Goal: Complete application form: Complete application form

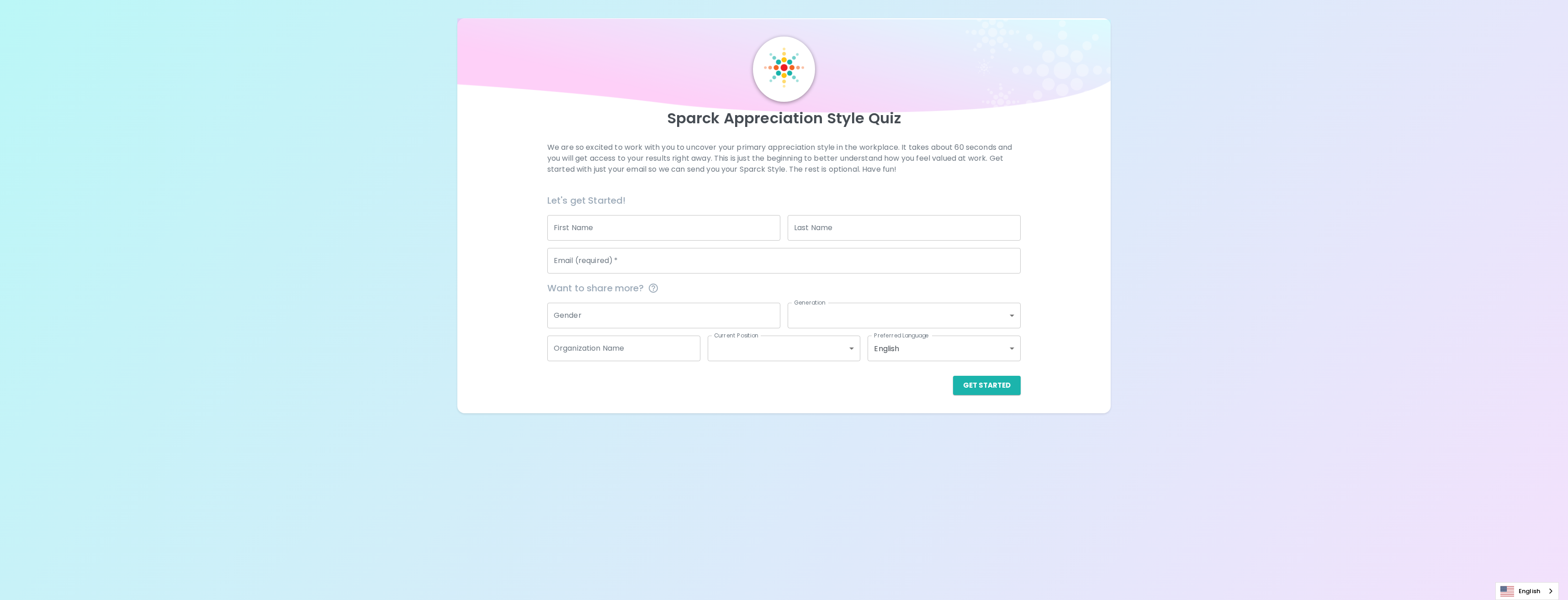
click at [612, 241] on div "Email (required)   * Email (required)   *" at bounding box center [780, 257] width 481 height 33
click at [617, 232] on input "First Name" at bounding box center [663, 228] width 233 height 26
type input "Minseo"
type input "Park"
click at [648, 254] on input "Email (required)   *" at bounding box center [784, 261] width 474 height 26
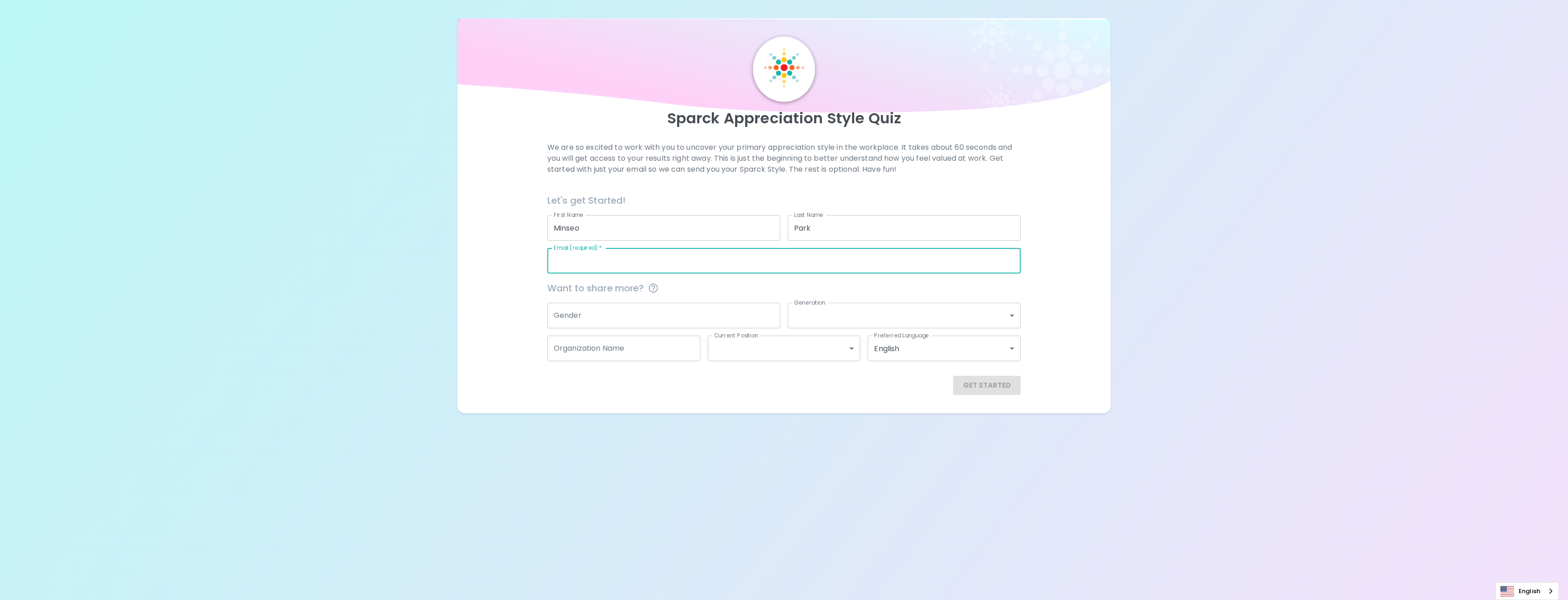
type input "[EMAIL_ADDRESS][DOMAIN_NAME]"
type input "Microsoft"
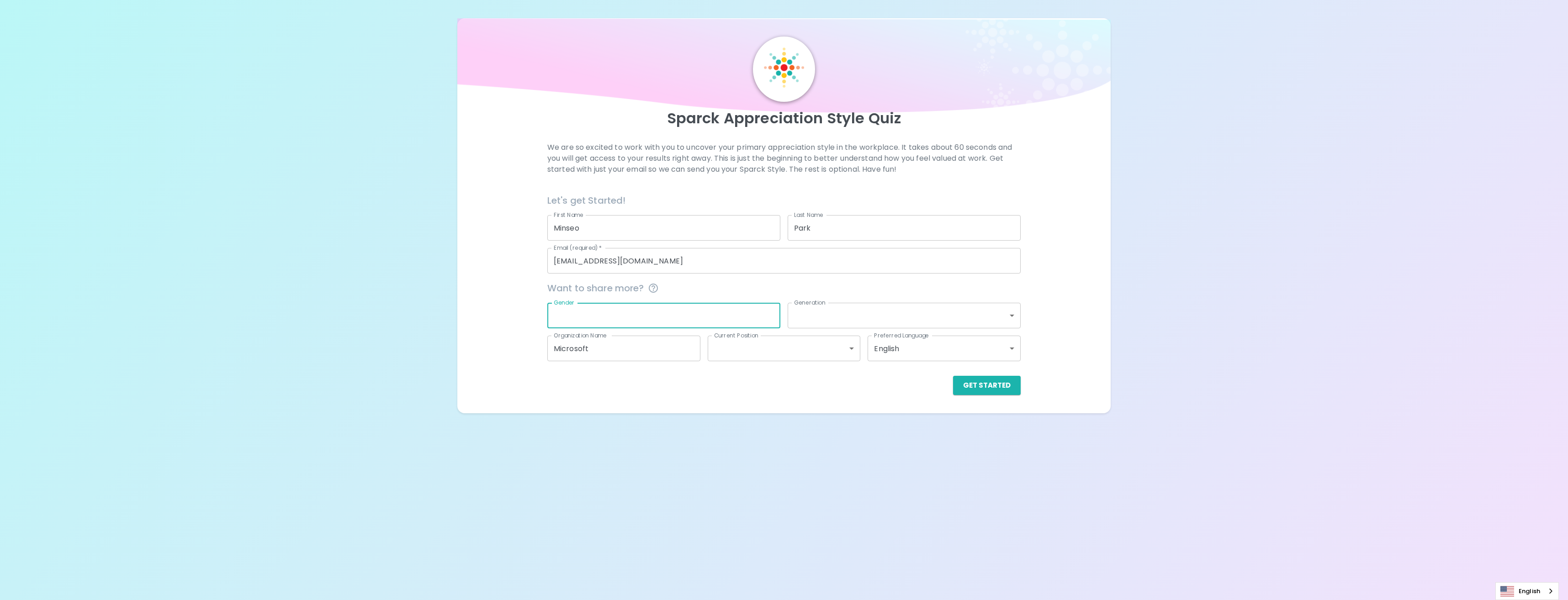
click at [681, 313] on input "Gender" at bounding box center [663, 316] width 233 height 26
click at [923, 321] on body "Sparck Appreciation Style Quiz We are so excited to work with you to uncover yo…" at bounding box center [784, 300] width 1568 height 600
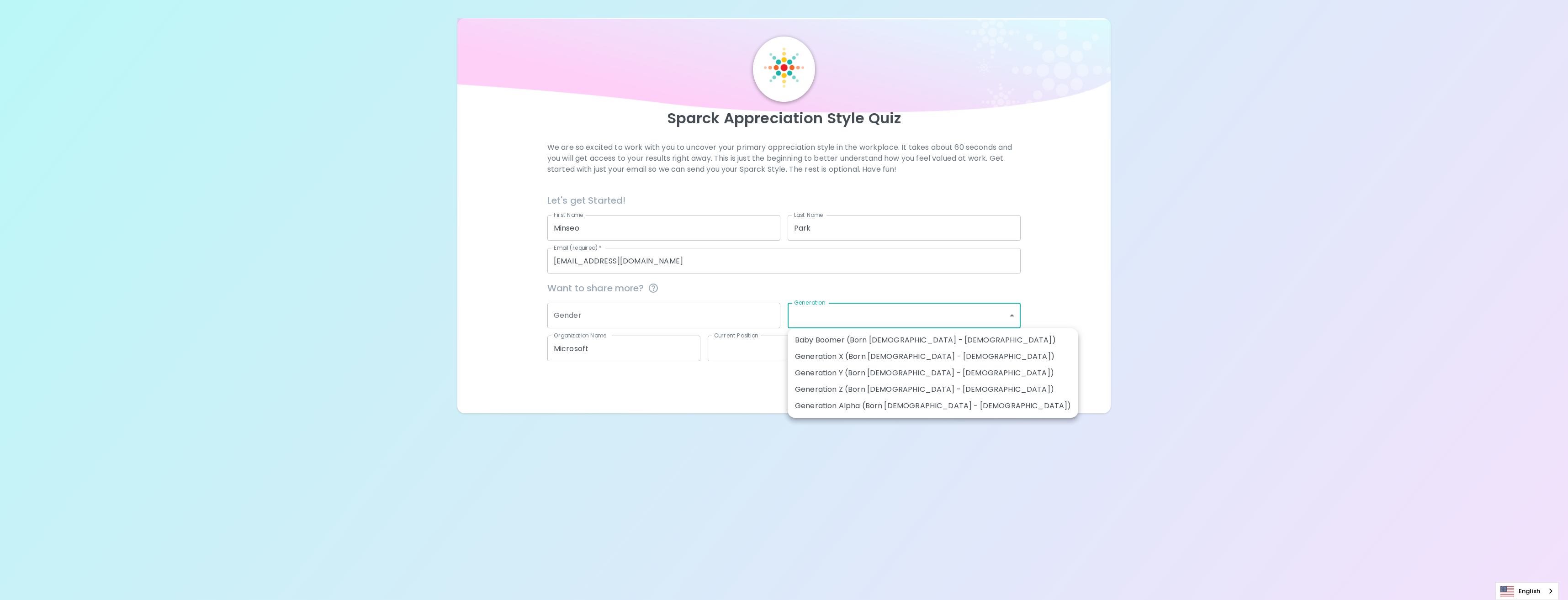
click at [927, 376] on li "Generation Y (Born [DEMOGRAPHIC_DATA] - [DEMOGRAPHIC_DATA])" at bounding box center [933, 373] width 290 height 16
type input "generation_y"
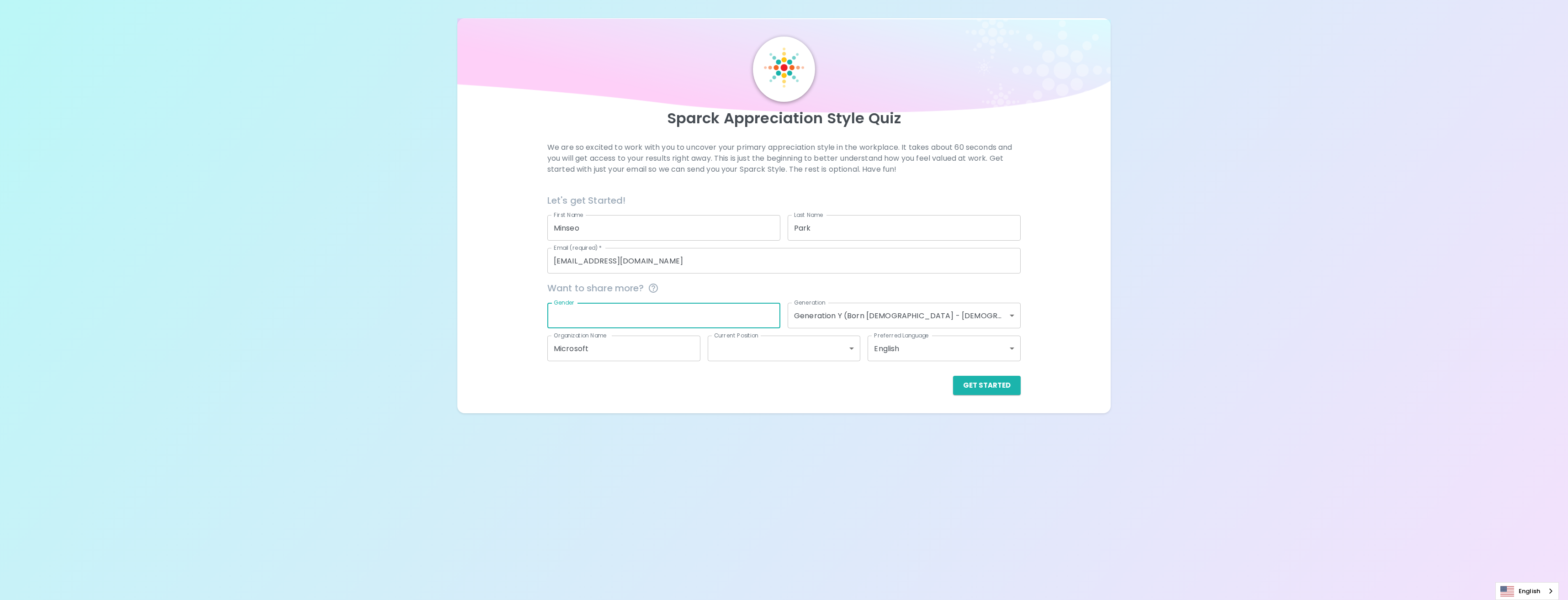
click at [710, 321] on input "Gender" at bounding box center [663, 316] width 233 height 26
type input "[DEMOGRAPHIC_DATA]"
click at [737, 381] on div "Get Started" at bounding box center [784, 386] width 474 height 19
click at [799, 352] on body "Sparck Appreciation Style Quiz We are so excited to work with you to uncover yo…" at bounding box center [784, 300] width 1568 height 600
click at [800, 387] on li "Mid Level" at bounding box center [783, 389] width 153 height 16
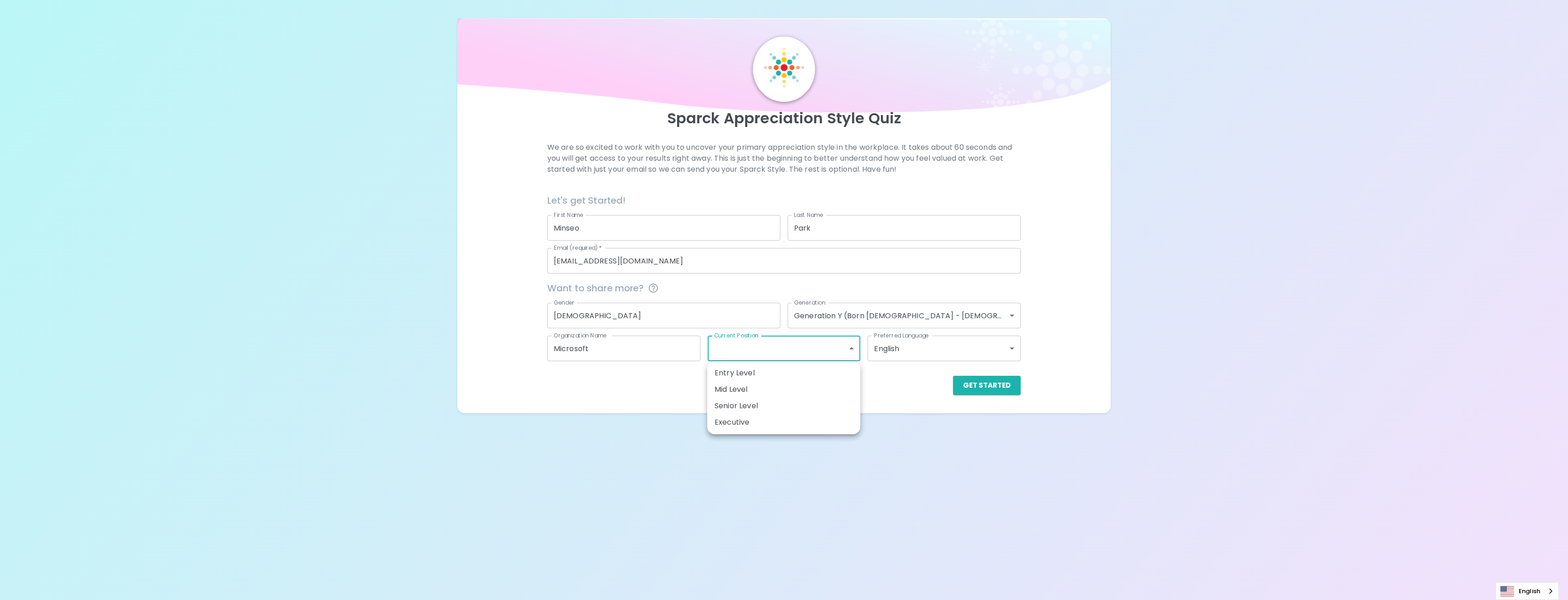
type input "mid_level"
click at [867, 391] on div "Get Started" at bounding box center [784, 386] width 474 height 19
click at [906, 351] on body "Sparck Appreciation Style Quiz We are so excited to work with you to uncover yo…" at bounding box center [784, 300] width 1568 height 600
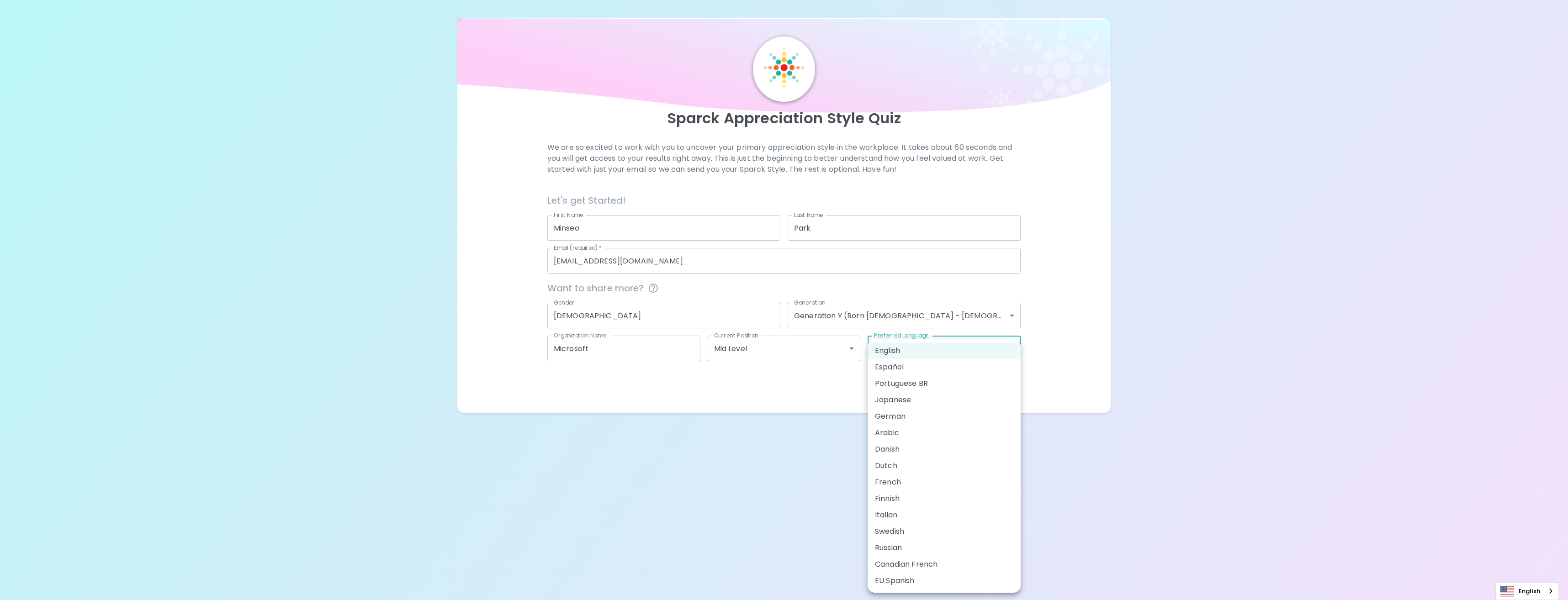
click at [1109, 342] on div at bounding box center [784, 300] width 1568 height 600
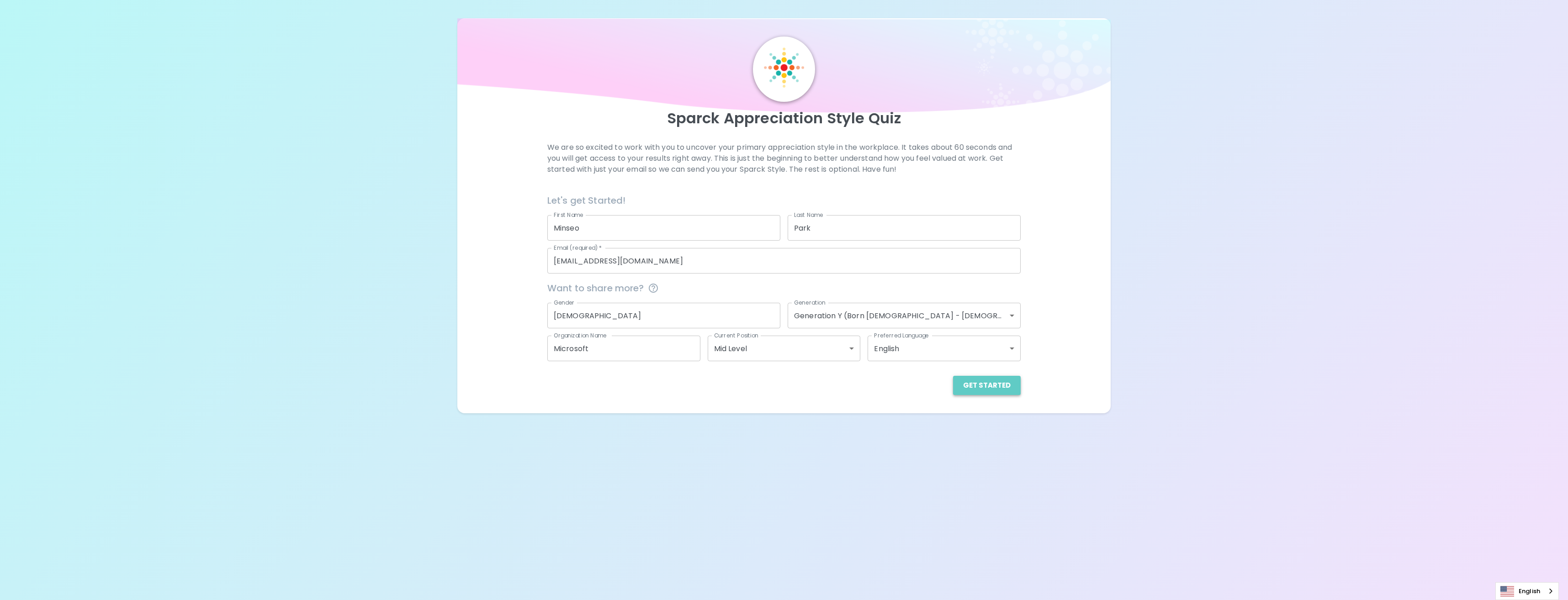
click at [1007, 385] on button "Get Started" at bounding box center [987, 386] width 68 height 19
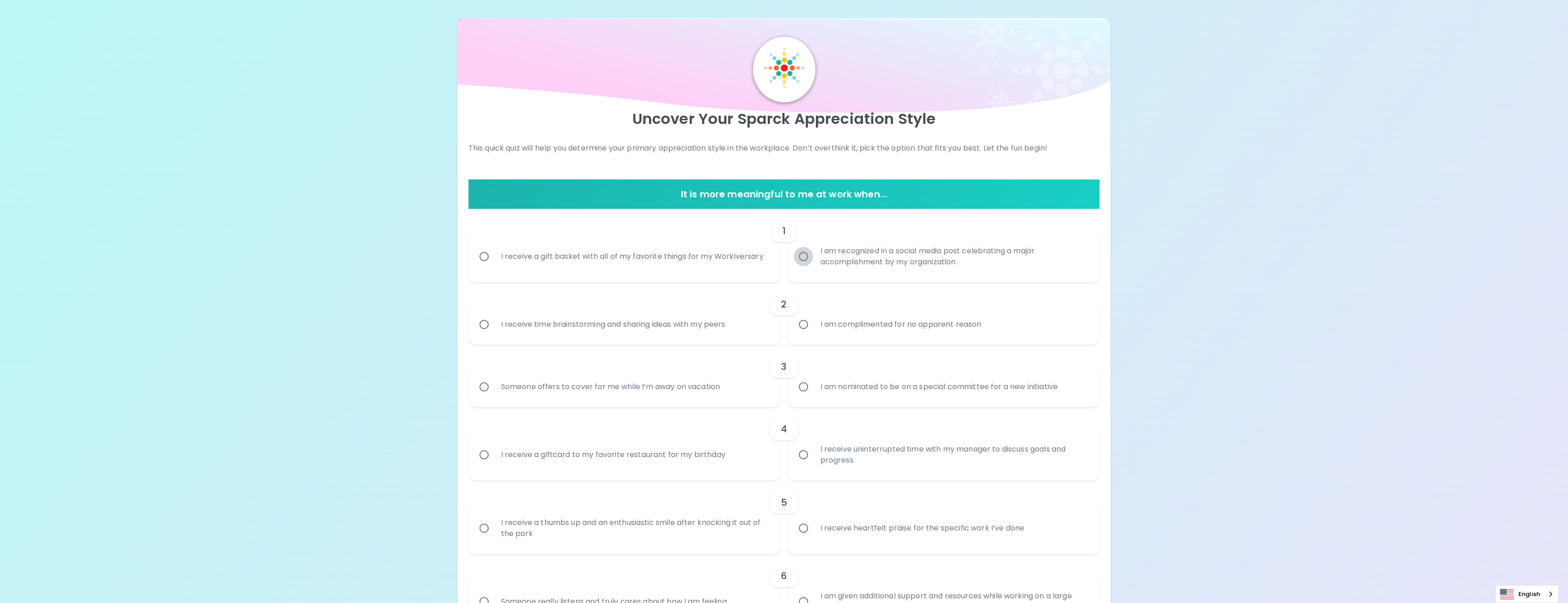
click at [801, 262] on input "I am recognized in a social media post celebrating a major accomplishment by my…" at bounding box center [804, 257] width 20 height 20
radio input "true"
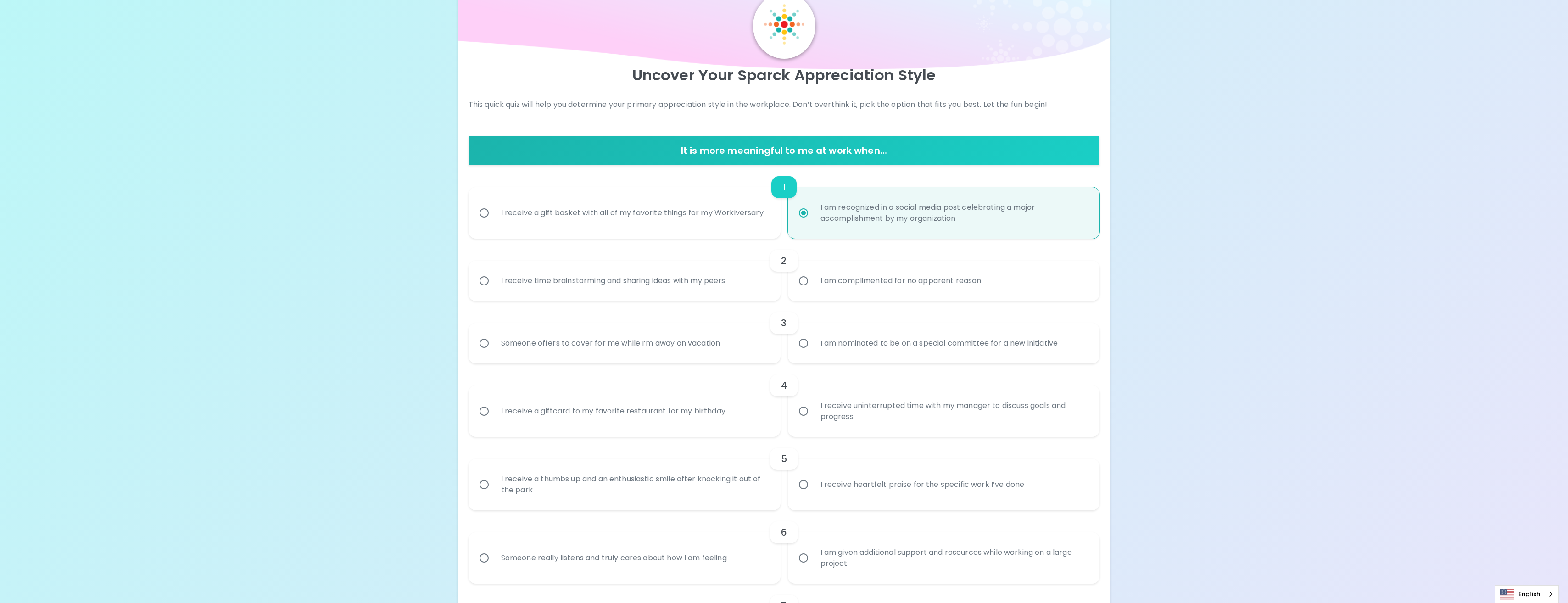
scroll to position [73, 0]
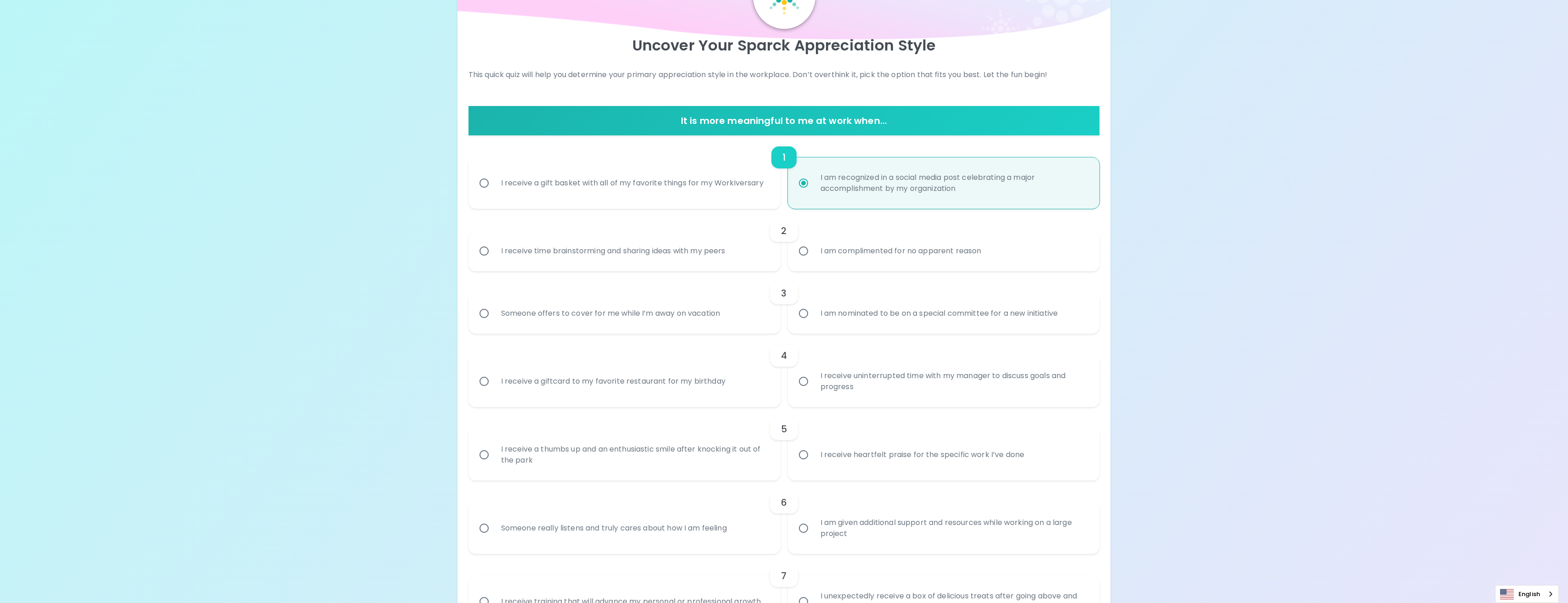
click at [685, 259] on div "I receive time brainstorming and sharing ideas with my peers" at bounding box center [613, 251] width 239 height 33
click at [494, 259] on input "I receive time brainstorming and sharing ideas with my peers" at bounding box center [484, 251] width 20 height 20
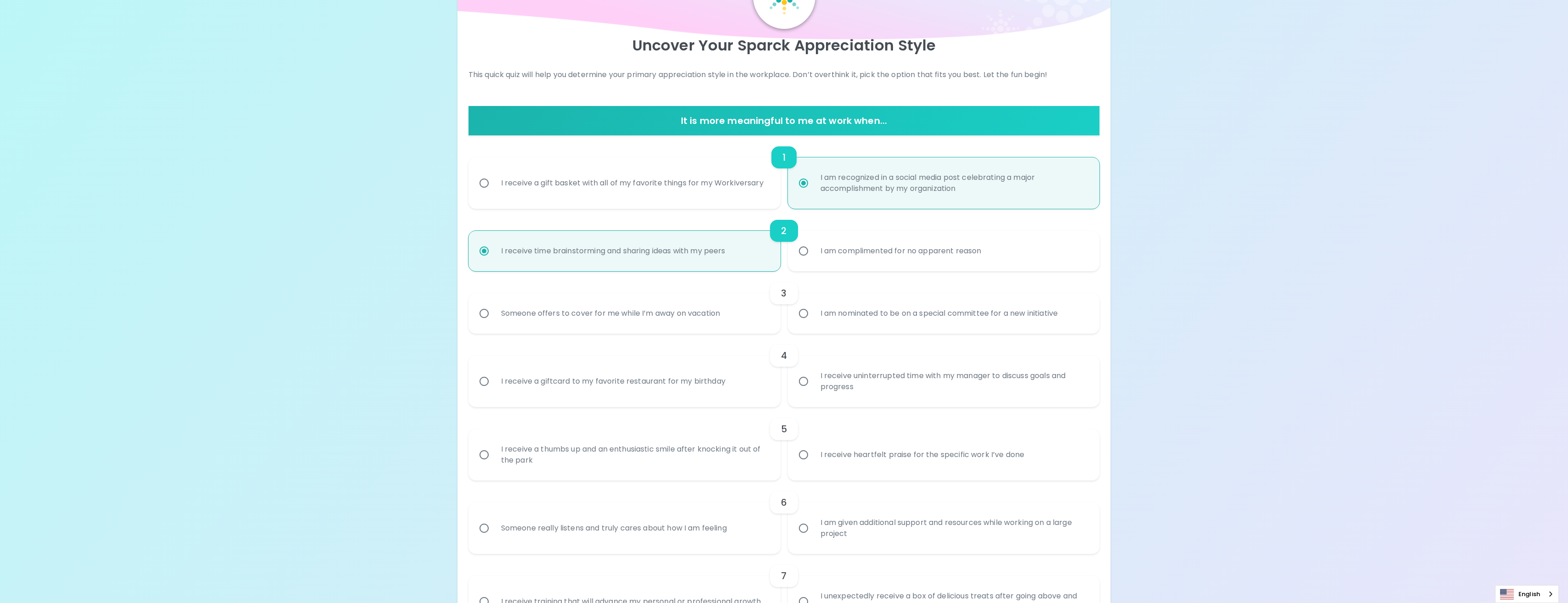
scroll to position [147, 0]
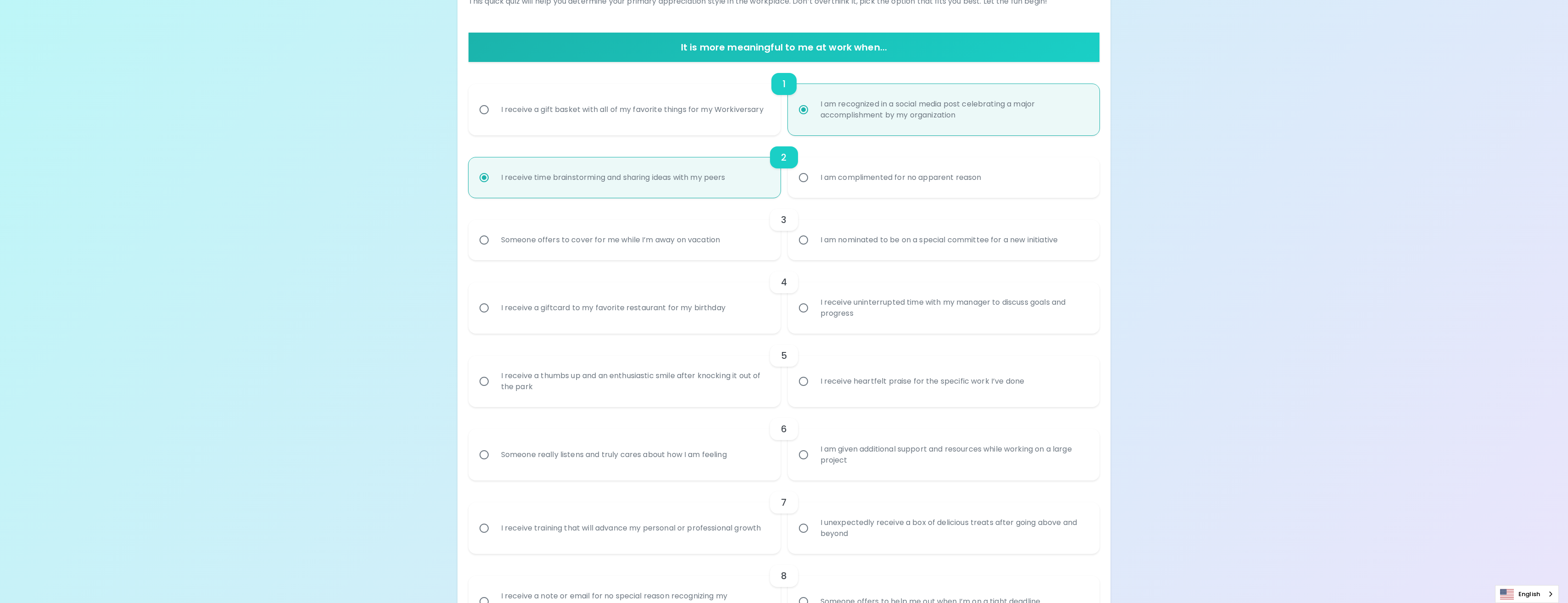
radio input "true"
click at [846, 248] on div "I am nominated to be on a special committee for a new initiative" at bounding box center [939, 240] width 252 height 33
click at [813, 248] on input "I am nominated to be on a special committee for a new initiative" at bounding box center [804, 240] width 20 height 20
radio input "false"
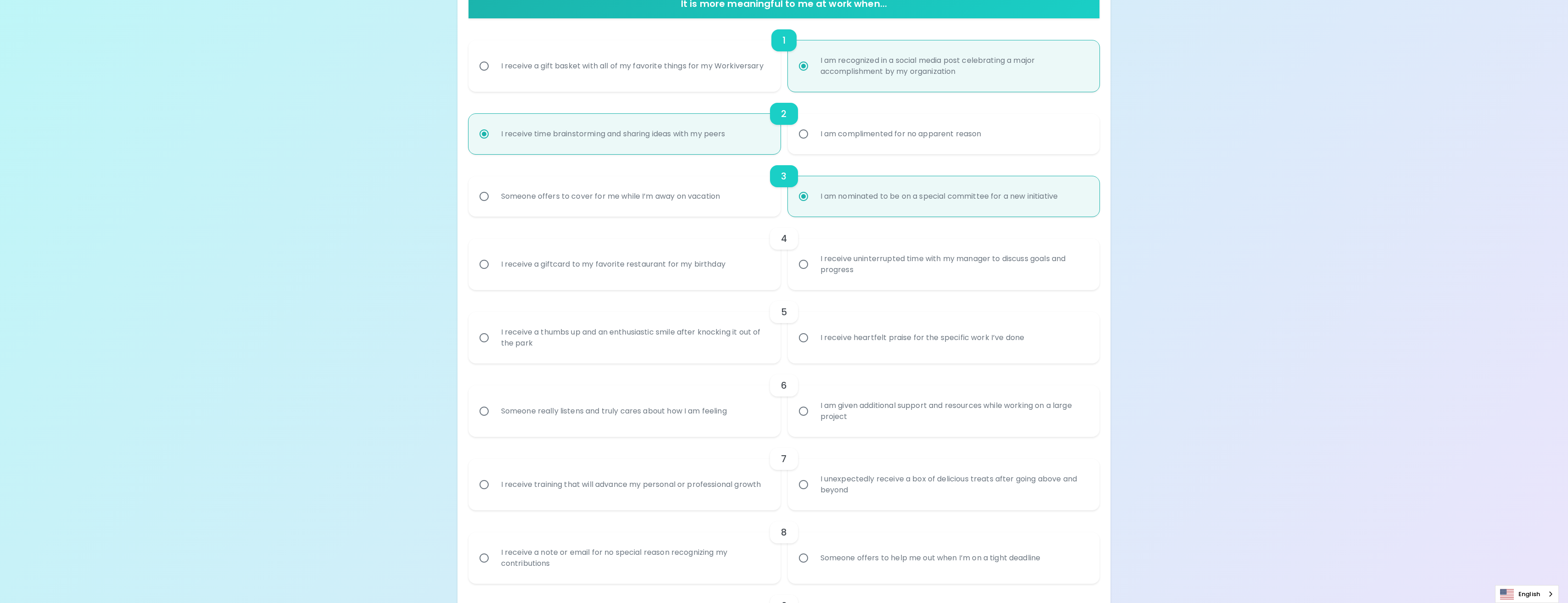
scroll to position [220, 0]
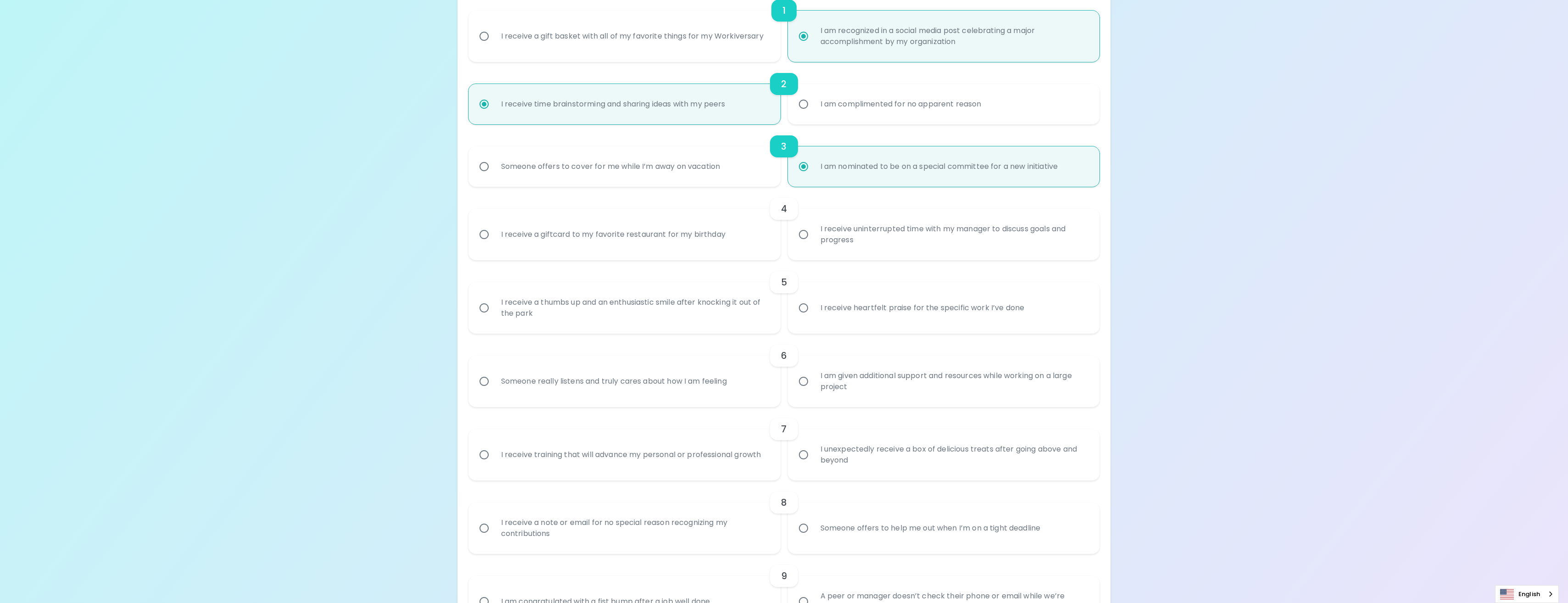
radio input "true"
click at [743, 238] on label "I receive a giftcard to my favorite restaurant for my birthday" at bounding box center [619, 235] width 312 height 51
click at [494, 238] on input "I receive a giftcard to my favorite restaurant for my birthday" at bounding box center [484, 235] width 20 height 20
radio input "false"
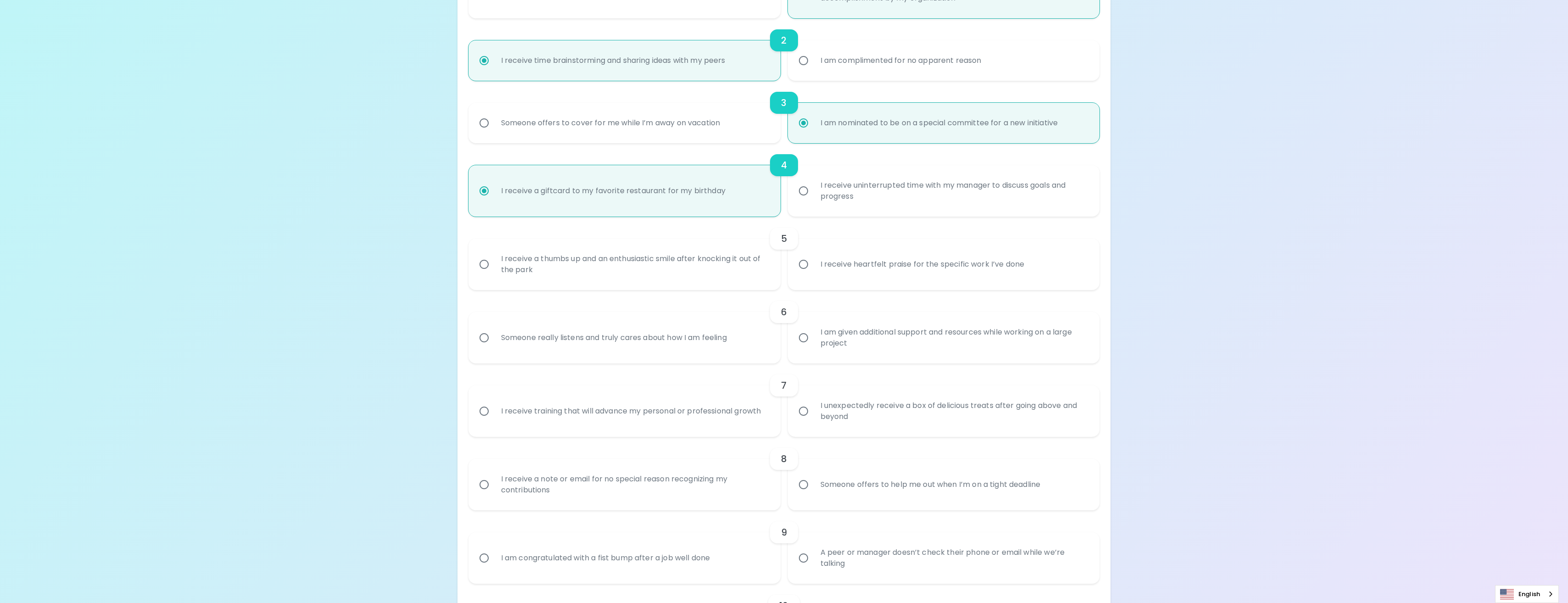
scroll to position [294, 0]
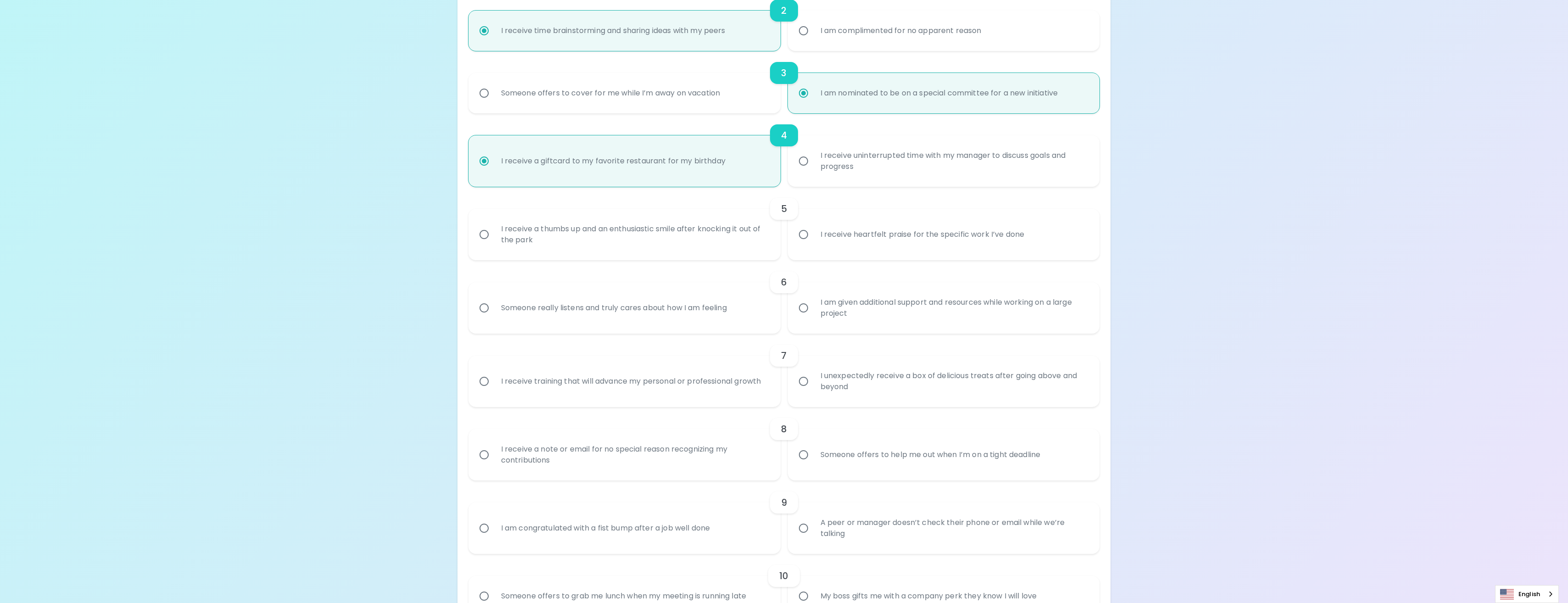
radio input "true"
click at [845, 251] on label "I receive heartfelt praise for the specific work I’ve done" at bounding box center [938, 235] width 312 height 51
click at [813, 244] on input "I receive heartfelt praise for the specific work I’ve done" at bounding box center [804, 235] width 20 height 20
radio input "false"
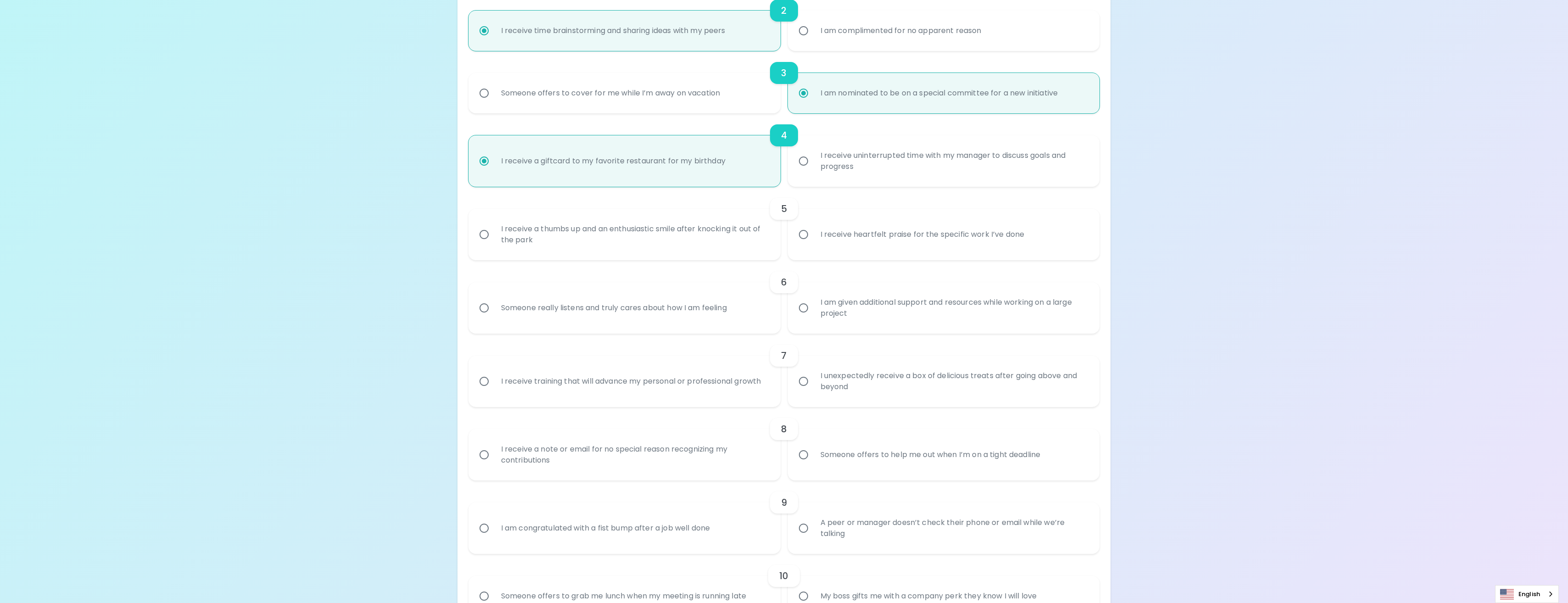
radio input "false"
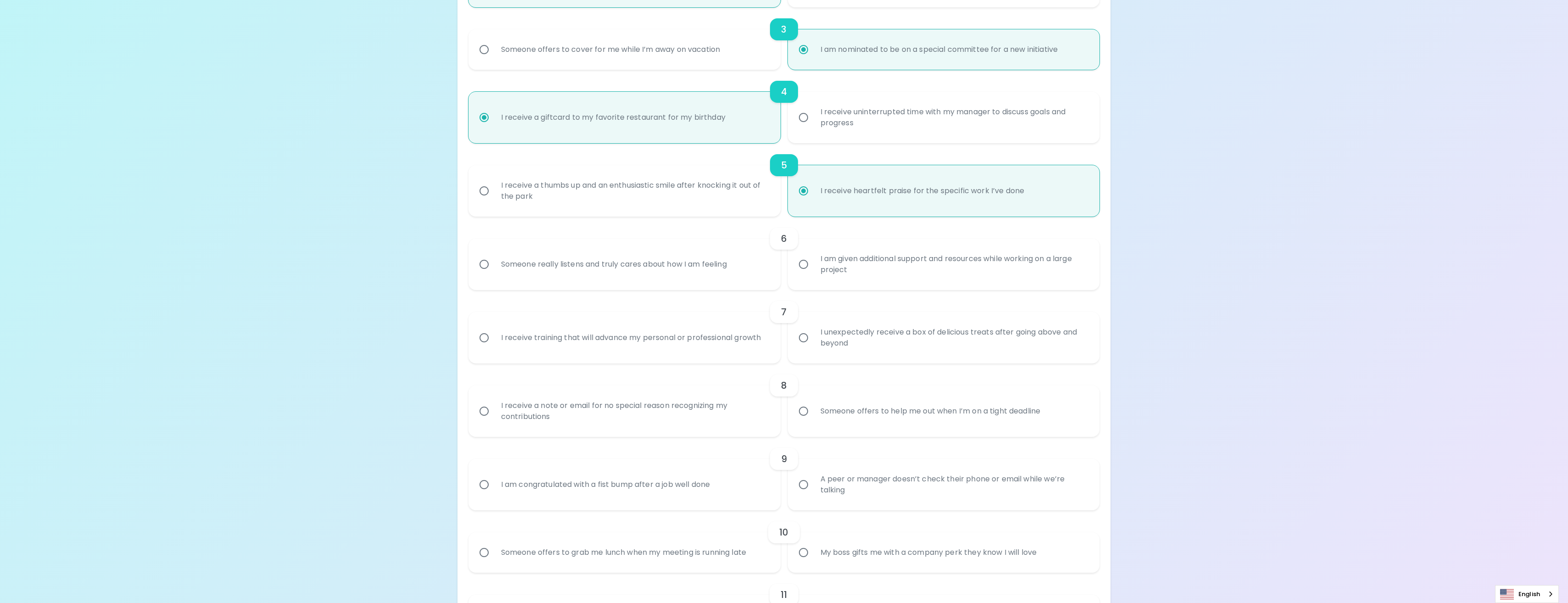
scroll to position [367, 0]
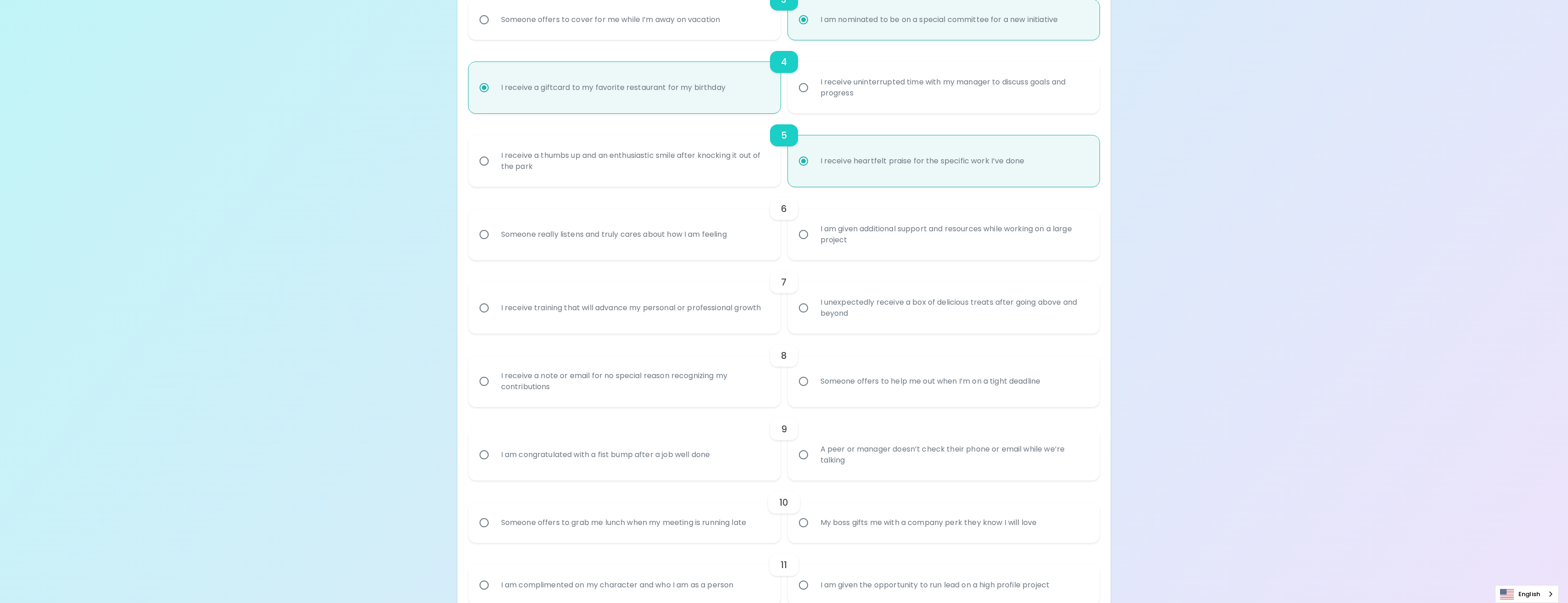
radio input "true"
click at [762, 243] on label "Someone really listens and truly cares about how I am feeling" at bounding box center [619, 235] width 312 height 51
click at [494, 243] on input "Someone really listens and truly cares about how I am feeling" at bounding box center [484, 235] width 20 height 20
radio input "false"
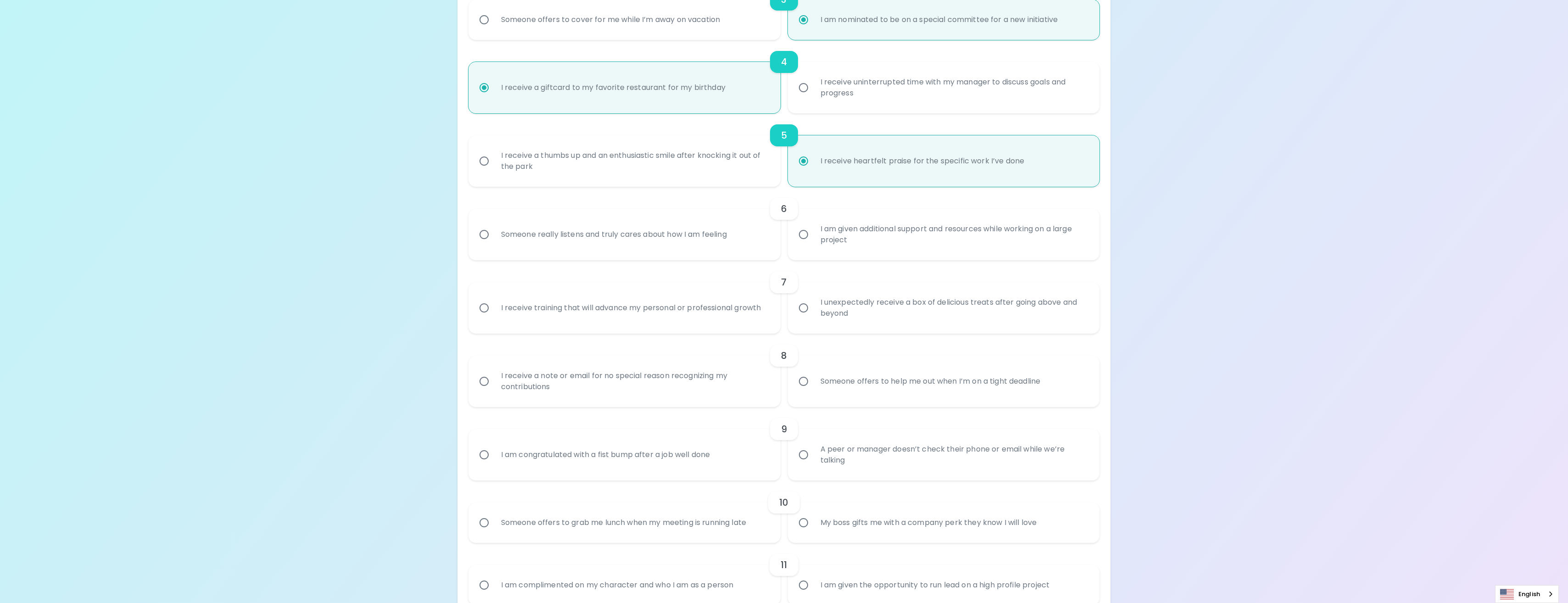
radio input "false"
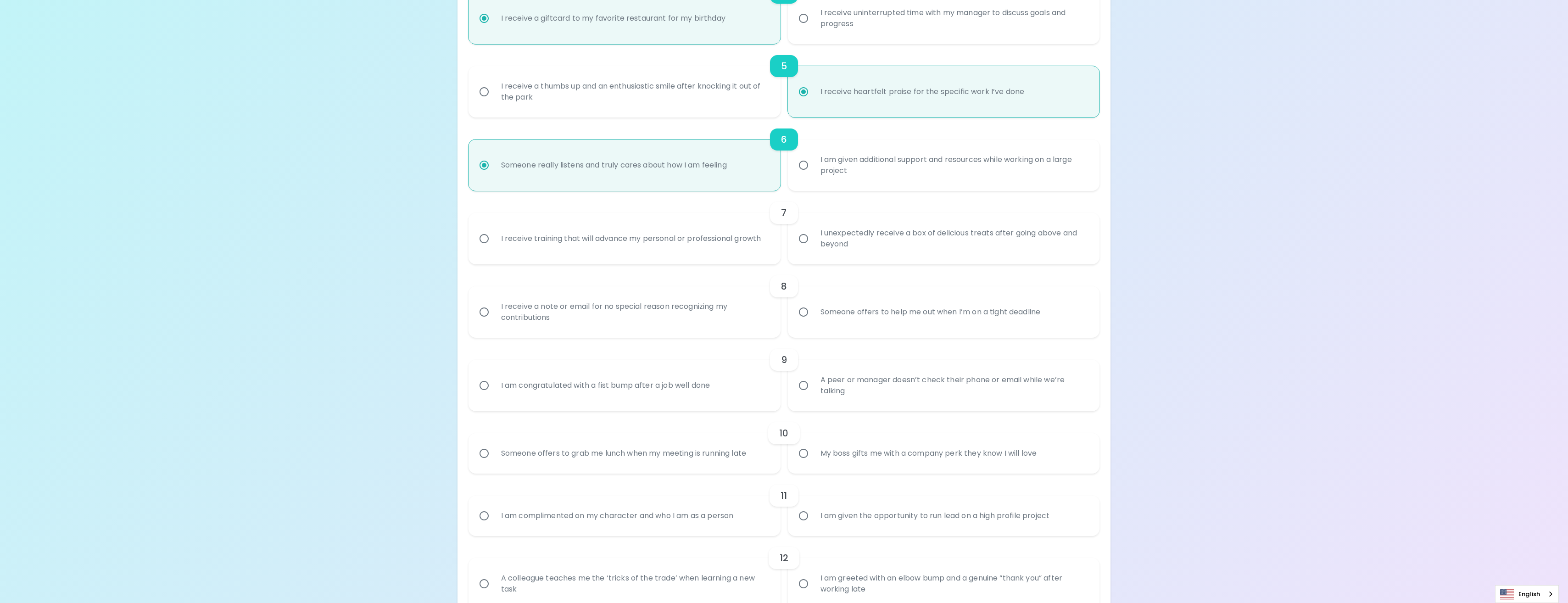
scroll to position [433, 0]
radio input "true"
drag, startPoint x: 763, startPoint y: 246, endPoint x: 501, endPoint y: 250, distance: 262.0
click at [501, 250] on div "I receive training that will advance my personal or professional growth" at bounding box center [631, 242] width 275 height 33
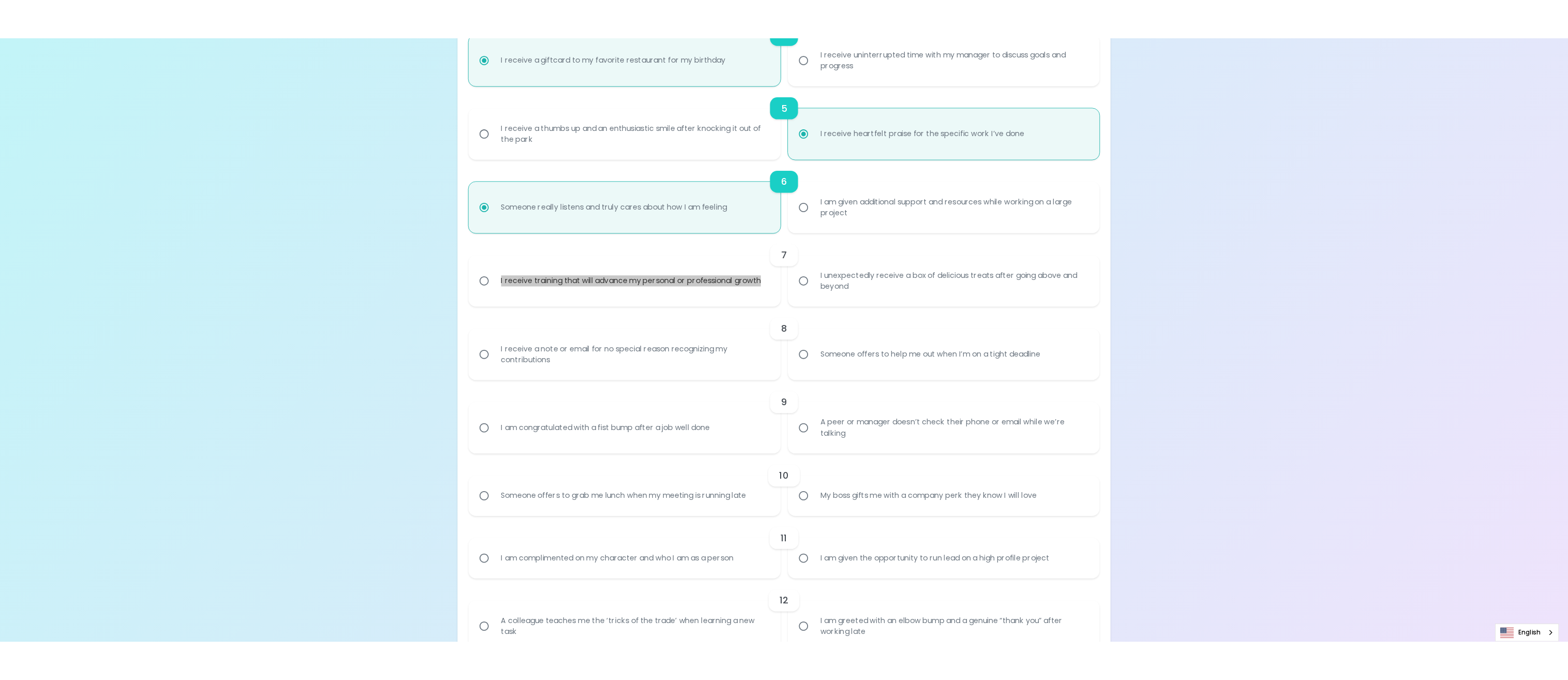
scroll to position [513, 0]
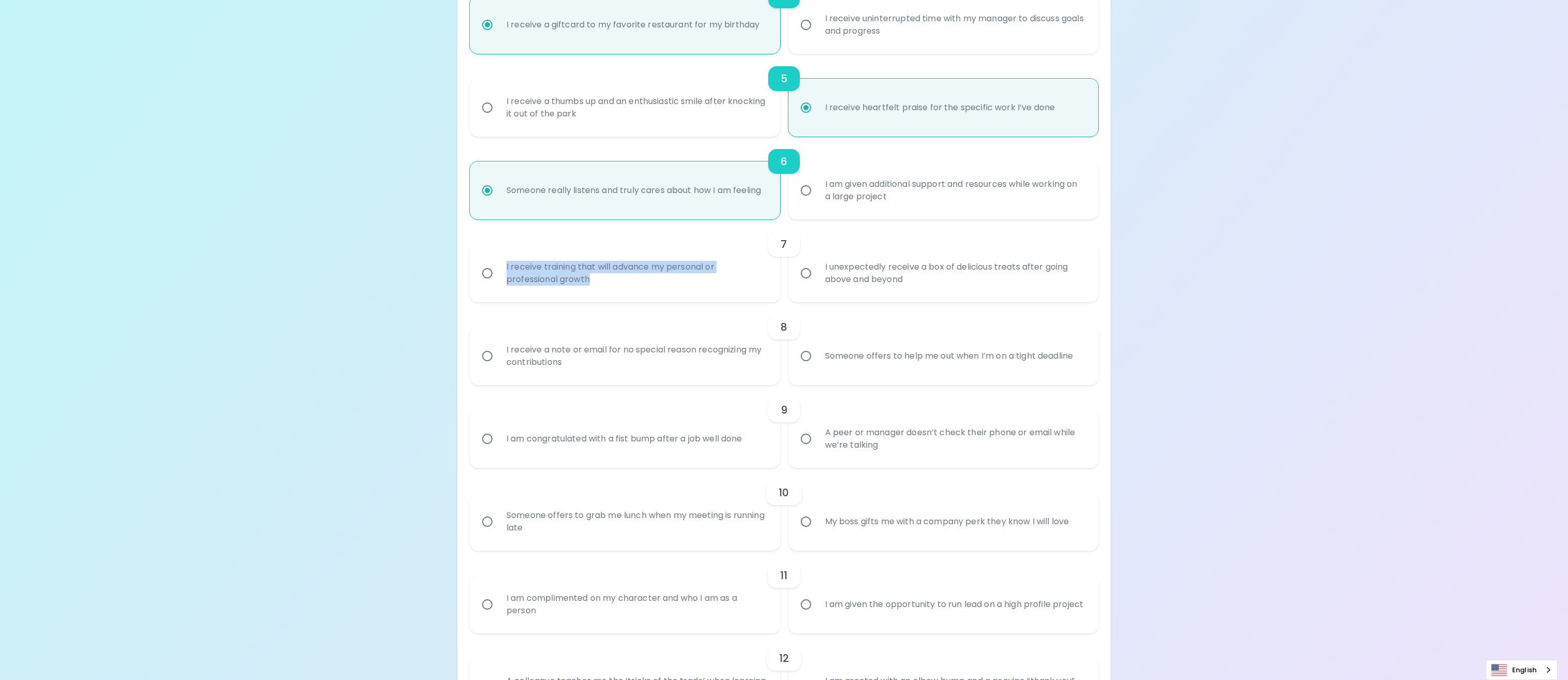
click at [659, 266] on div "I receive training that will advance my personal or professional growth" at bounding box center [636, 273] width 276 height 50
click at [498, 266] on input "I receive training that will advance my personal or professional growth" at bounding box center [487, 274] width 22 height 22
radio input "false"
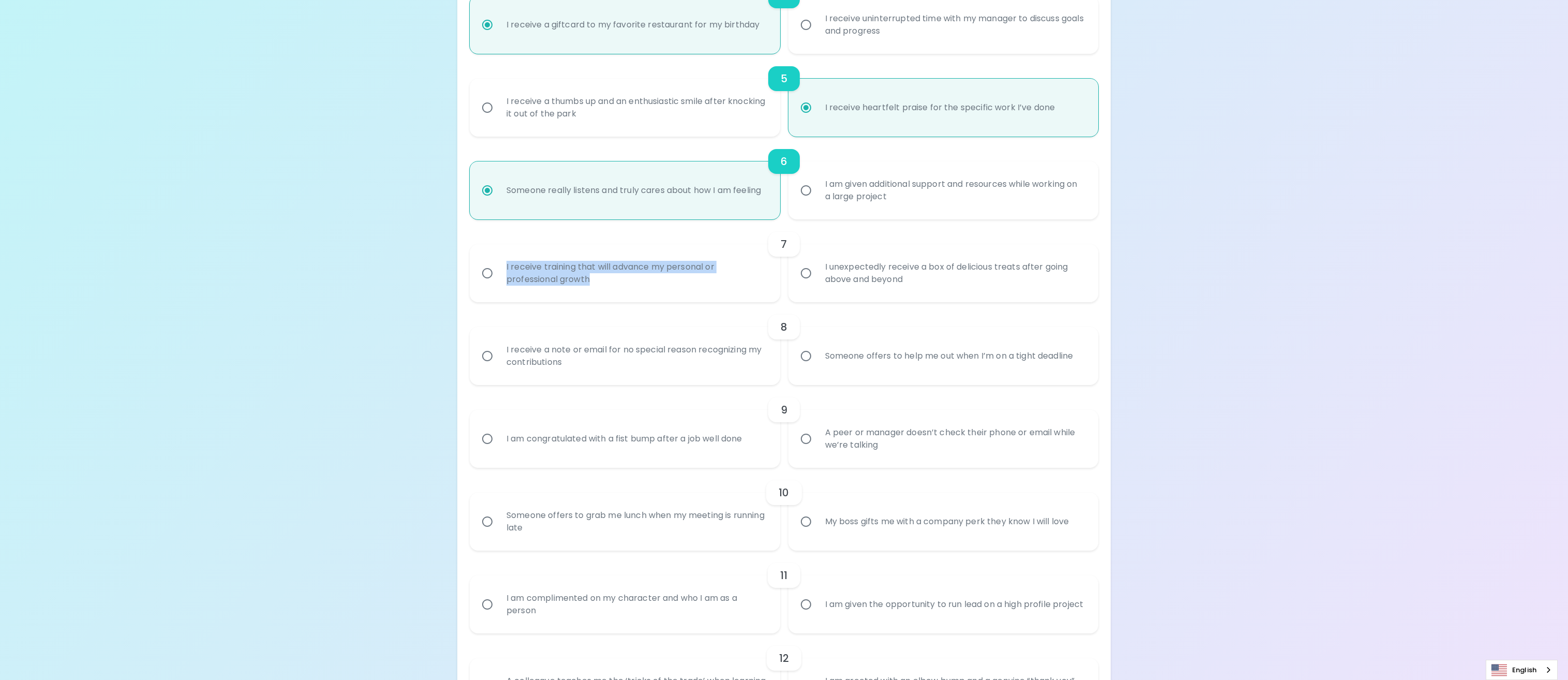
radio input "false"
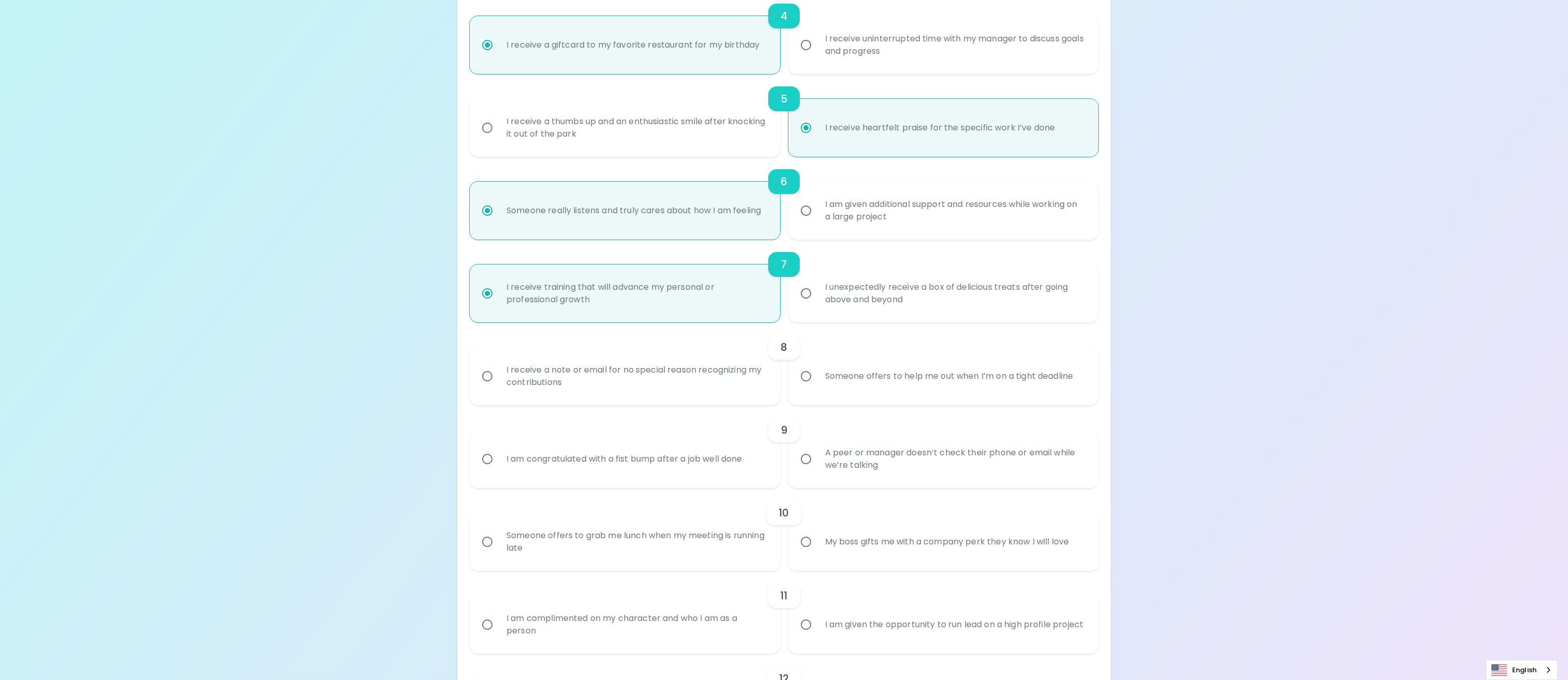
scroll to position [492, 0]
radio input "true"
click at [633, 398] on div "I receive a note or email for no special reason recognizing my contributions" at bounding box center [636, 377] width 276 height 50
click at [498, 388] on input "I receive a note or email for no special reason recognizing my contributions" at bounding box center [487, 377] width 22 height 22
radio input "false"
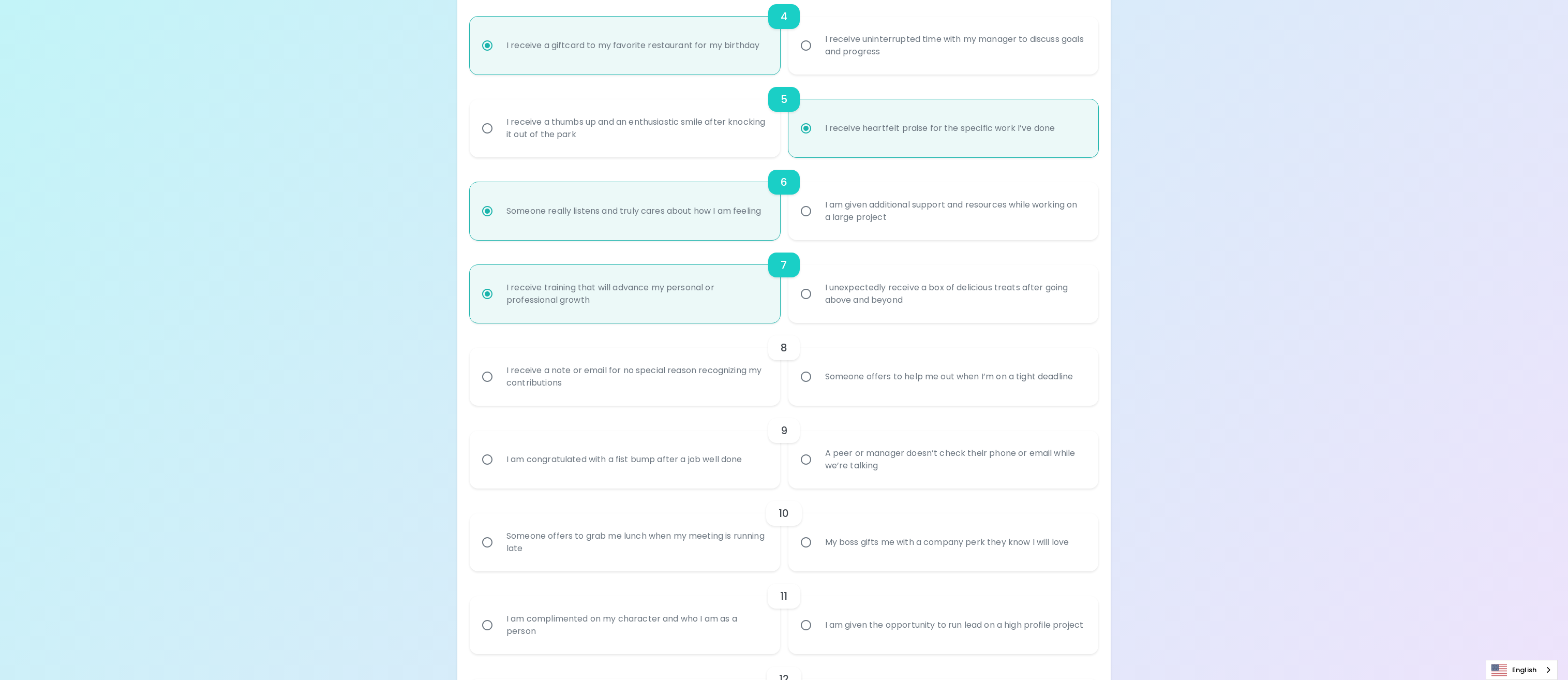
radio input "false"
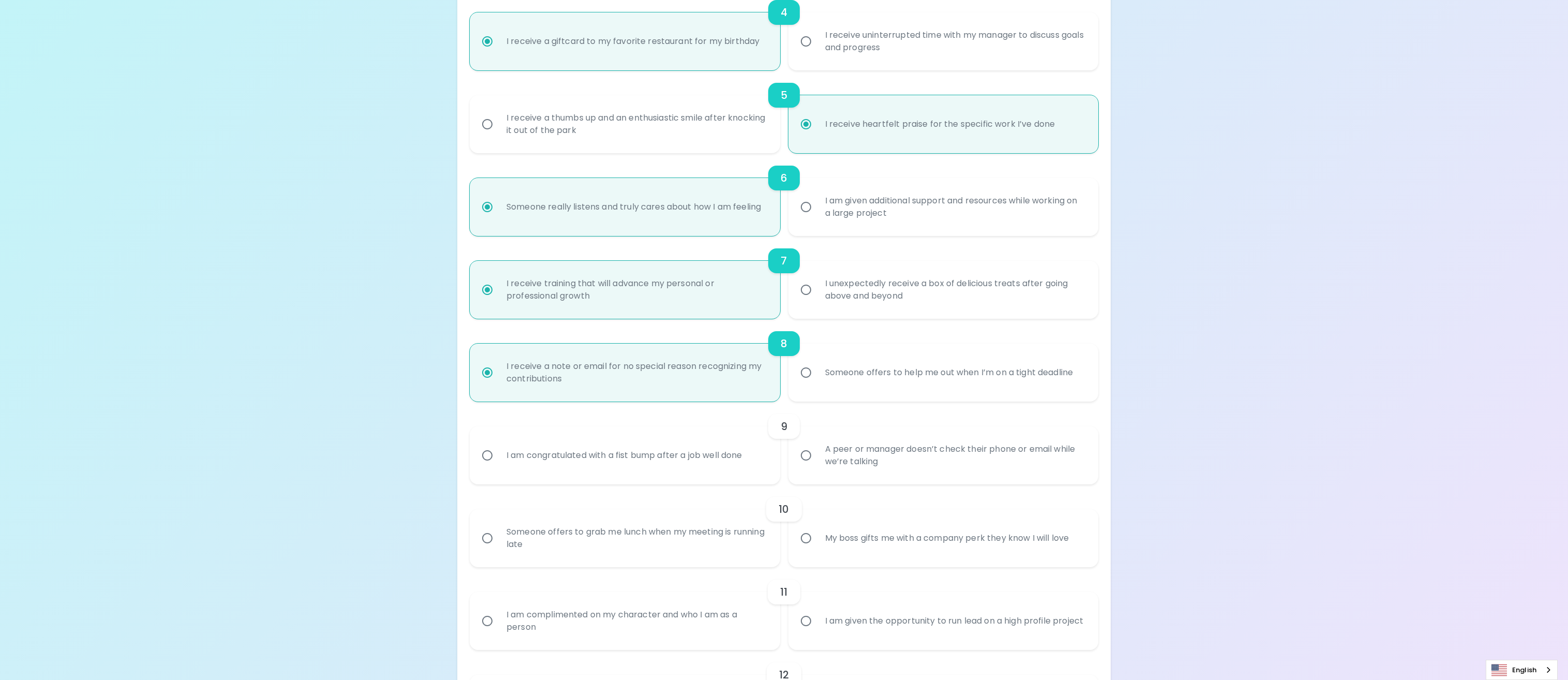
scroll to position [575, 0]
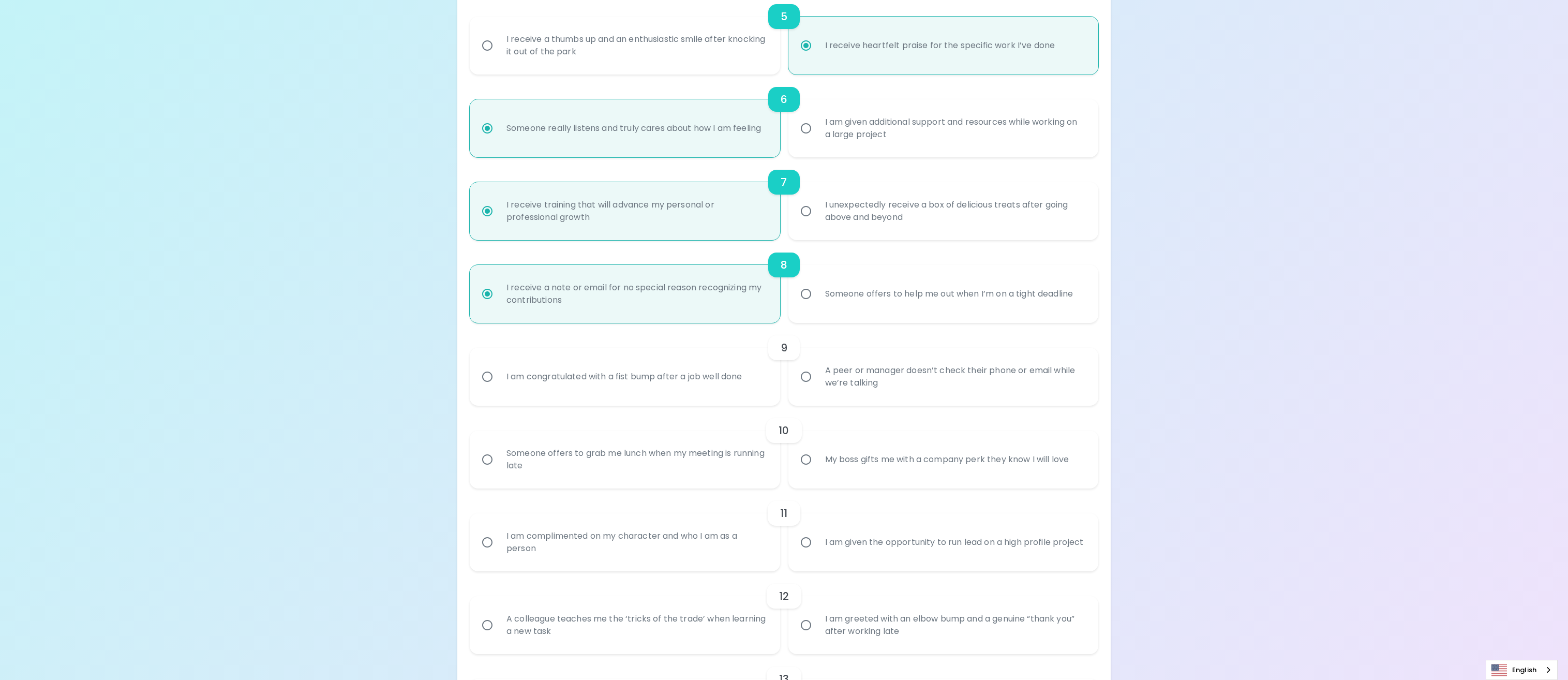
radio input "true"
click at [665, 386] on div "I am congratulated with a fist bump after a job well done" at bounding box center [624, 377] width 252 height 37
click at [498, 386] on input "I am congratulated with a fist bump after a job well done" at bounding box center [487, 377] width 22 height 22
radio input "false"
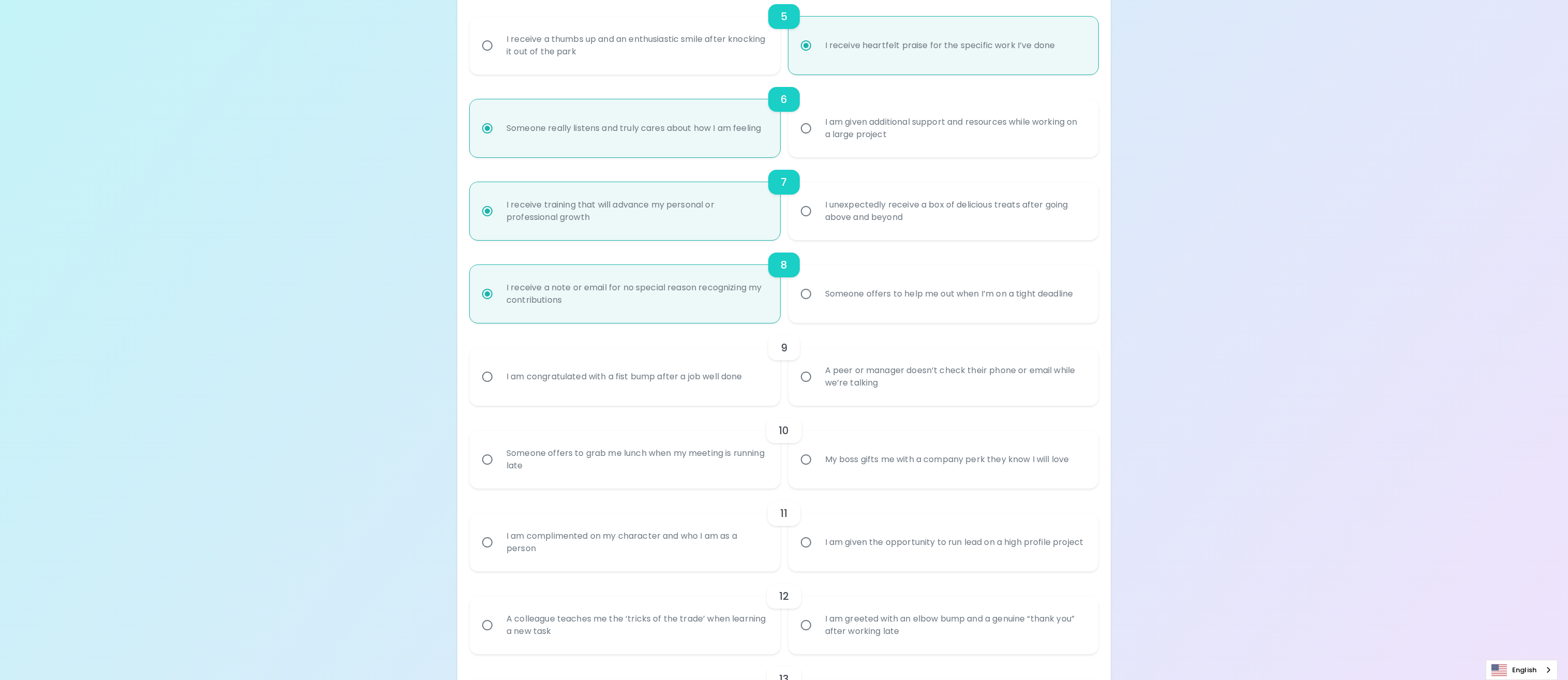
radio input "false"
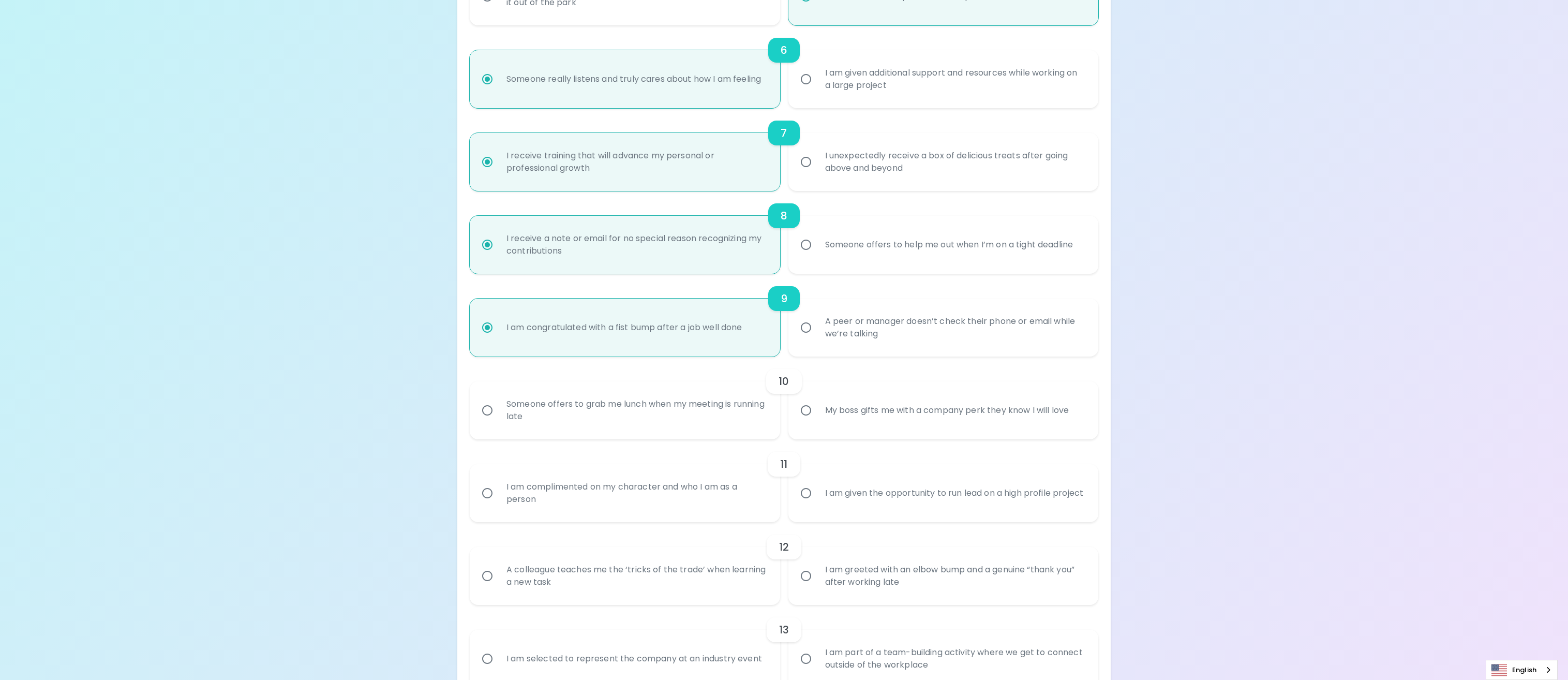
scroll to position [658, 0]
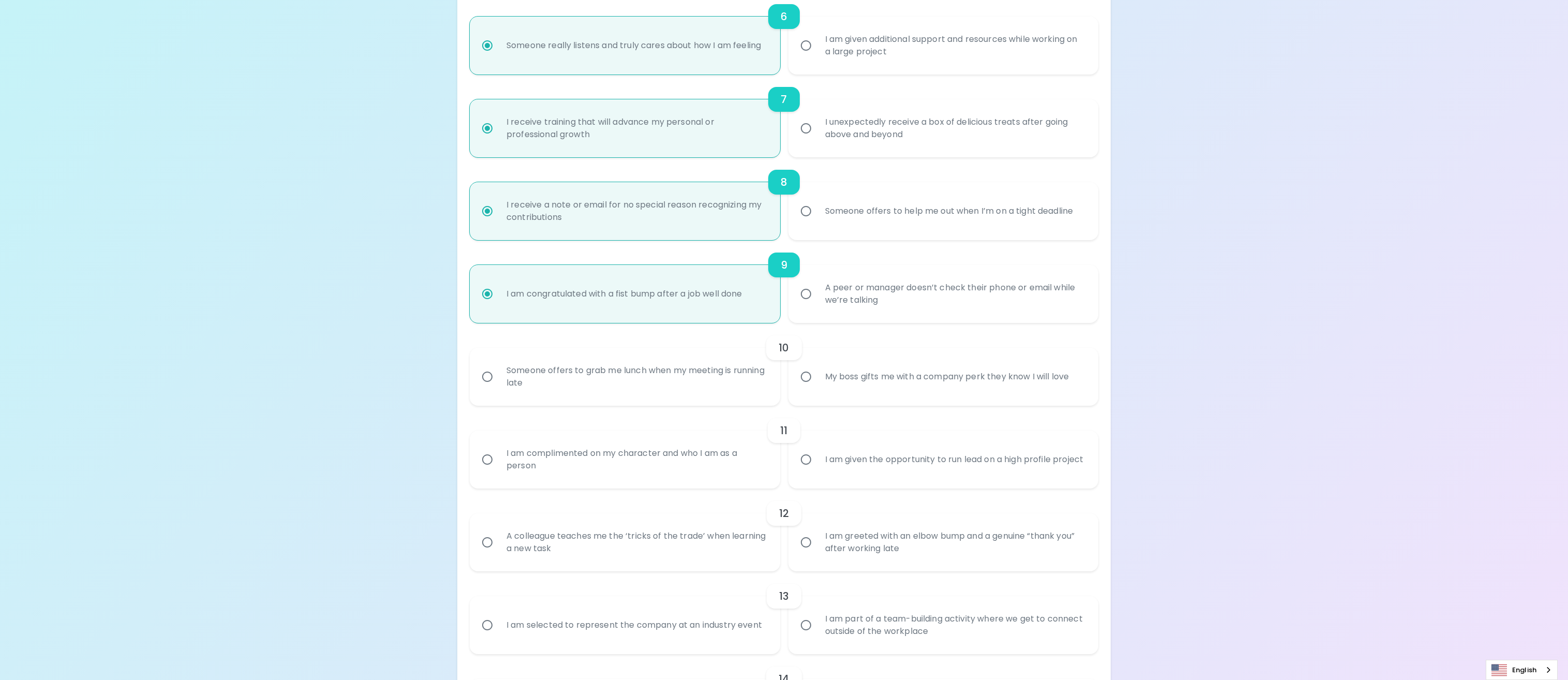
radio input "true"
click at [966, 395] on label "My boss gifts me with a company perk they know I will love" at bounding box center [938, 377] width 310 height 58
click at [817, 388] on input "My boss gifts me with a company perk they know I will love" at bounding box center [806, 377] width 22 height 22
radio input "false"
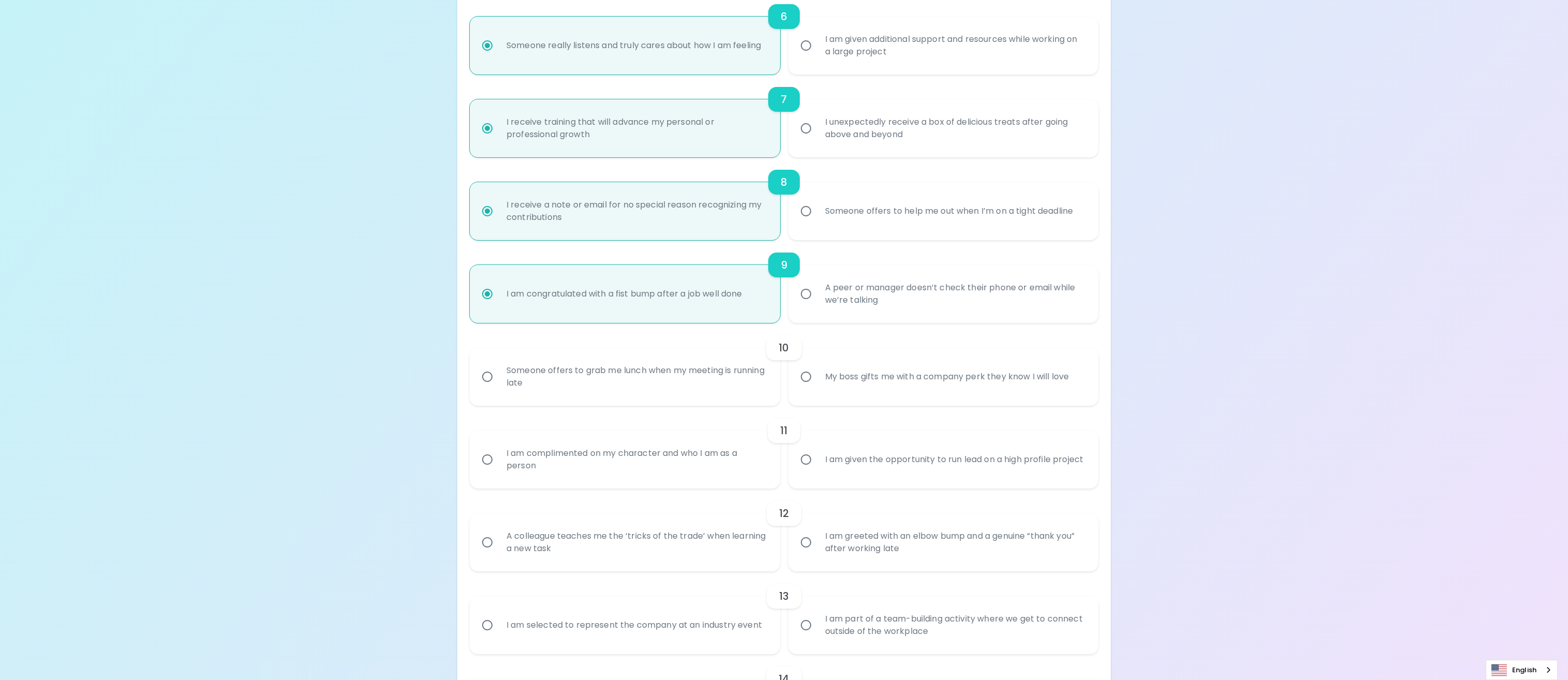
radio input "false"
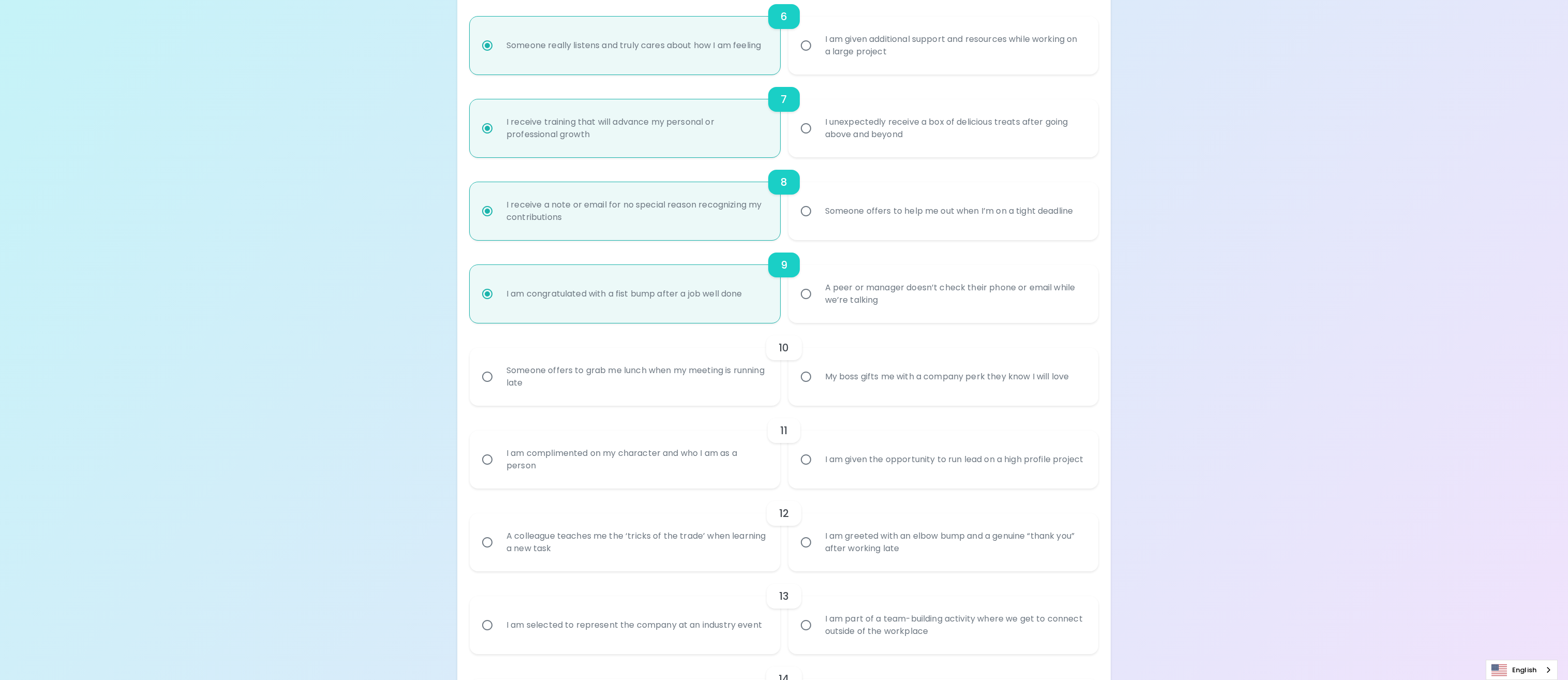
radio input "false"
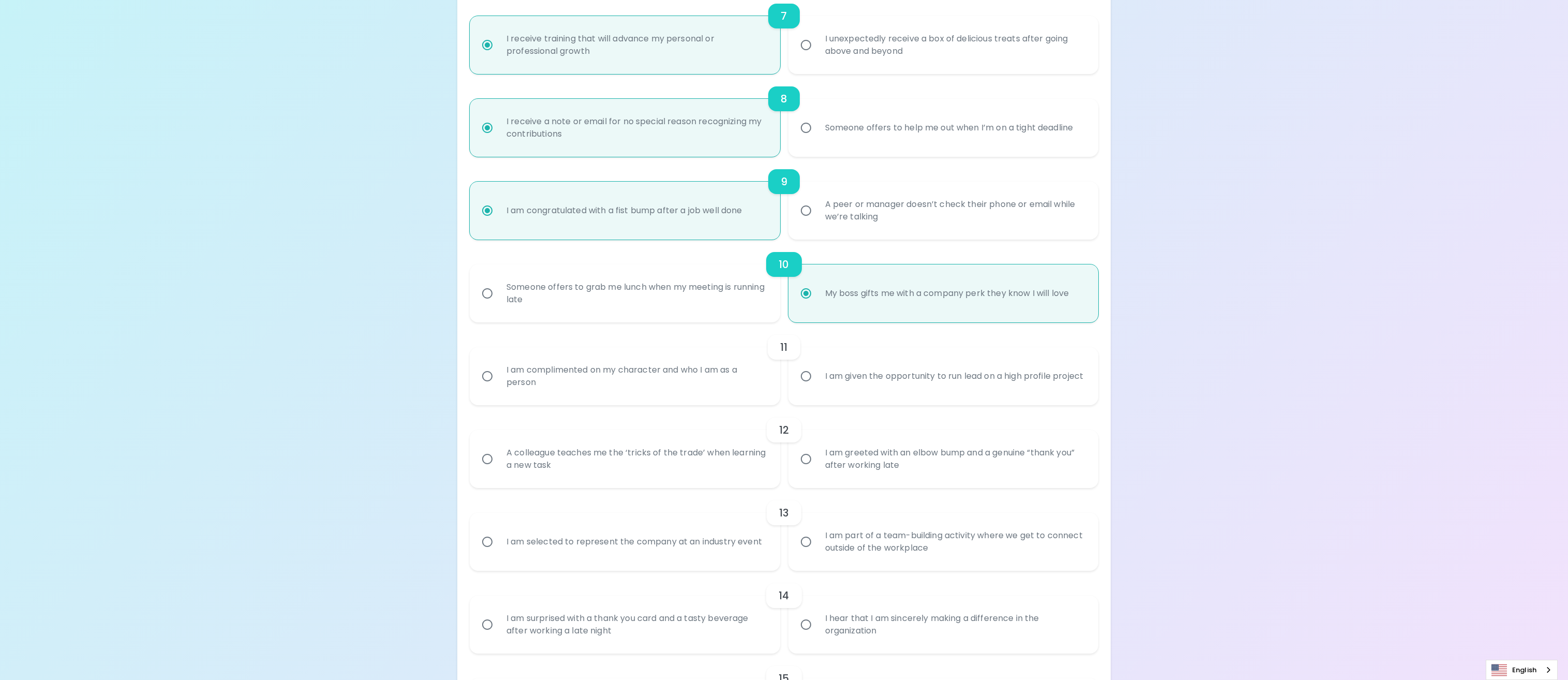
scroll to position [741, 0]
radio input "true"
click at [971, 395] on div "I am given the opportunity to run lead on a high profile project" at bounding box center [954, 377] width 275 height 37
click at [817, 388] on input "I am given the opportunity to run lead on a high profile project" at bounding box center [806, 377] width 22 height 22
radio input "false"
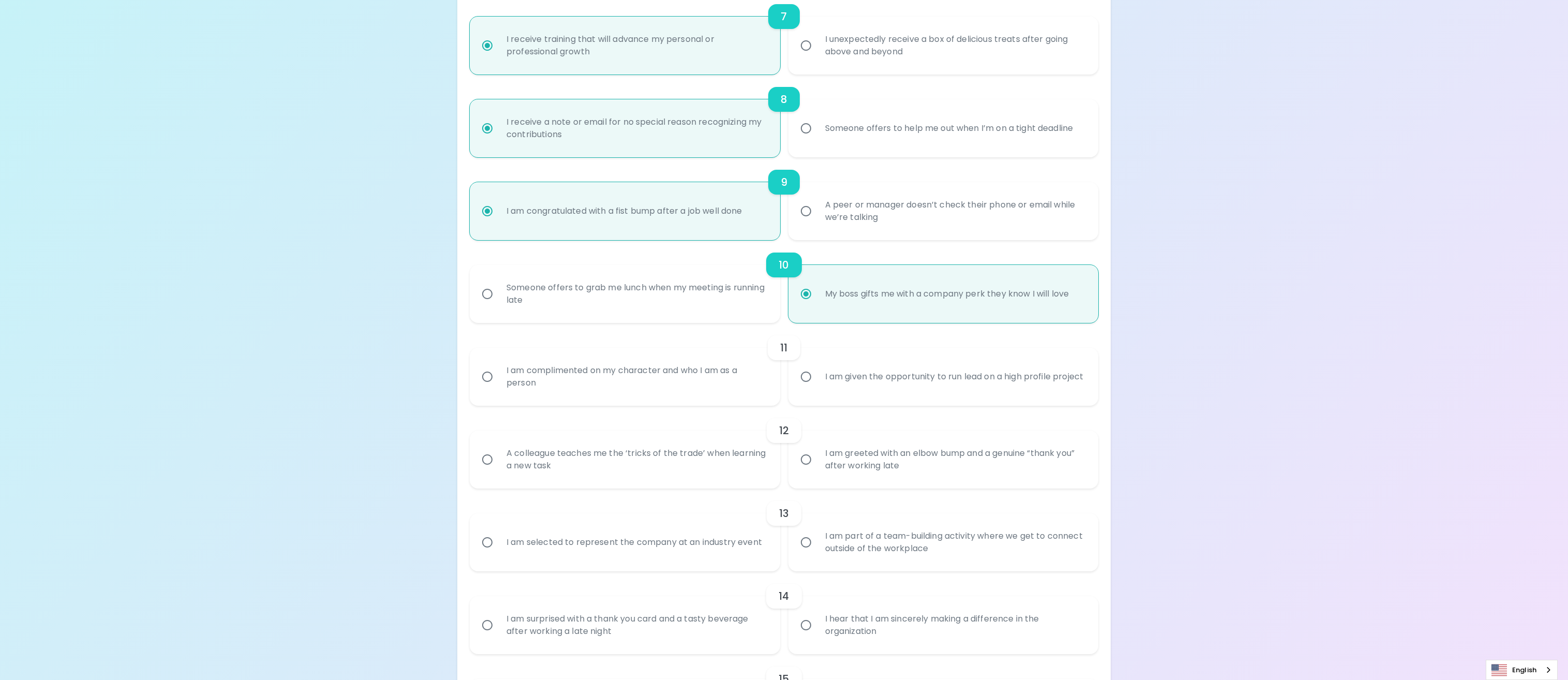
radio input "false"
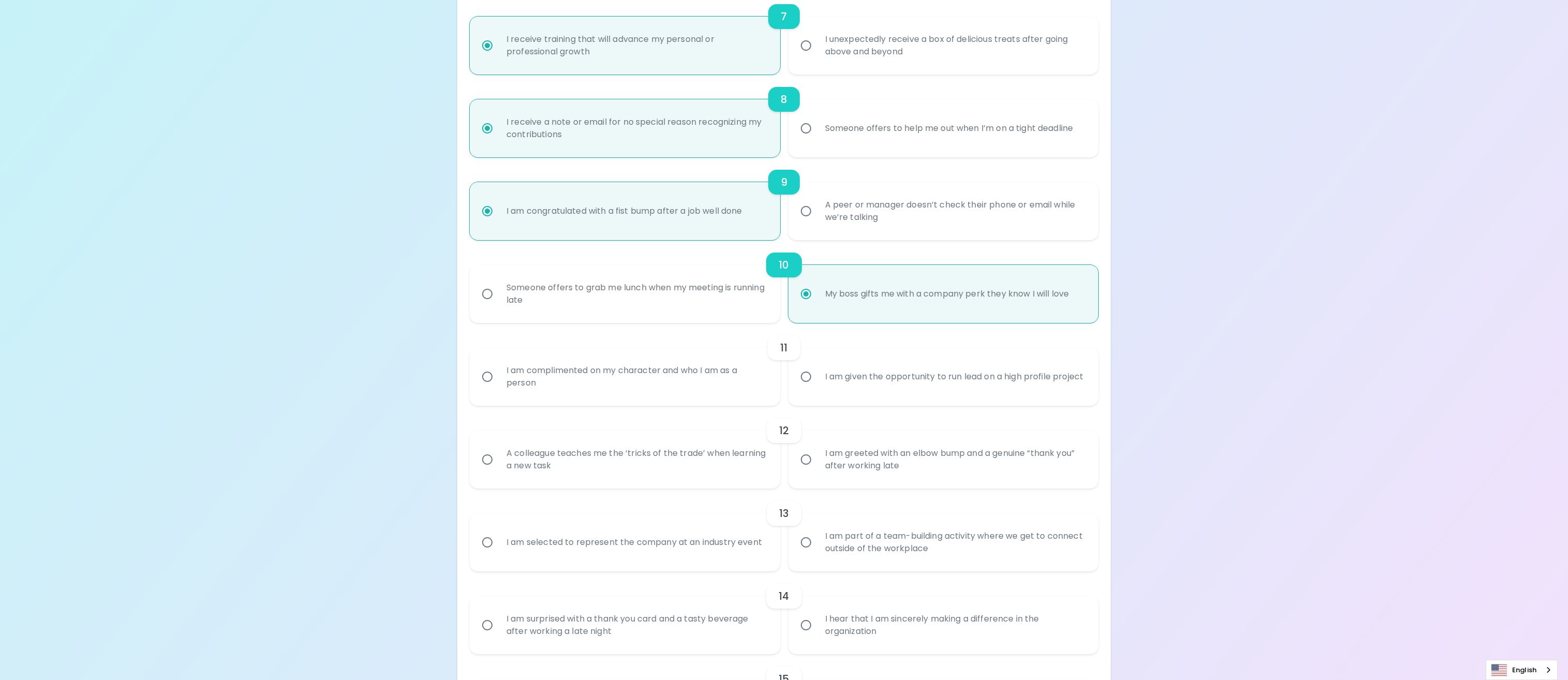
radio input "false"
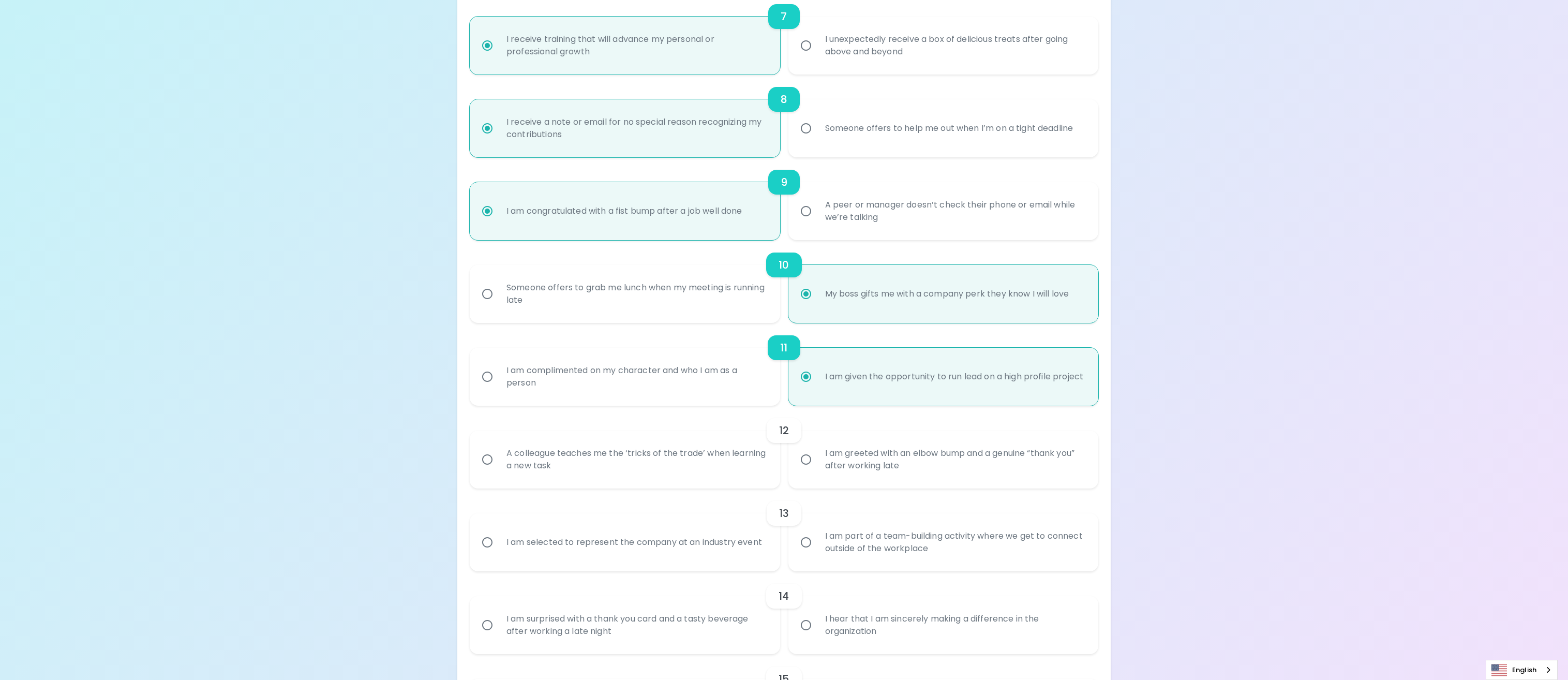
scroll to position [823, 0]
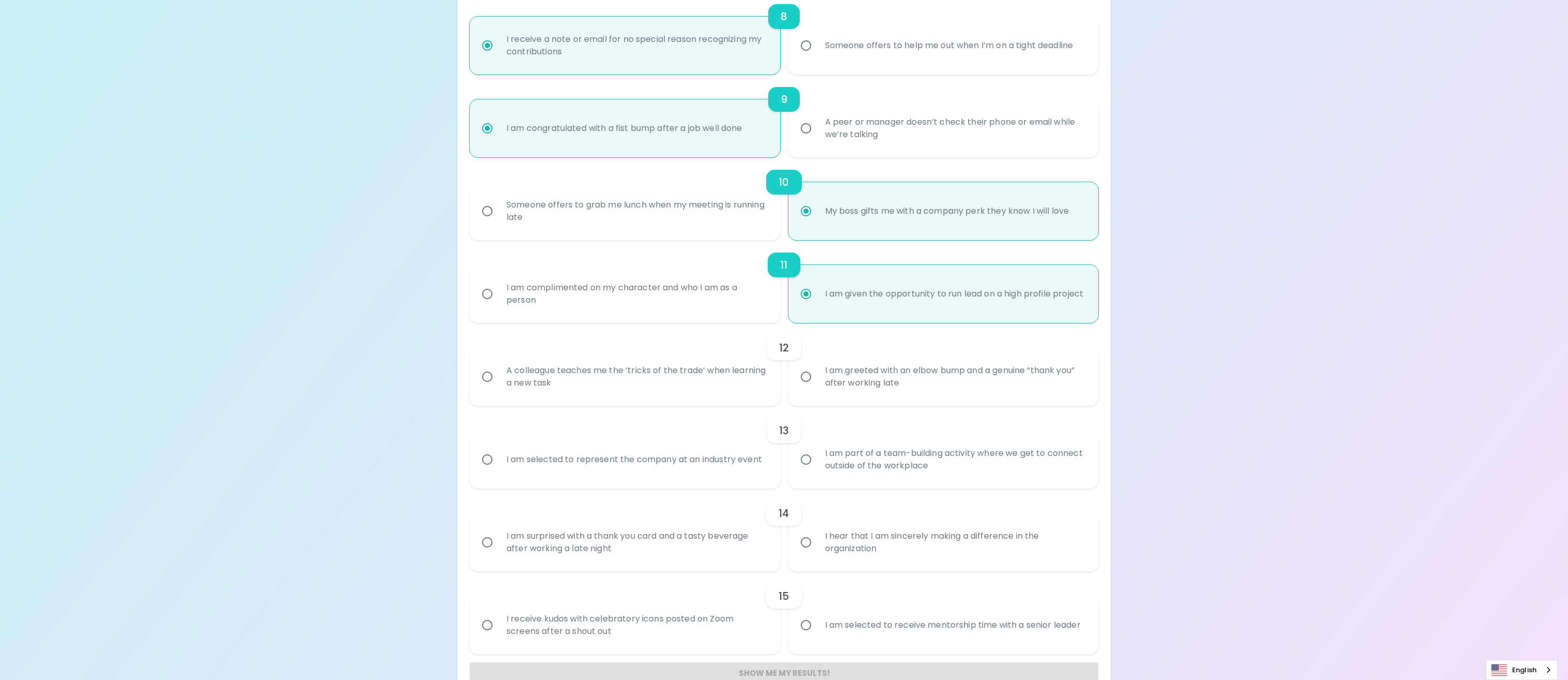
radio input "true"
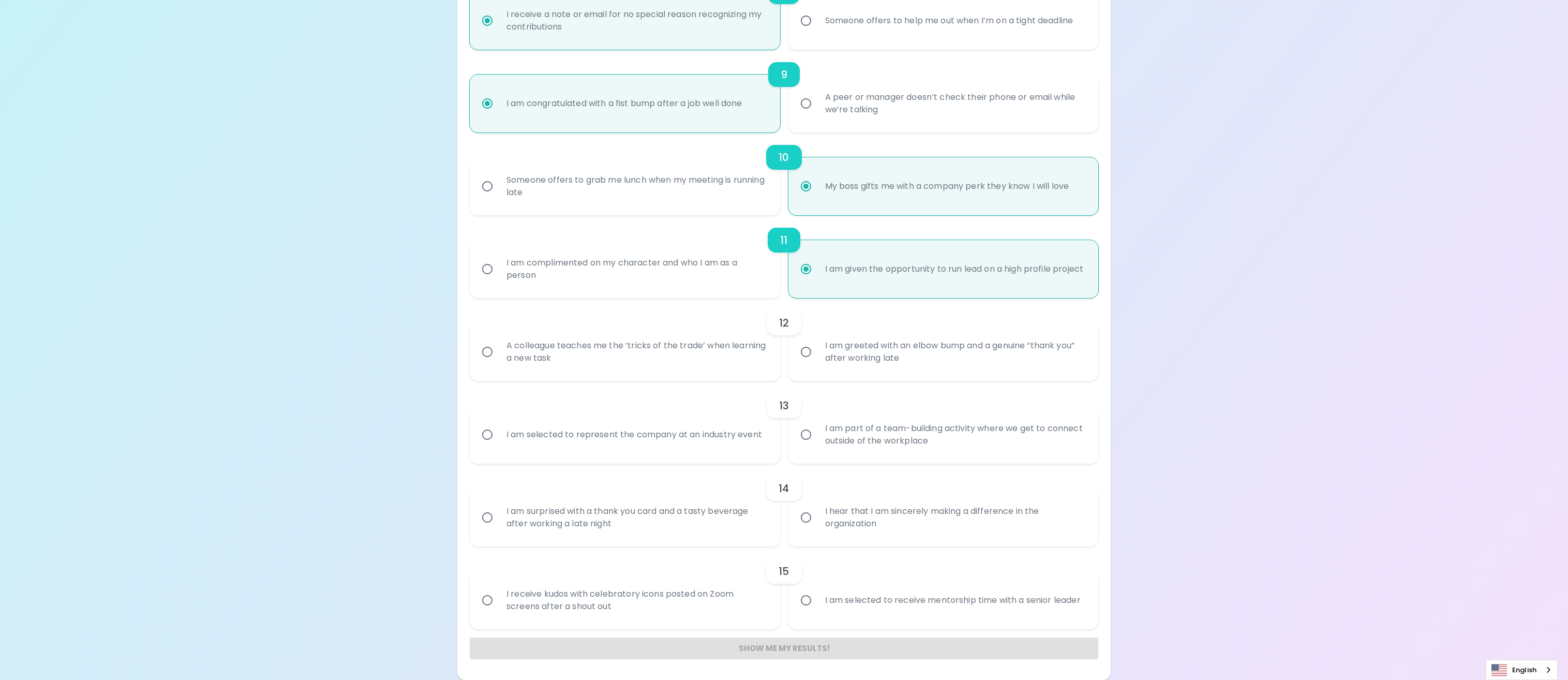
click at [922, 366] on div "I am greeted with an elbow bump and a genuine “thank you” after working late" at bounding box center [955, 352] width 276 height 50
click at [817, 363] on input "I am greeted with an elbow bump and a genuine “thank you” after working late" at bounding box center [806, 352] width 22 height 22
radio input "false"
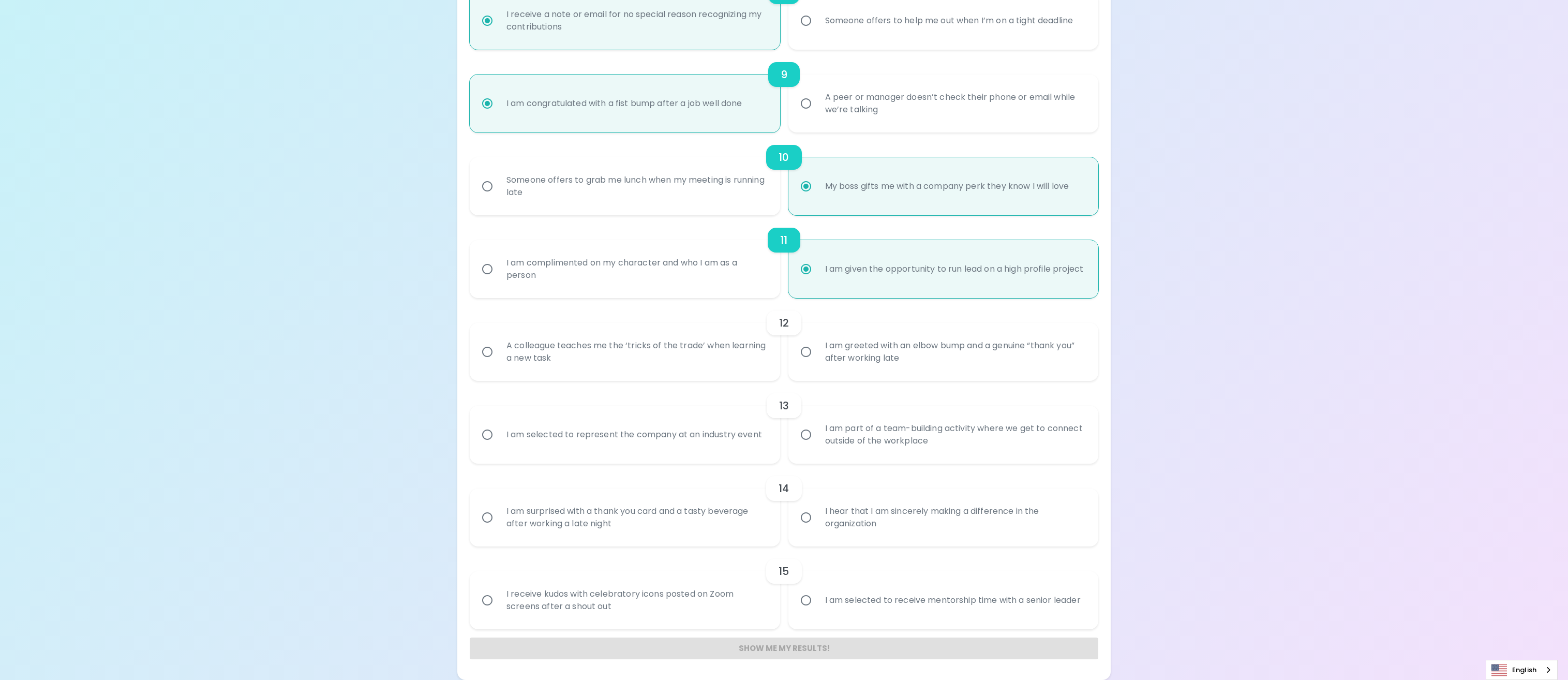
radio input "false"
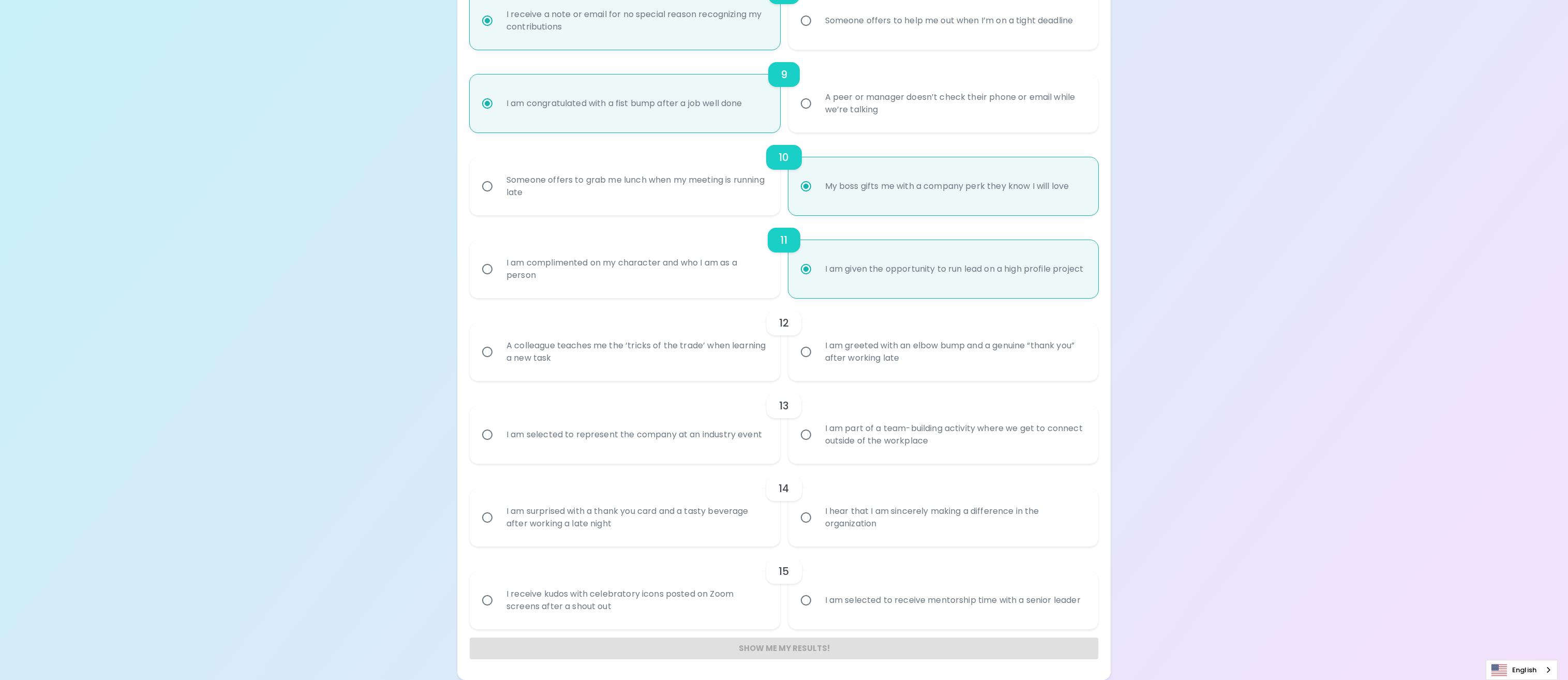
radio input "false"
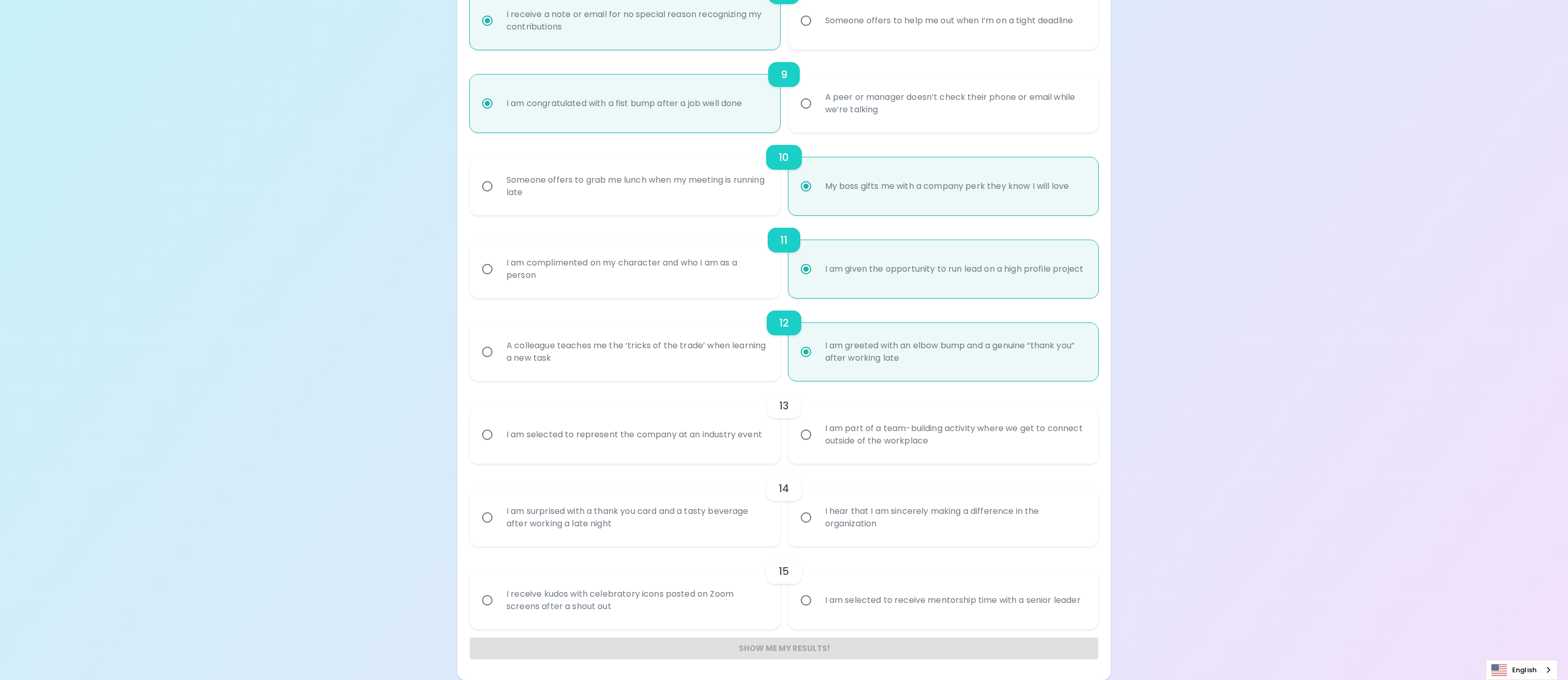
radio input "true"
click at [693, 430] on div "I am selected to represent the company at an industry event" at bounding box center [634, 434] width 272 height 37
click at [498, 430] on input "I am selected to represent the company at an industry event" at bounding box center [487, 435] width 22 height 22
radio input "false"
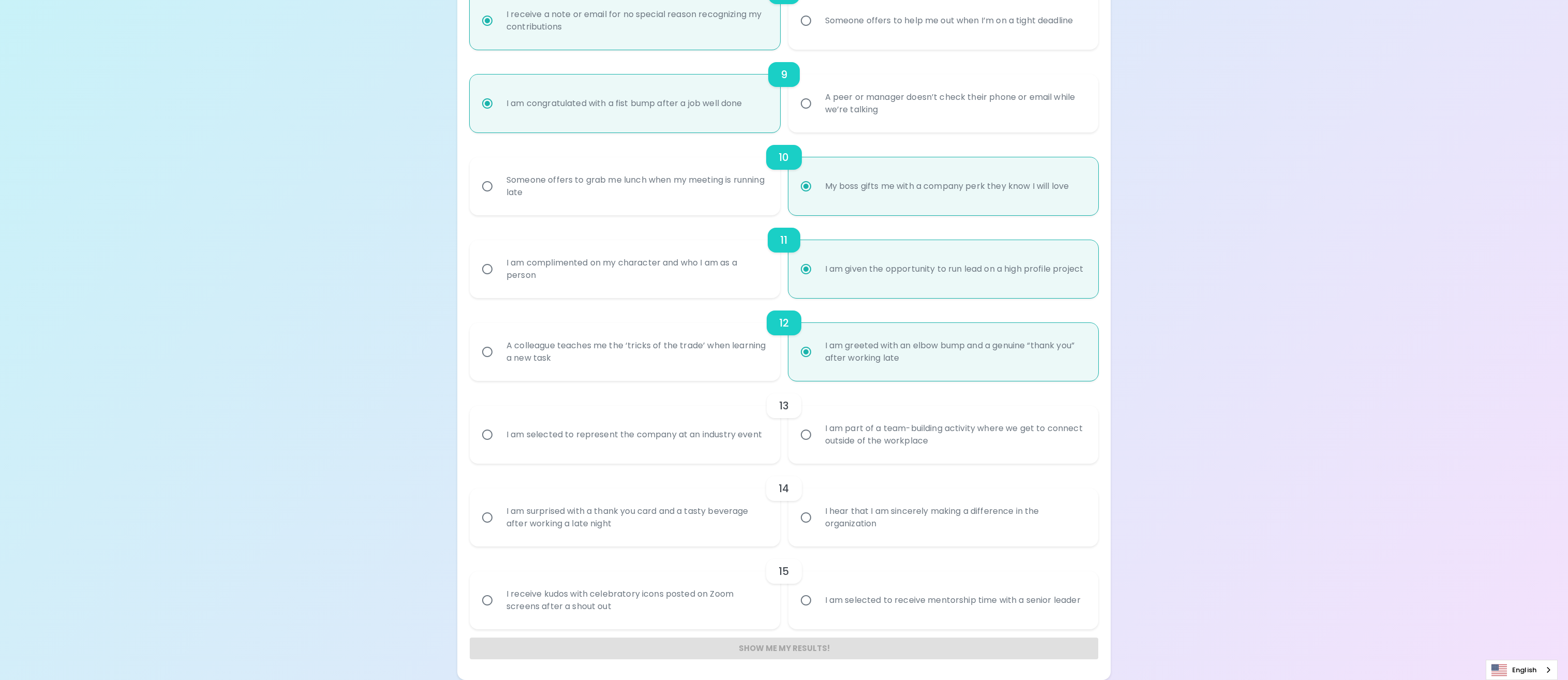
radio input "false"
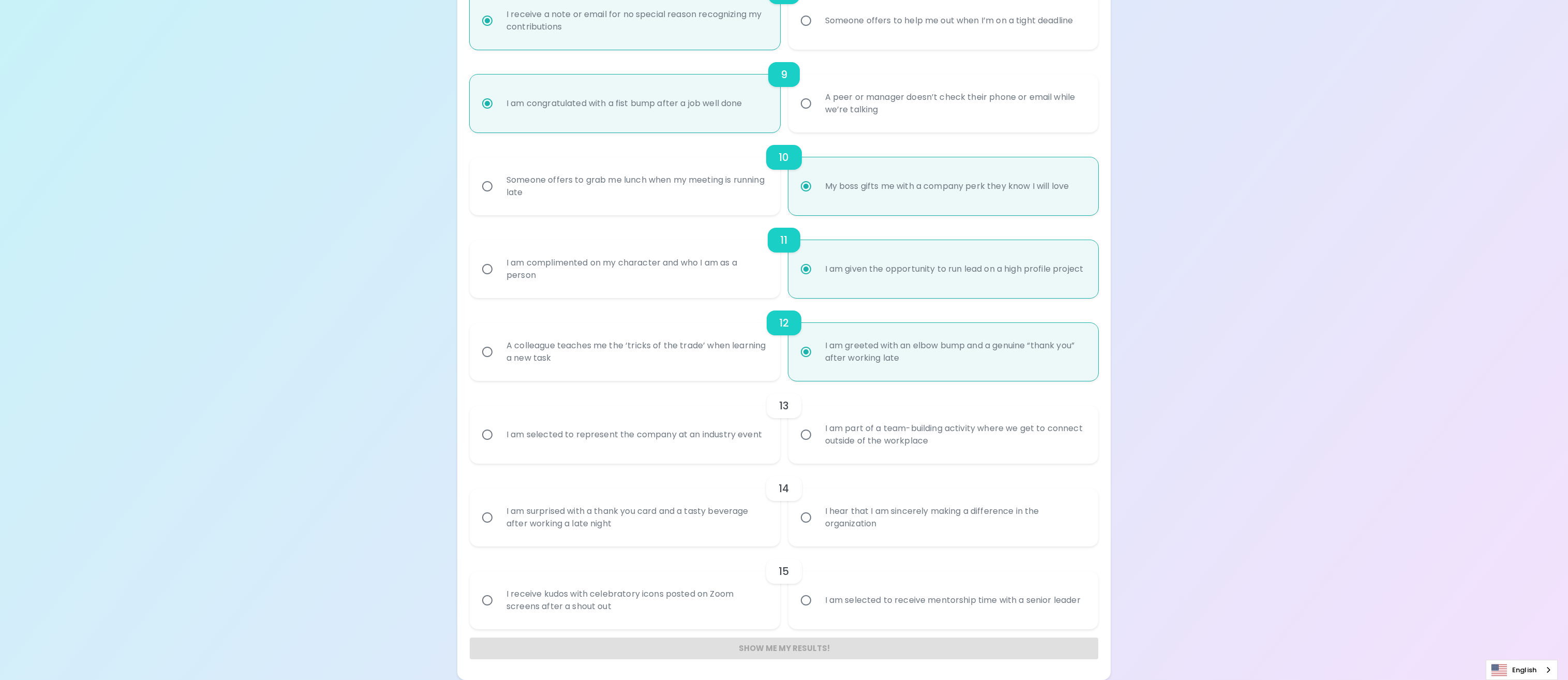
radio input "false"
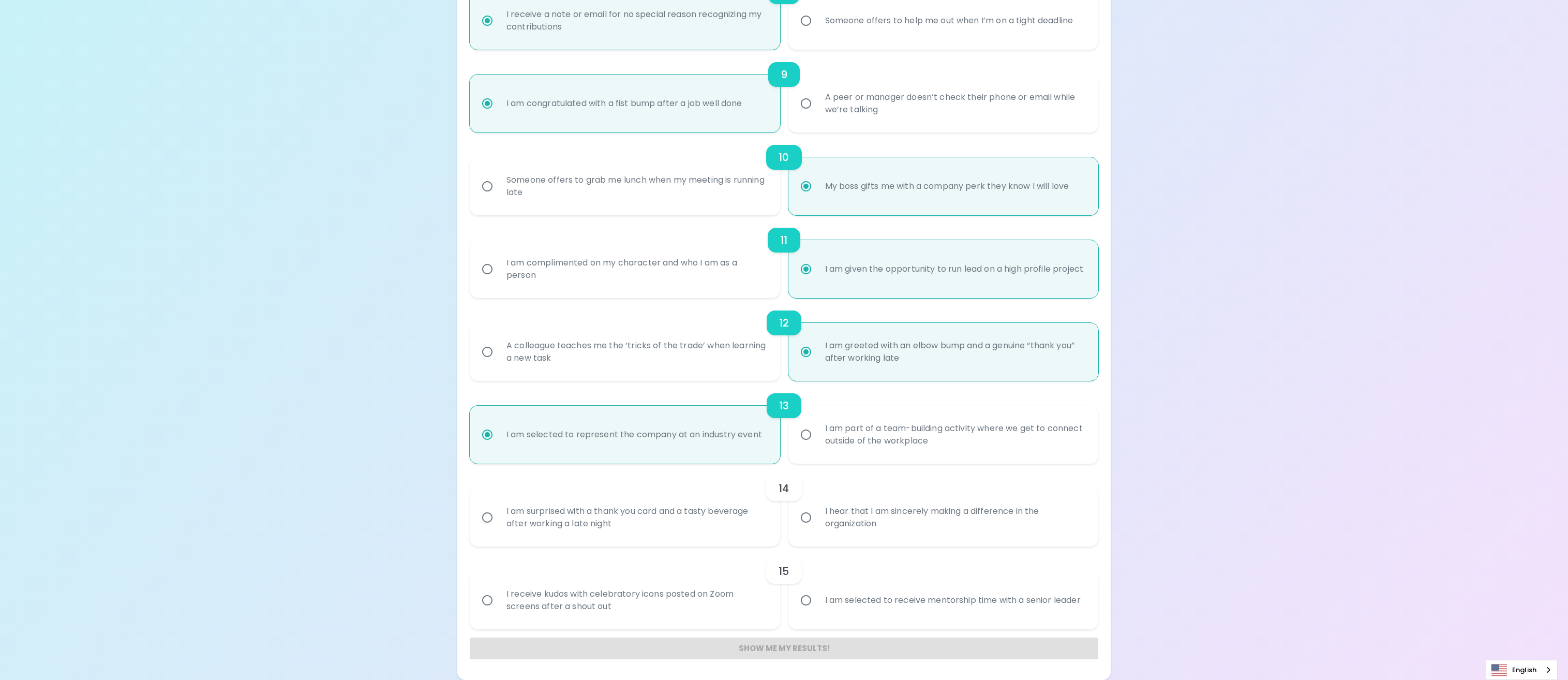
radio input "true"
click at [806, 446] on label "I am part of a team-building activity where we get to connect outside of the wo…" at bounding box center [938, 434] width 310 height 58
click at [806, 446] on input "I am part of a team-building activity where we get to connect outside of the wo…" at bounding box center [806, 435] width 22 height 22
radio input "false"
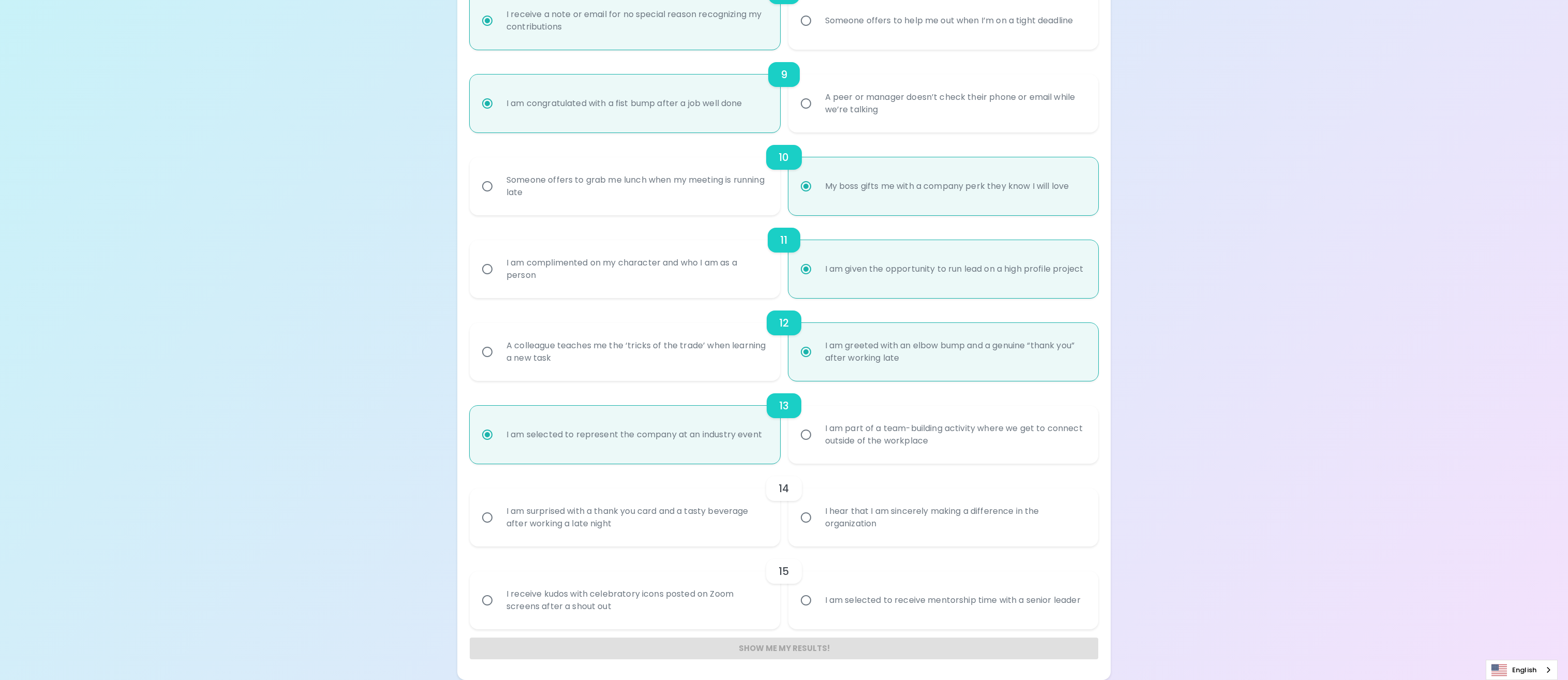
radio input "false"
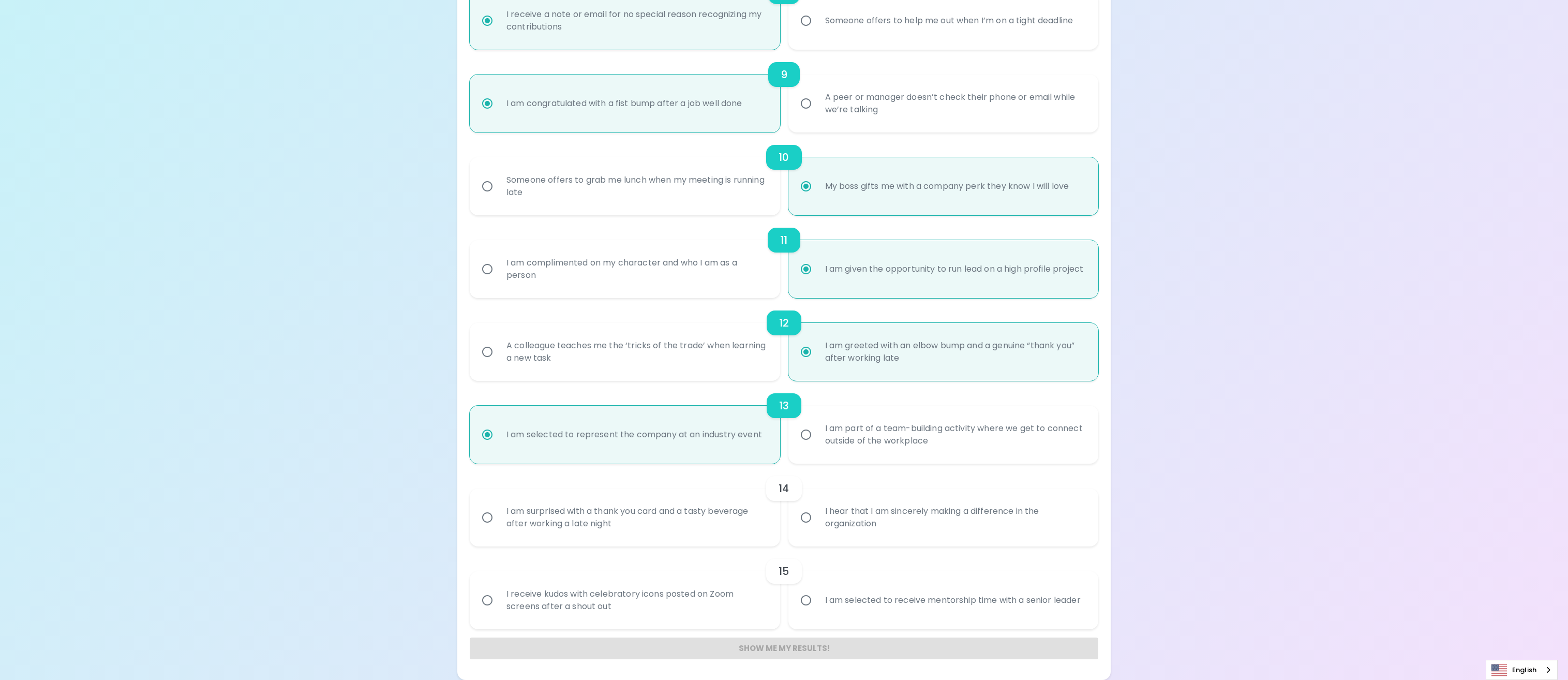
radio input "false"
radio input "true"
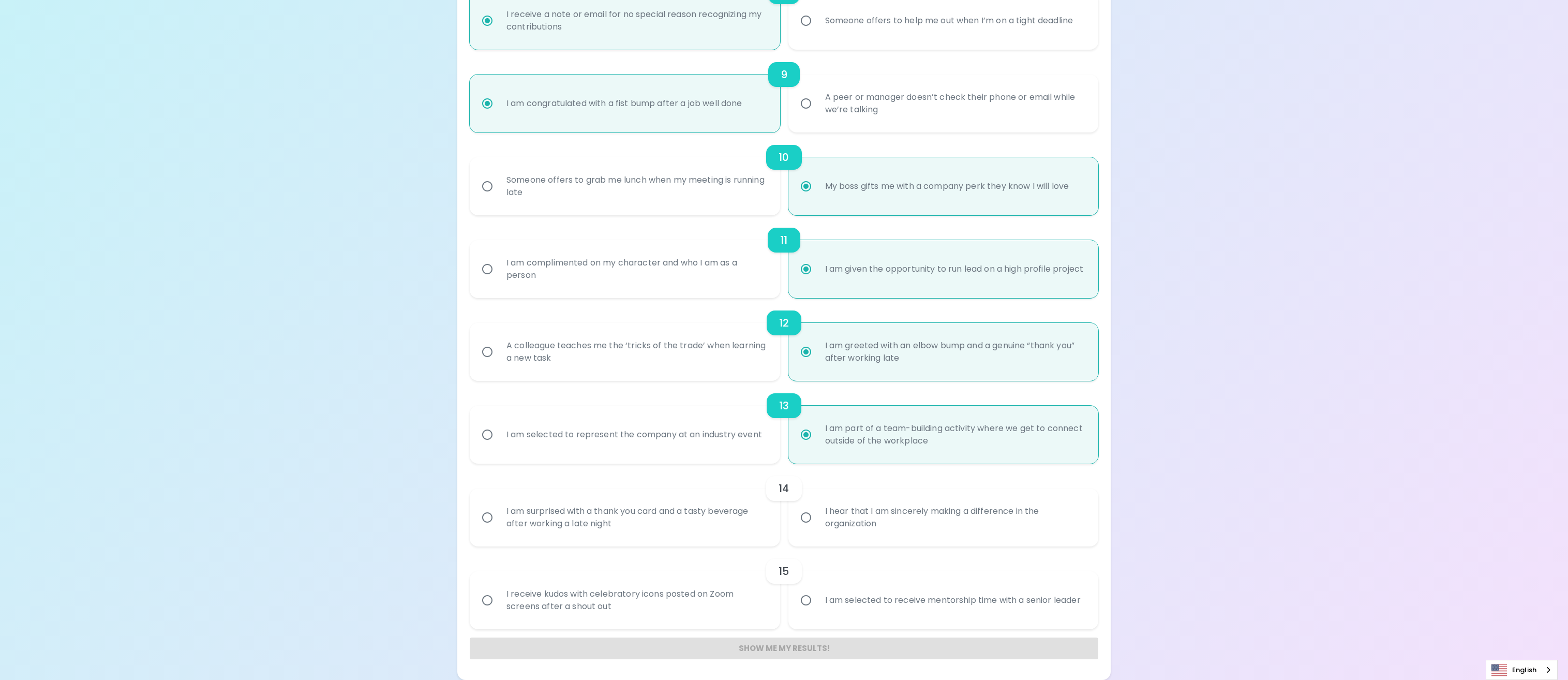
radio input "true"
click at [720, 444] on div "I am selected to represent the company at an industry event" at bounding box center [634, 434] width 272 height 37
click at [498, 444] on input "I am selected to represent the company at an industry event" at bounding box center [487, 435] width 22 height 22
radio input "false"
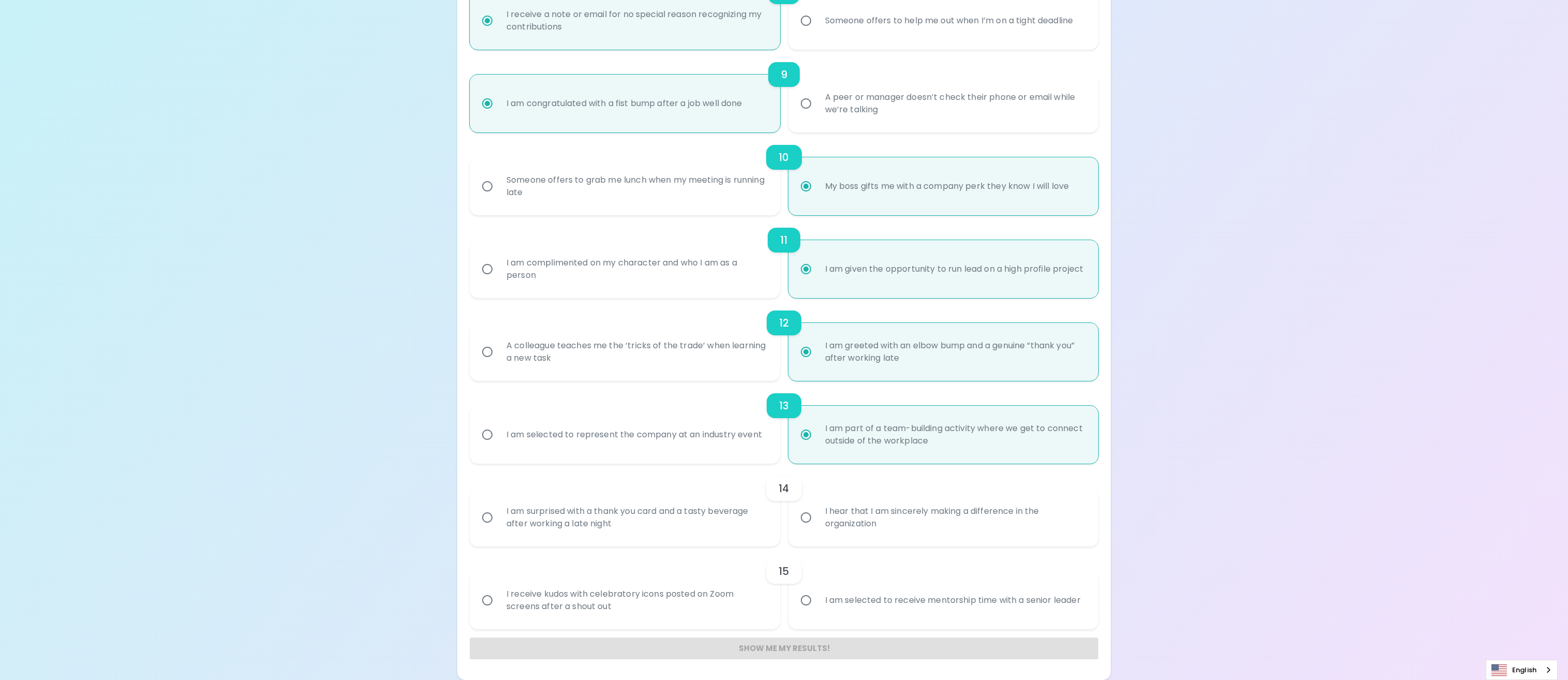
radio input "false"
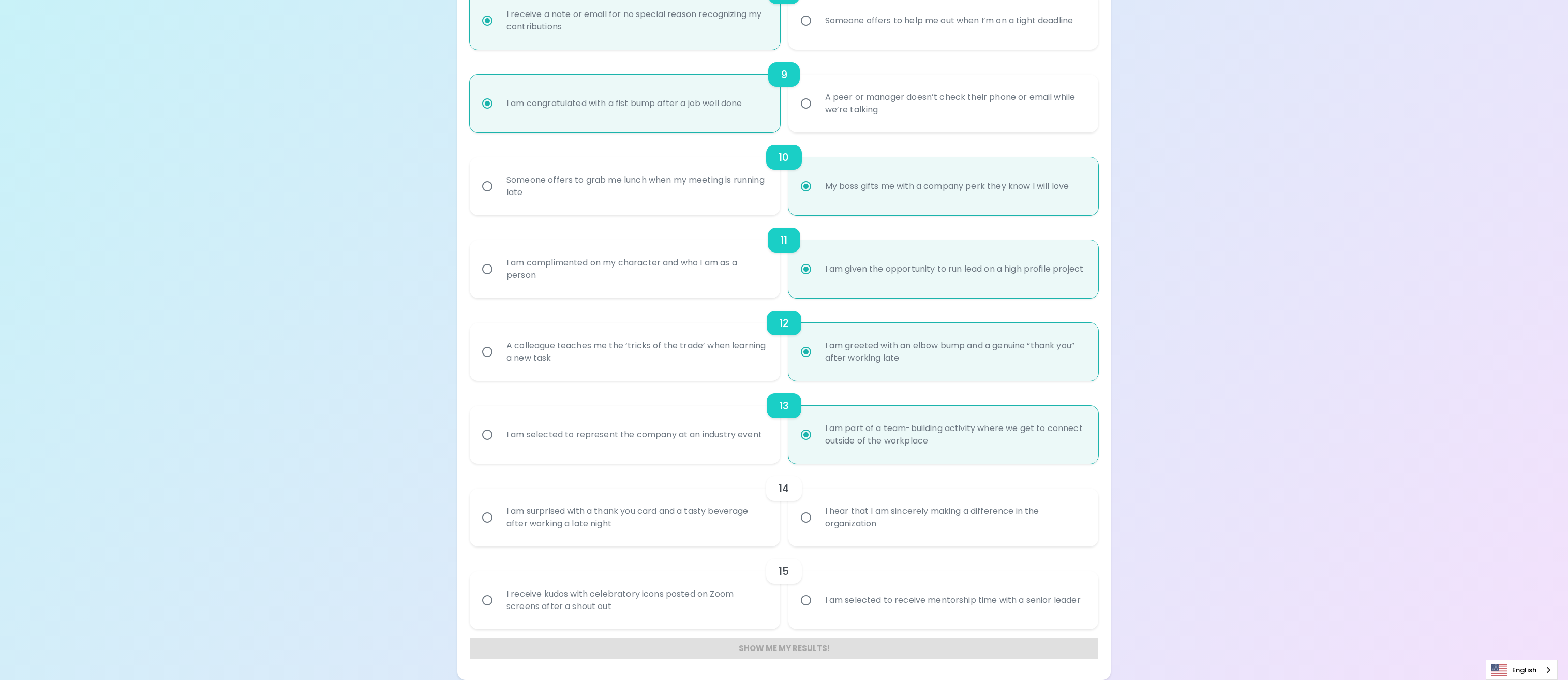
radio input "false"
radio input "true"
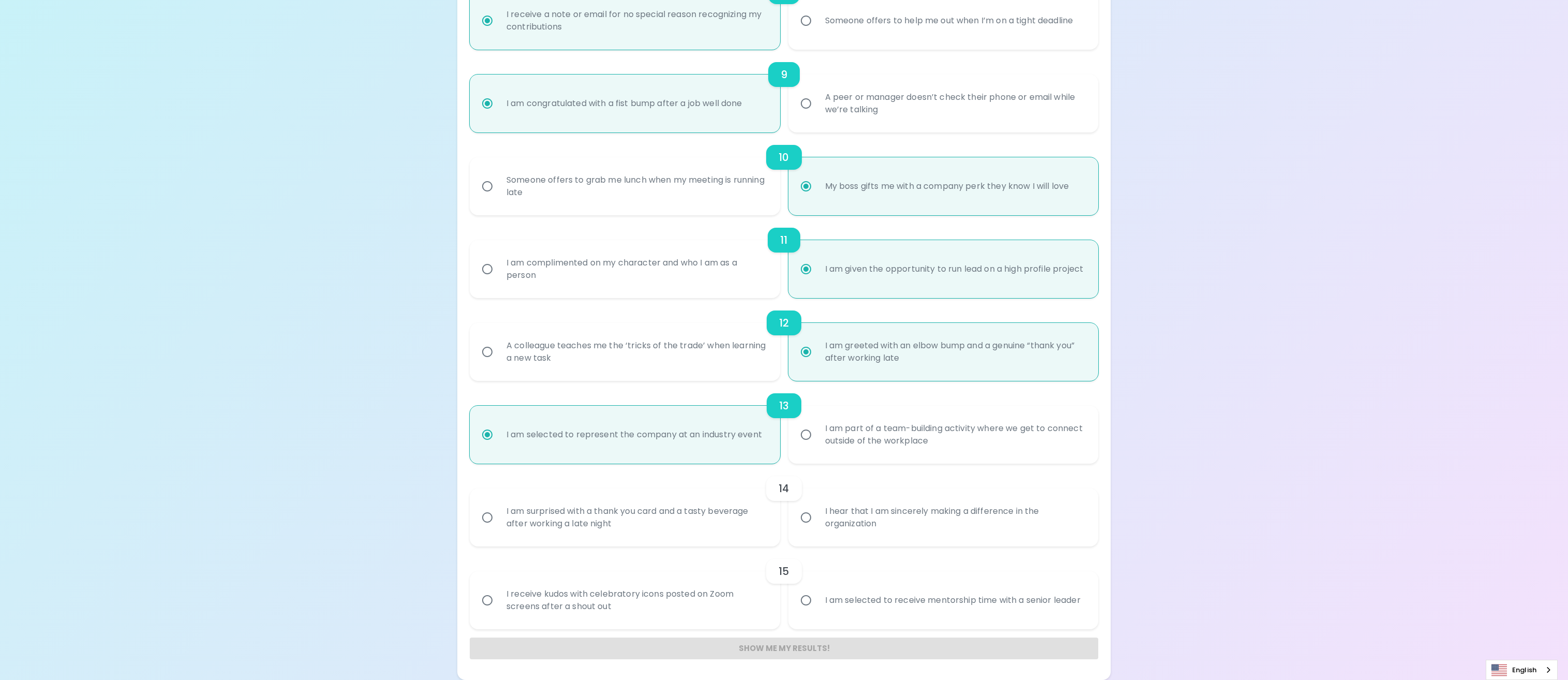
radio input "true"
click at [947, 503] on div "I hear that I am sincerely making a difference in the organization" at bounding box center [955, 518] width 276 height 50
click at [817, 507] on input "I hear that I am sincerely making a difference in the organization" at bounding box center [806, 518] width 22 height 22
radio input "false"
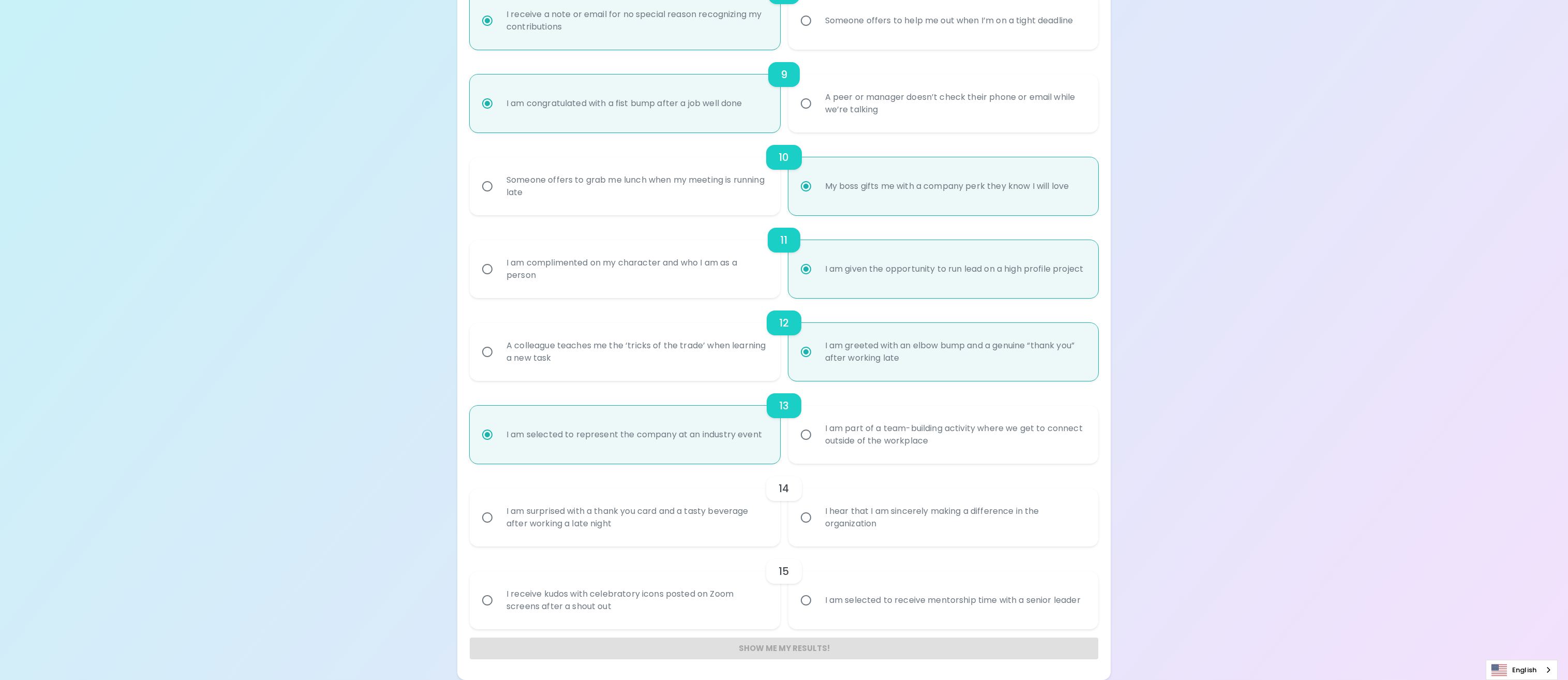
radio input "false"
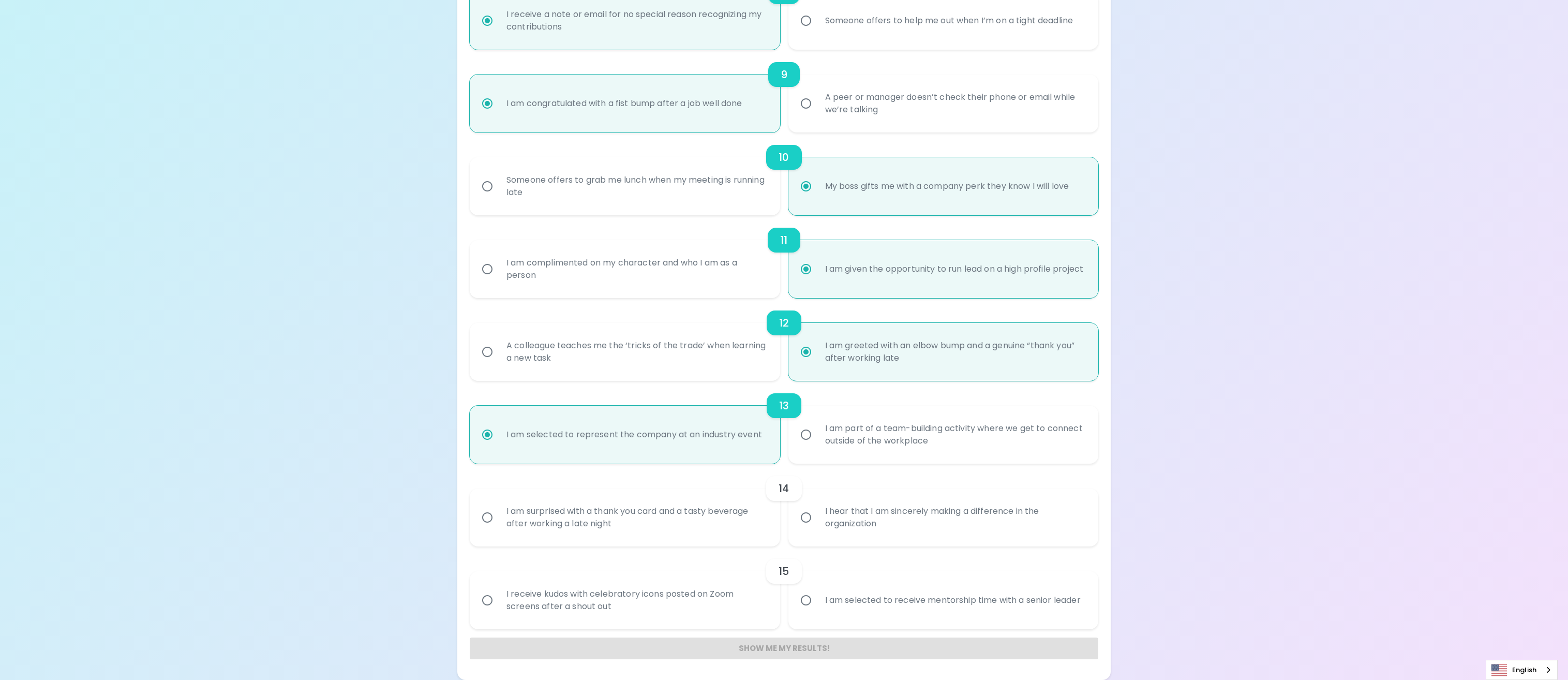
radio input "false"
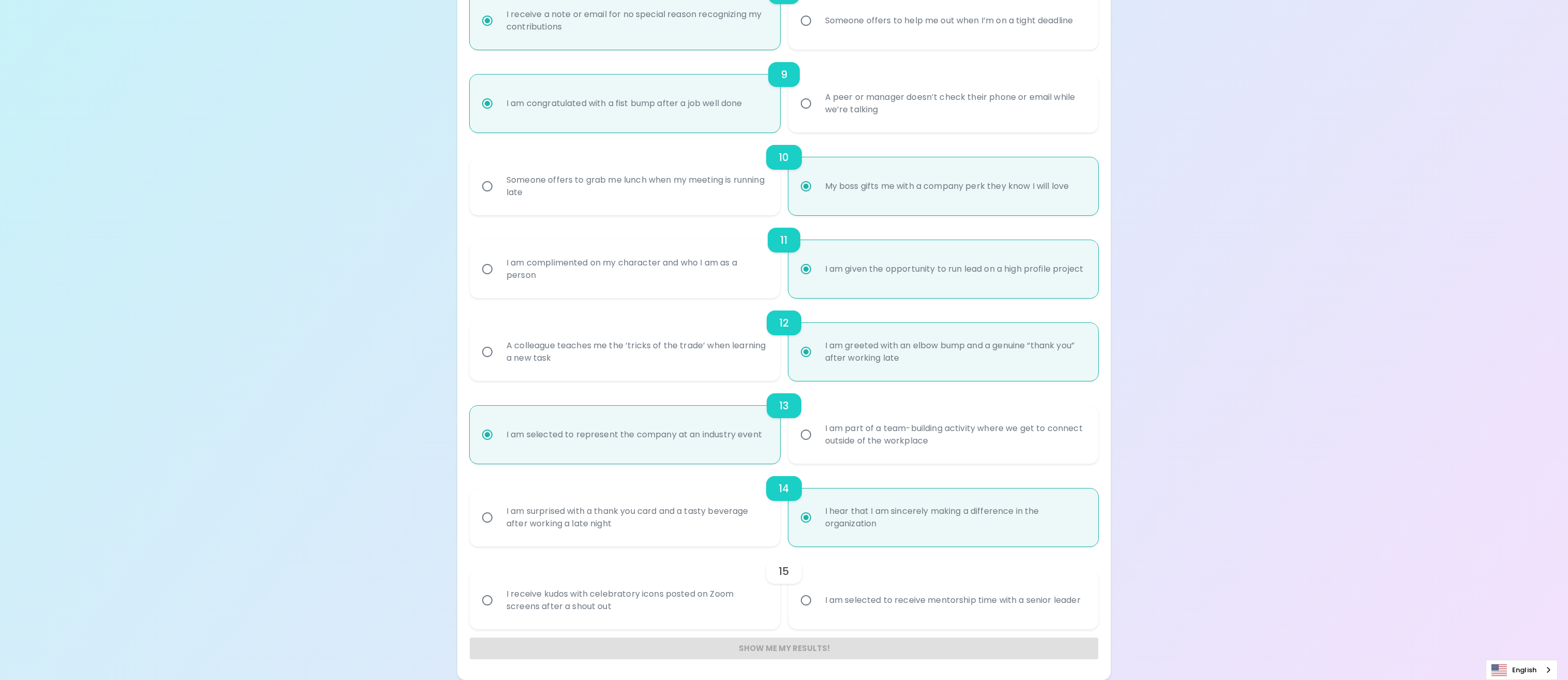
radio input "true"
click at [675, 585] on div "I receive kudos with celebratory icons posted on Zoom screens after a shout out" at bounding box center [636, 601] width 276 height 50
click at [498, 590] on input "I receive kudos with celebratory icons posted on Zoom screens after a shout out" at bounding box center [487, 601] width 22 height 22
radio input "false"
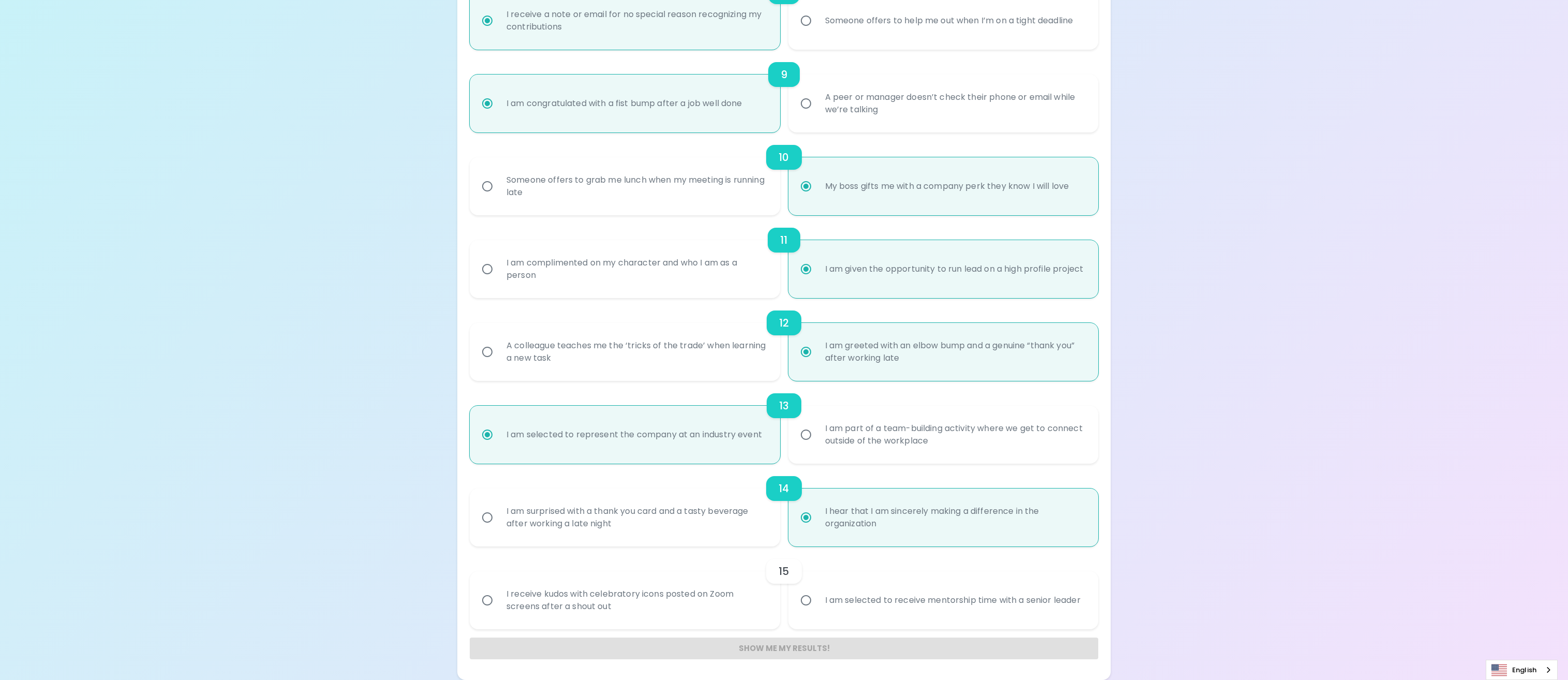
radio input "false"
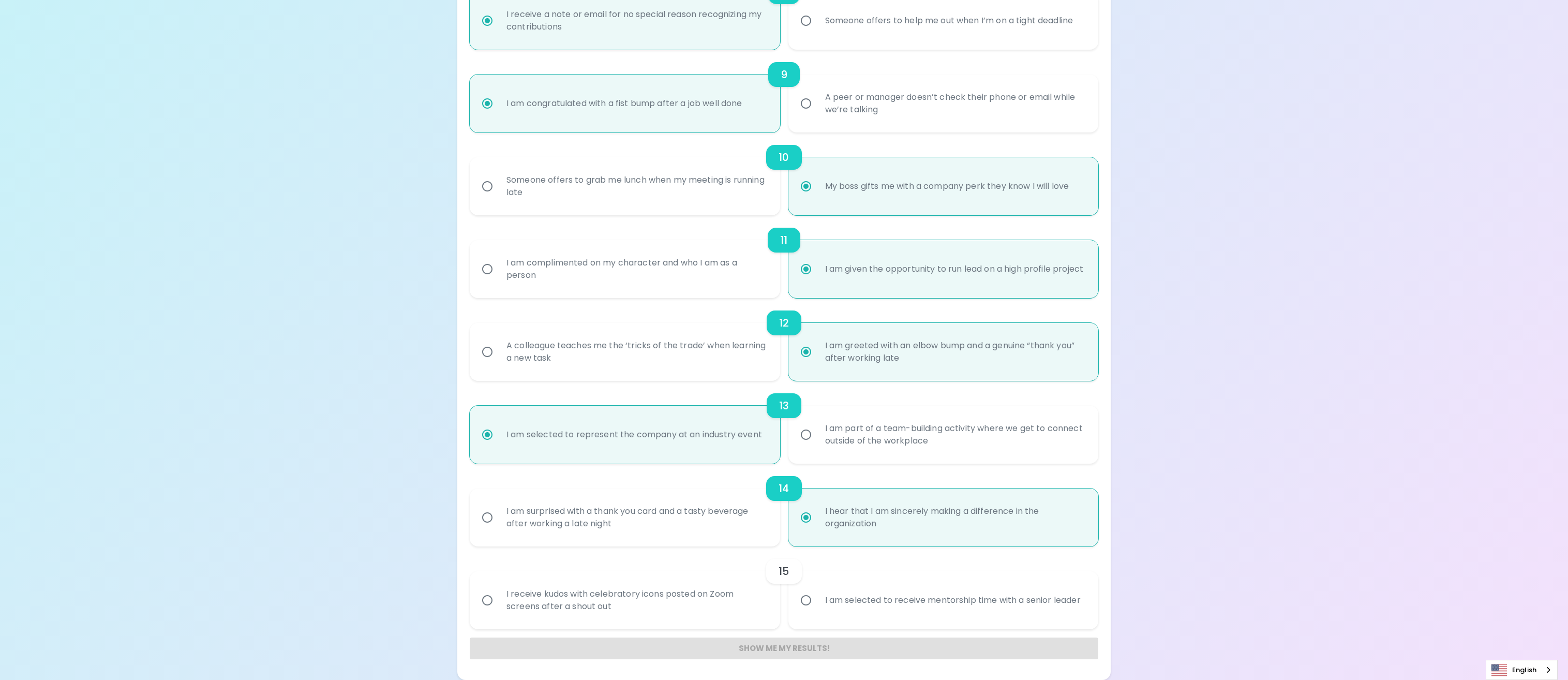
radio input "false"
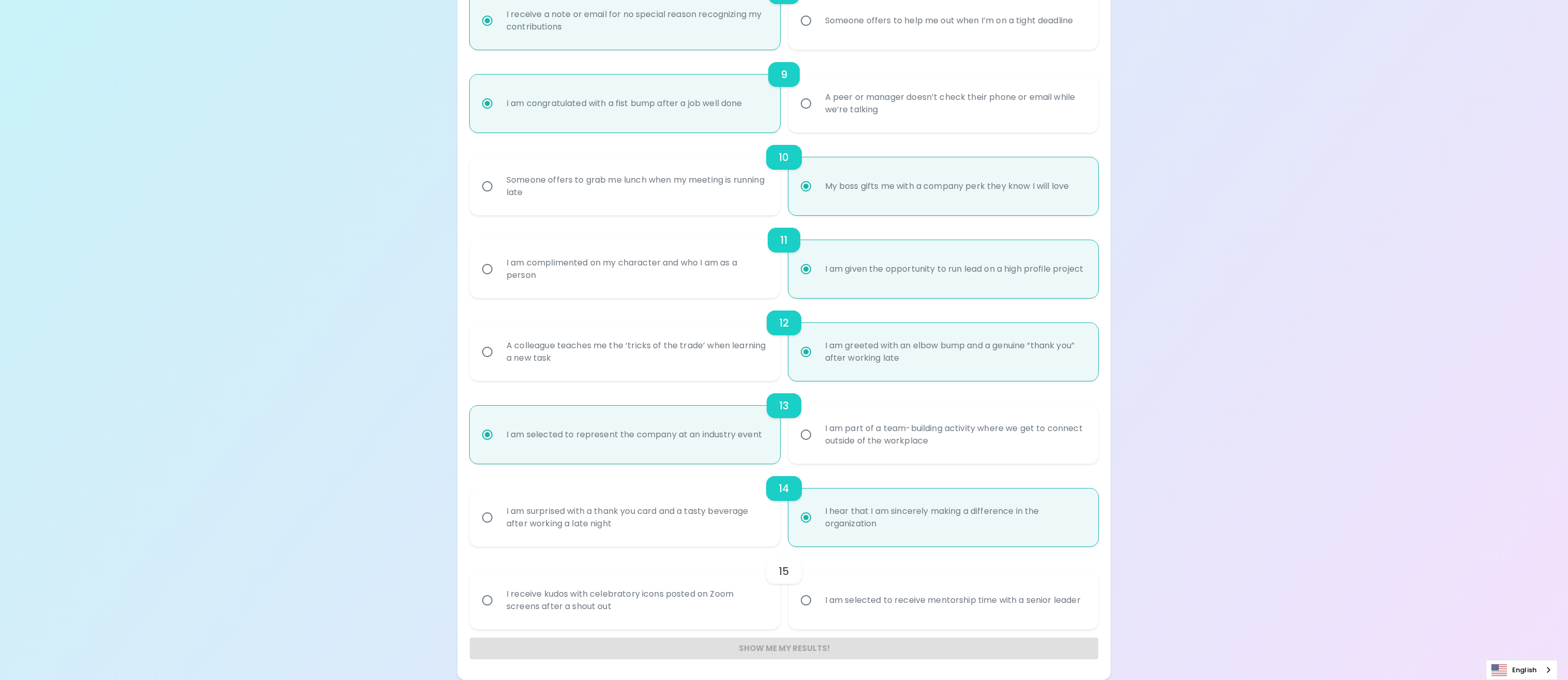
radio input "false"
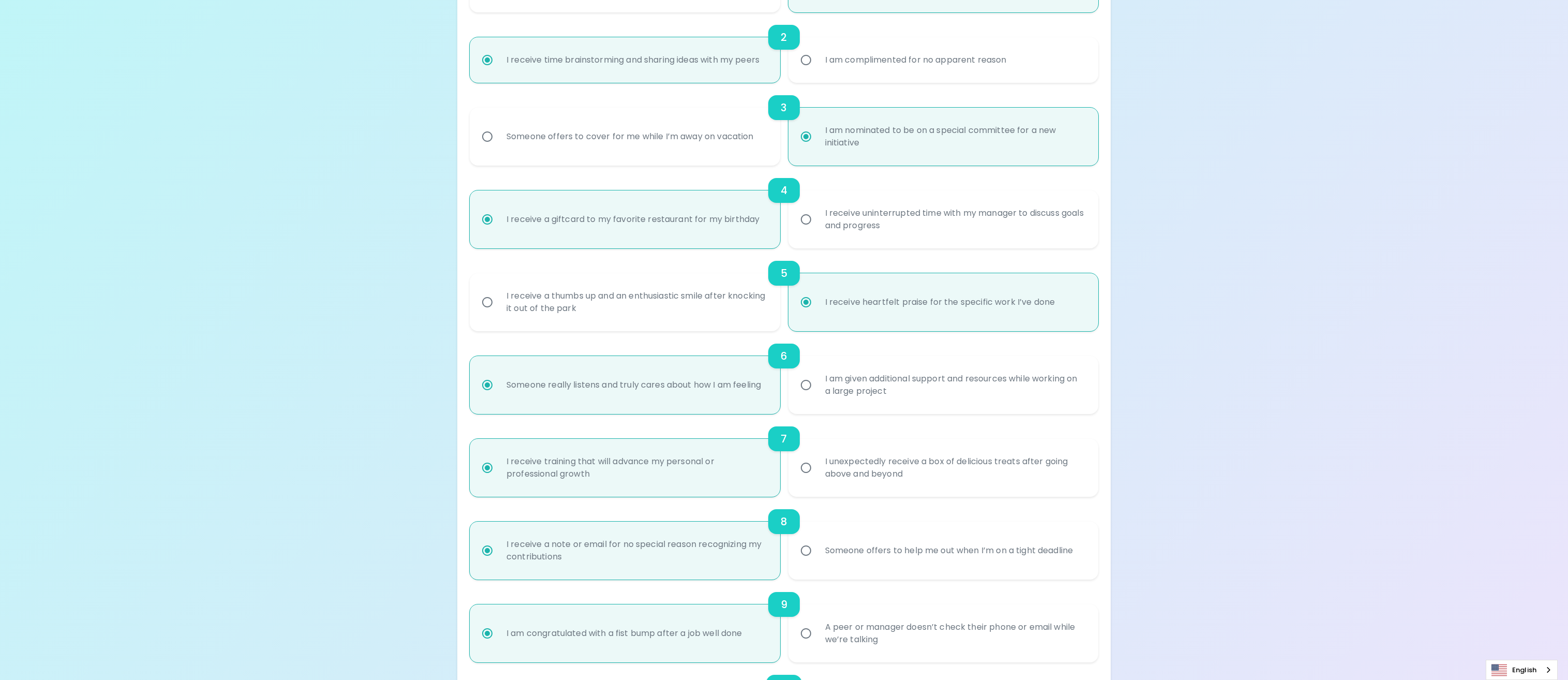
scroll to position [414, 0]
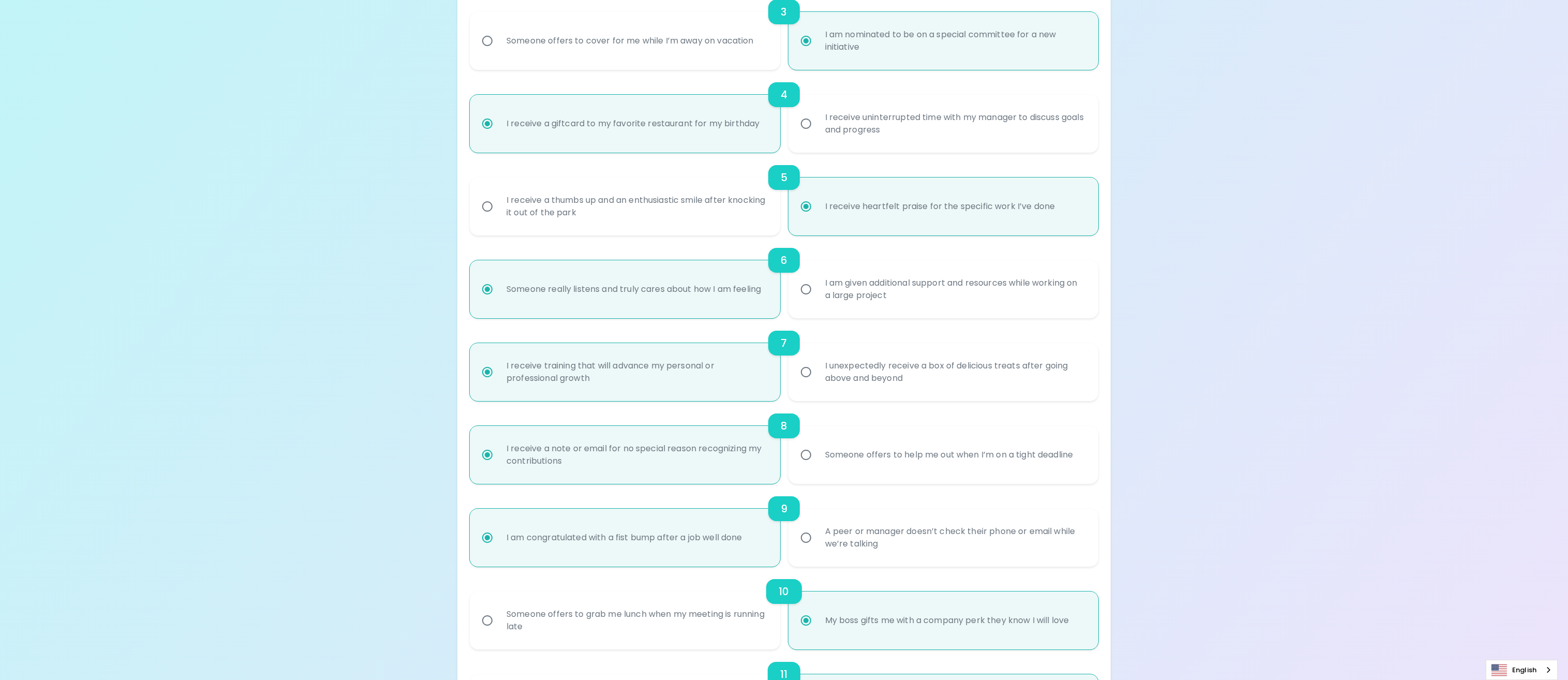
radio input "true"
click at [886, 358] on div "I unexpectedly receive a box of delicious treats after going above and beyond" at bounding box center [955, 372] width 276 height 50
click at [817, 361] on input "I unexpectedly receive a box of delicious treats after going above and beyond" at bounding box center [806, 372] width 22 height 22
radio input "false"
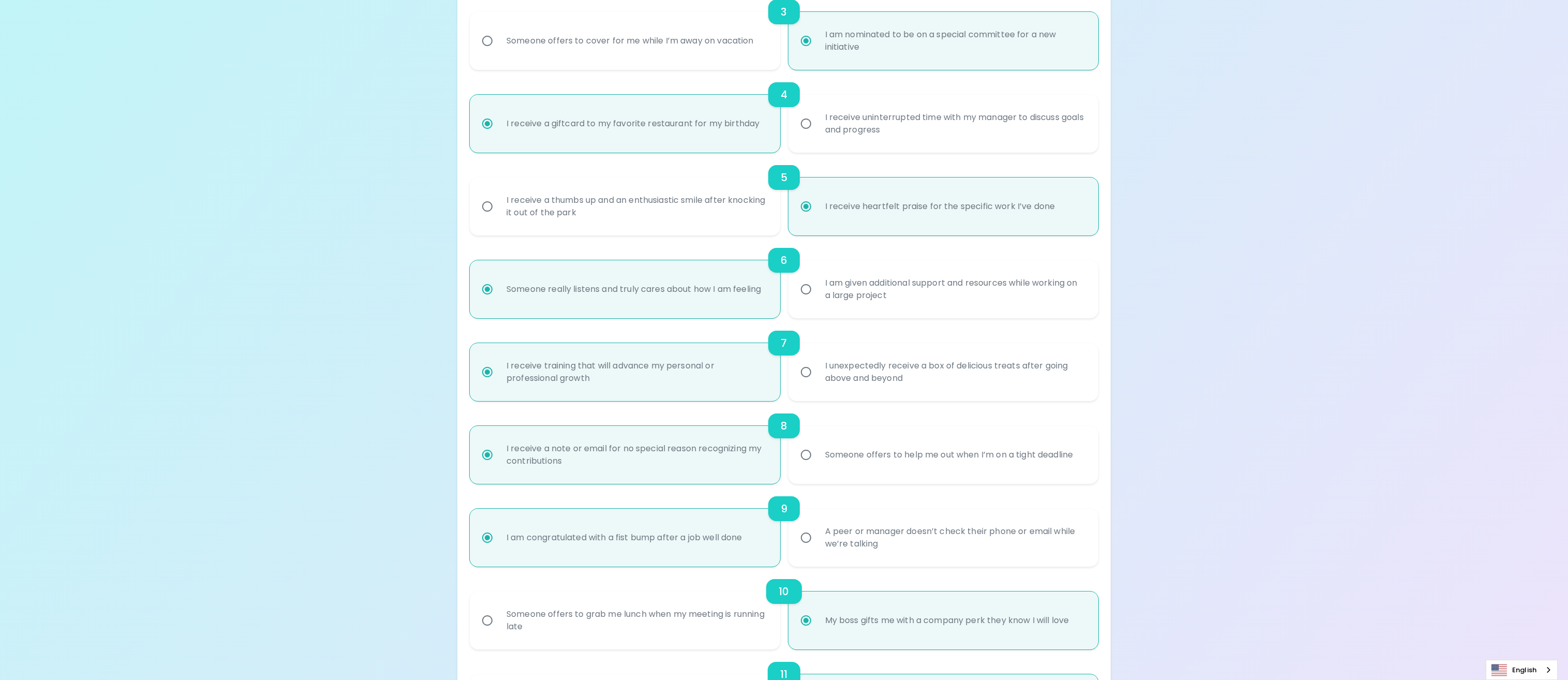
radio input "false"
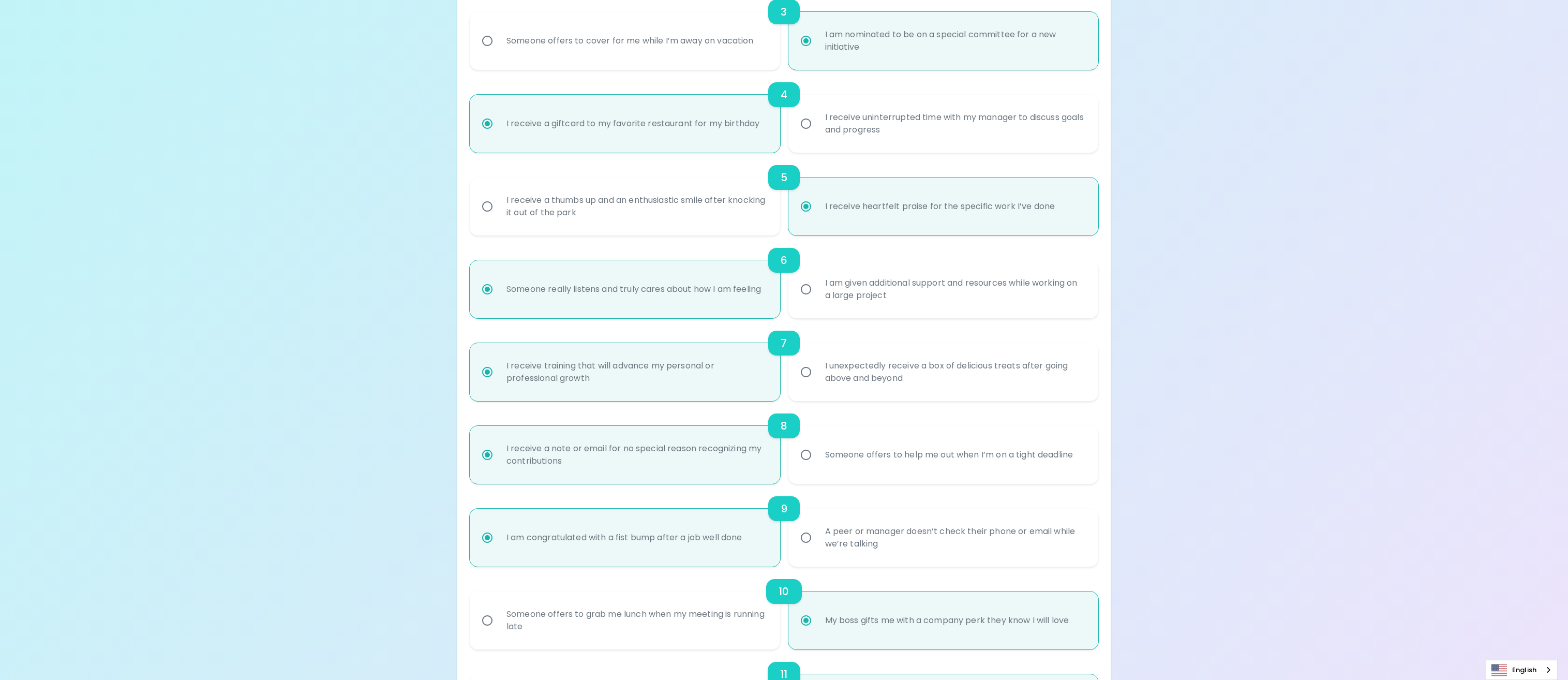
radio input "false"
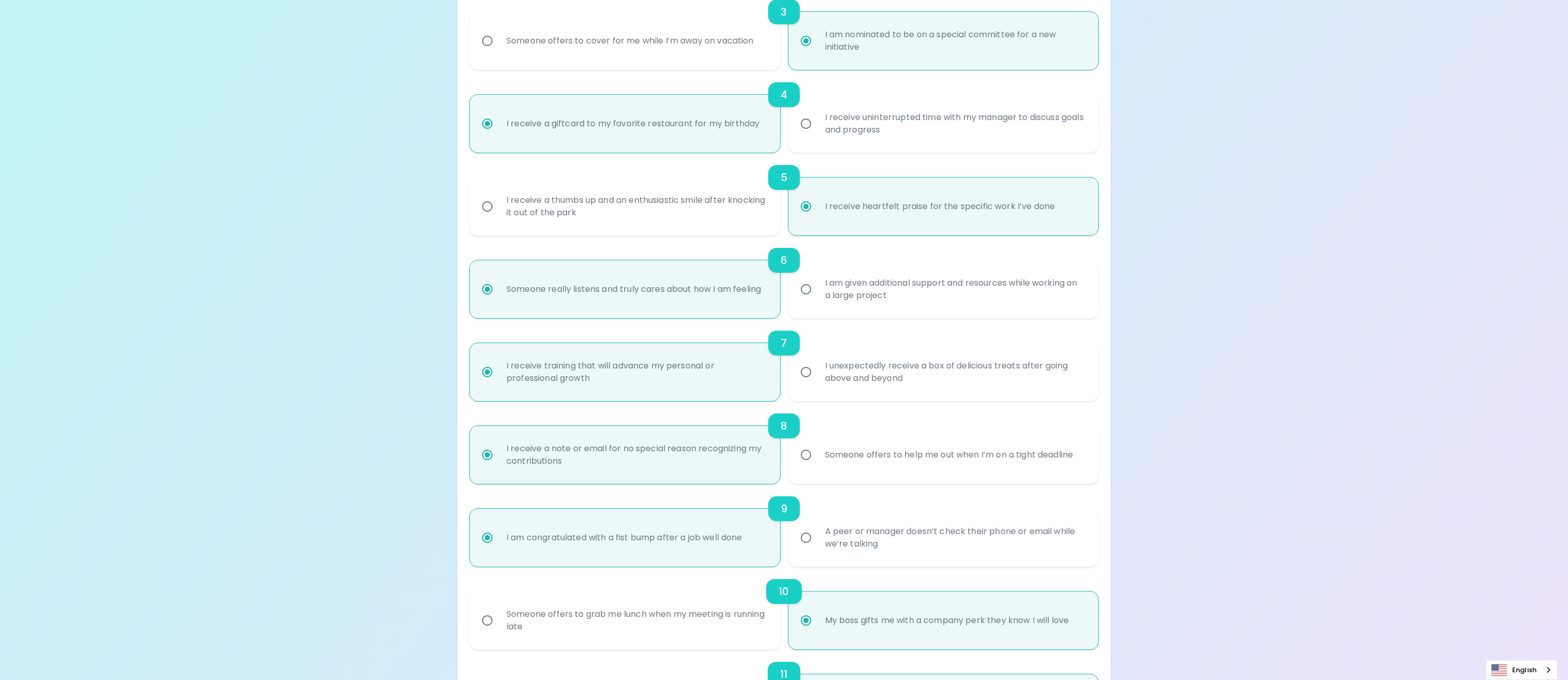
radio input "false"
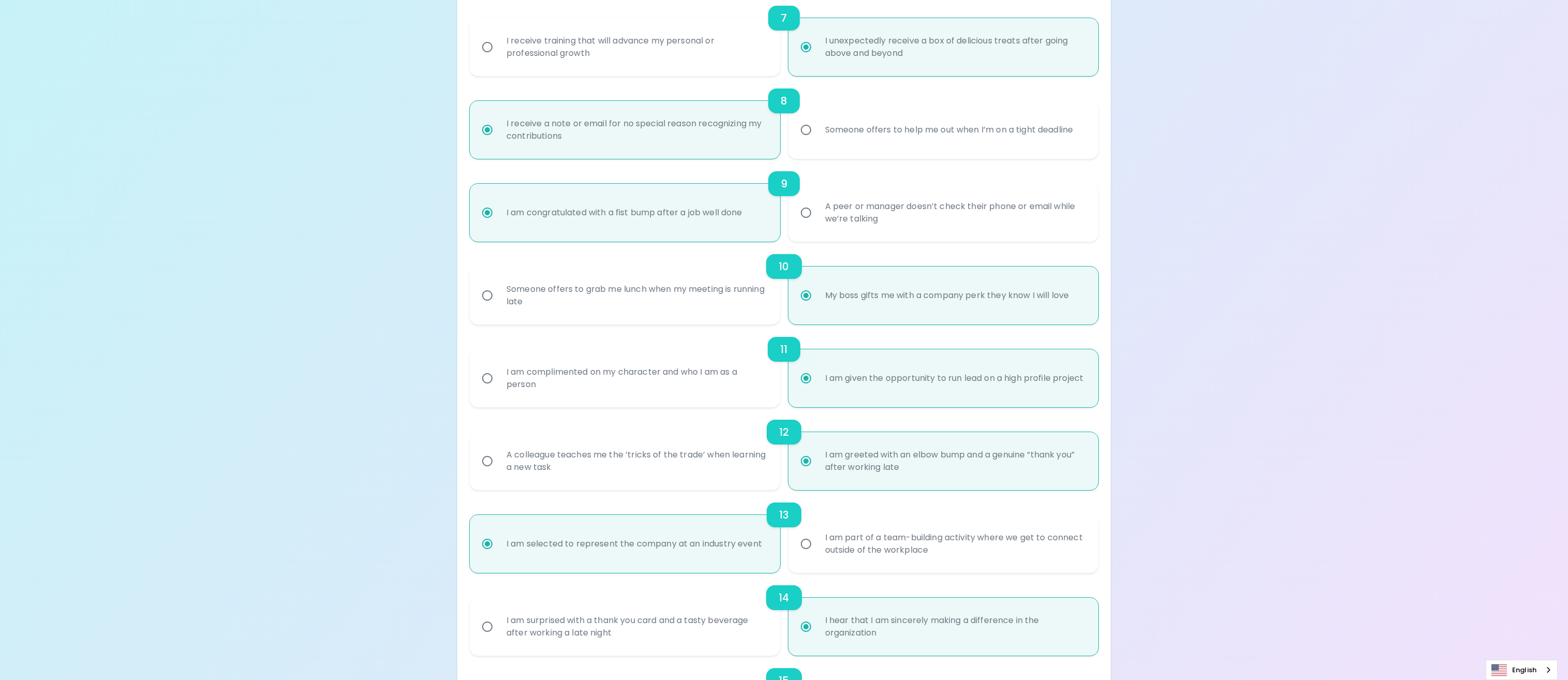
scroll to position [848, 0]
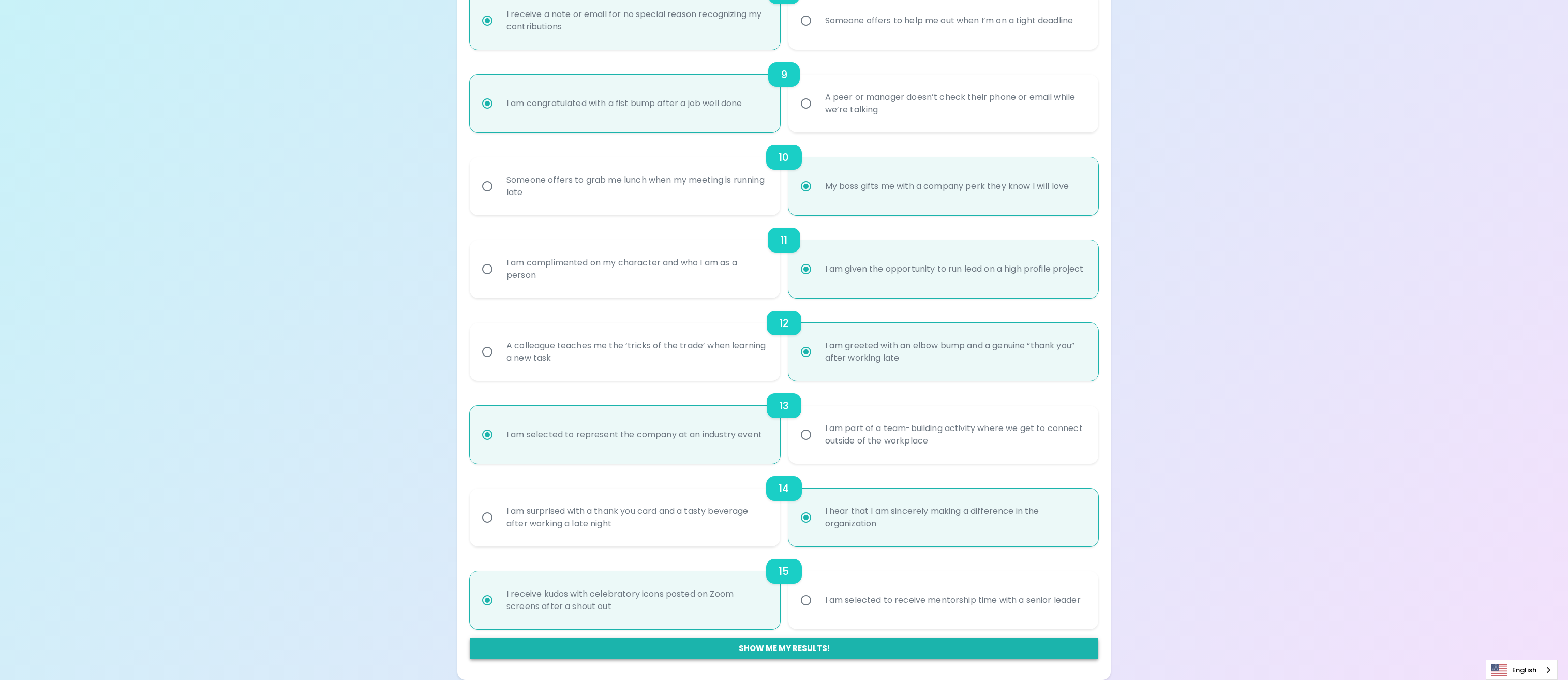
radio input "true"
click at [849, 643] on button "Show me my results!" at bounding box center [784, 649] width 629 height 22
radio input "false"
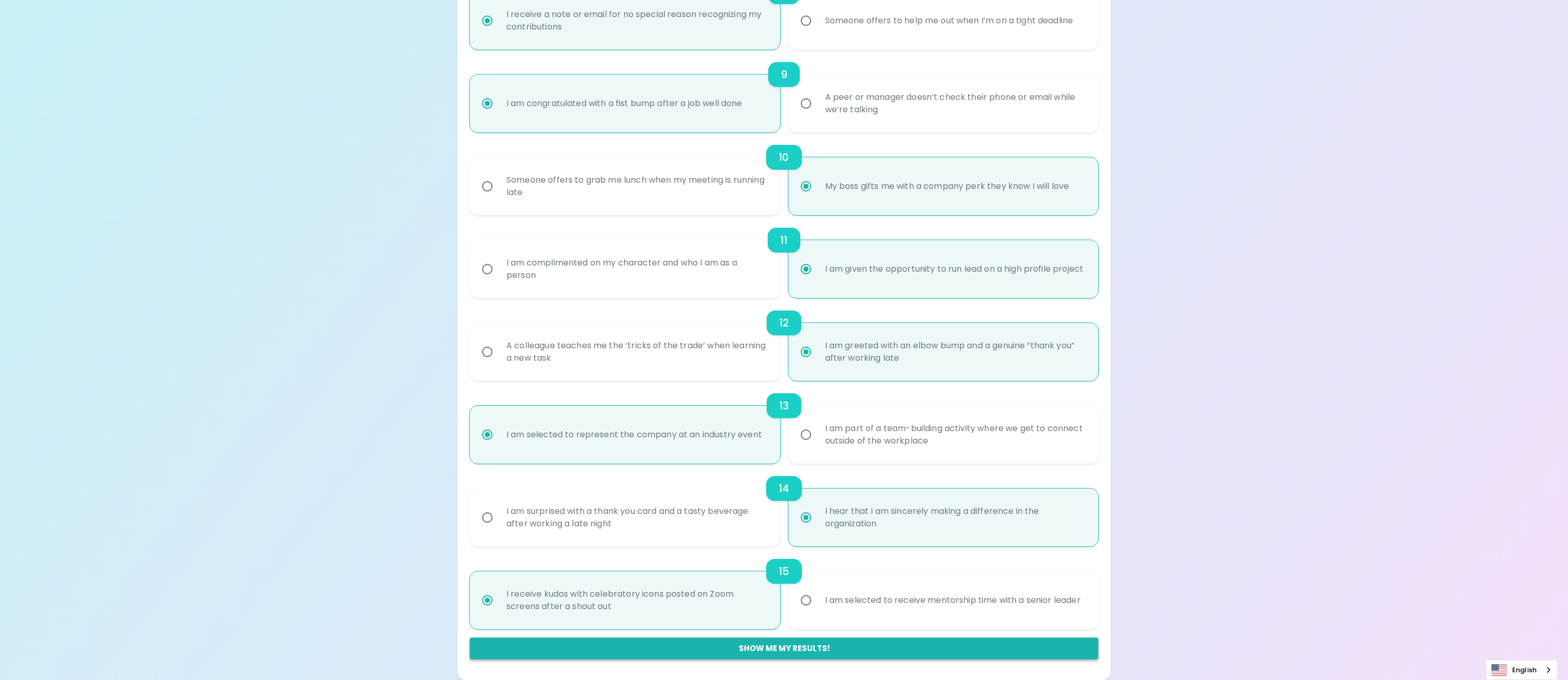
radio input "false"
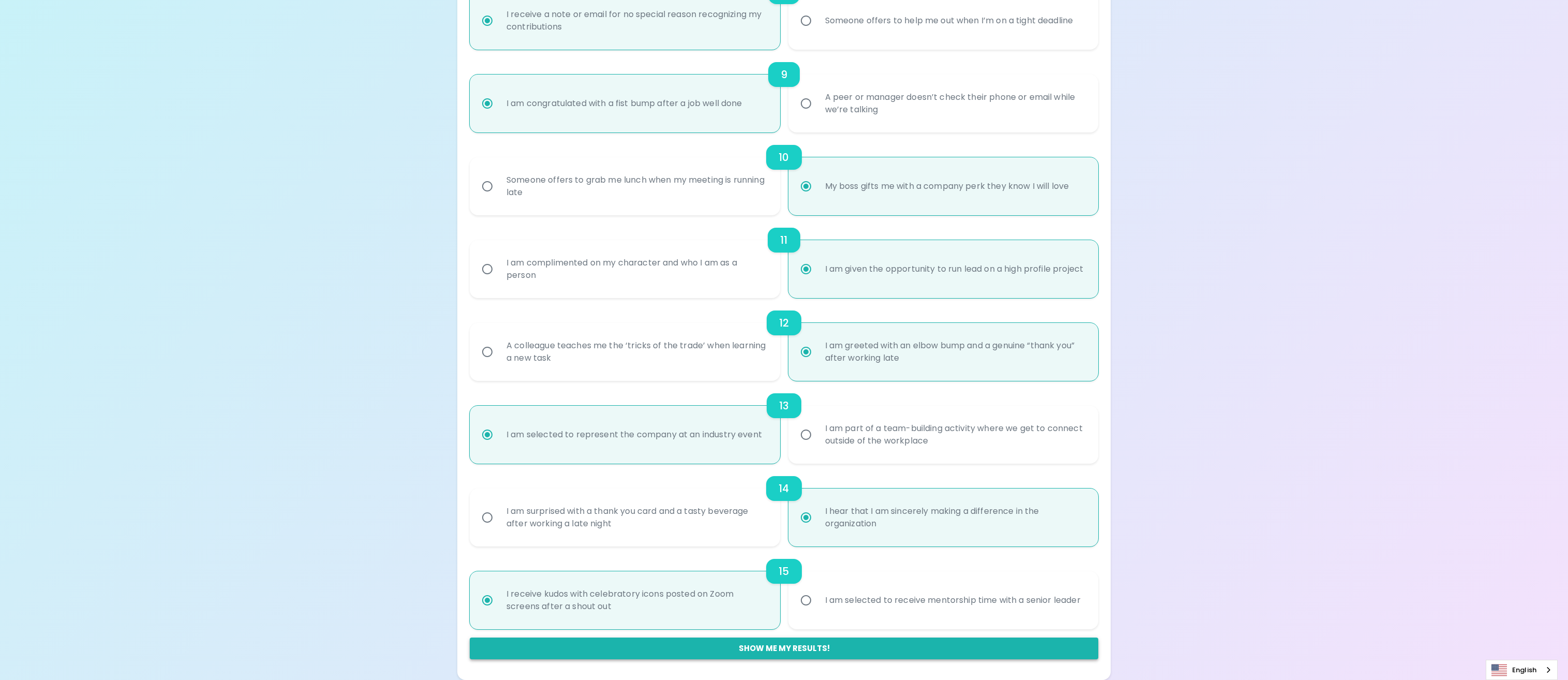
radio input "false"
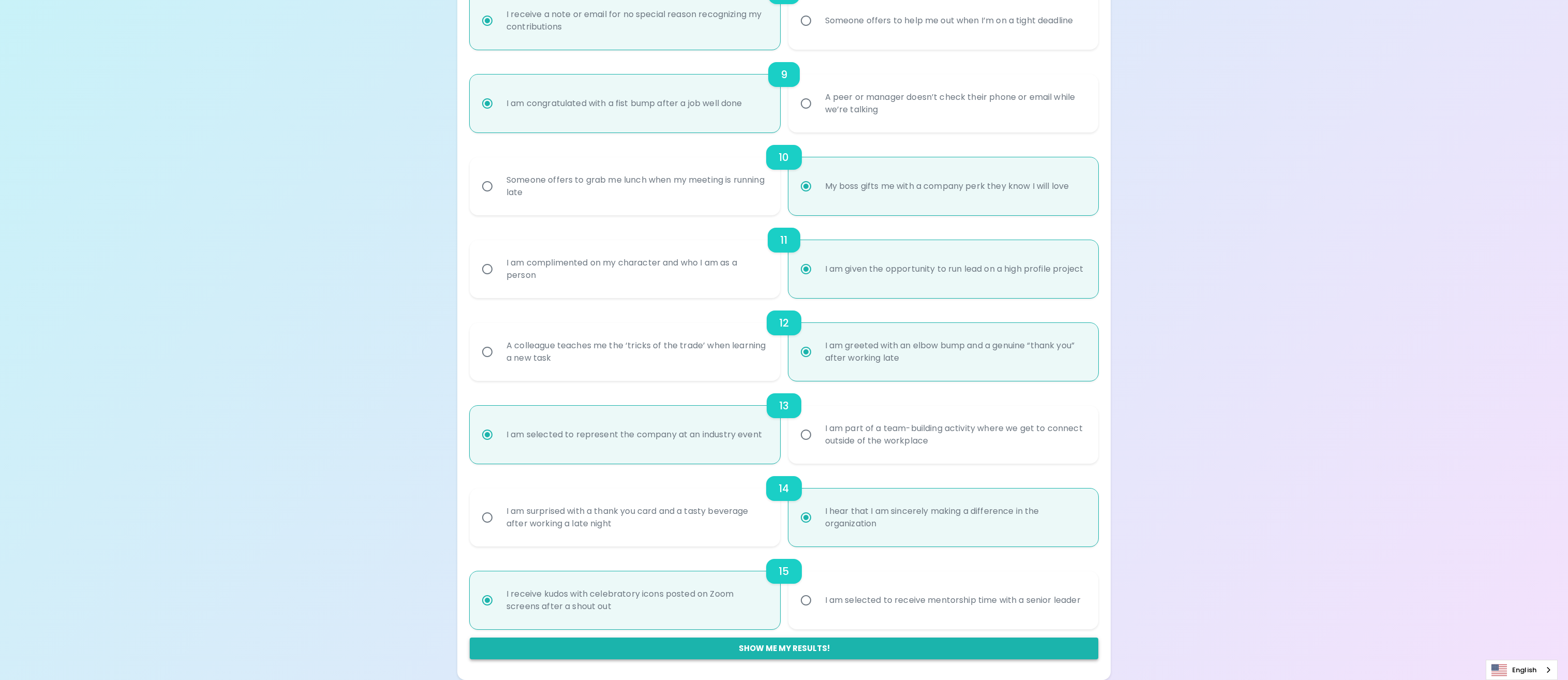
radio input "true"
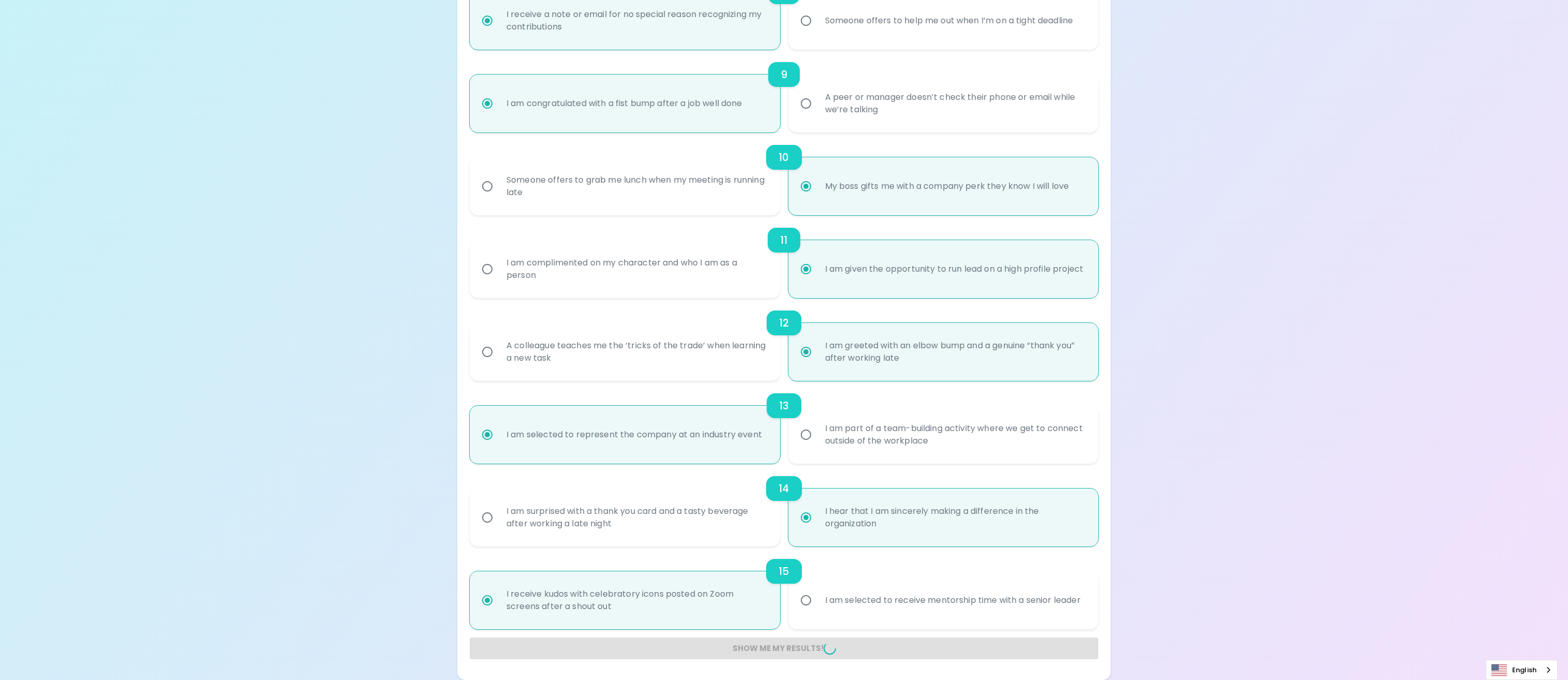
radio input "false"
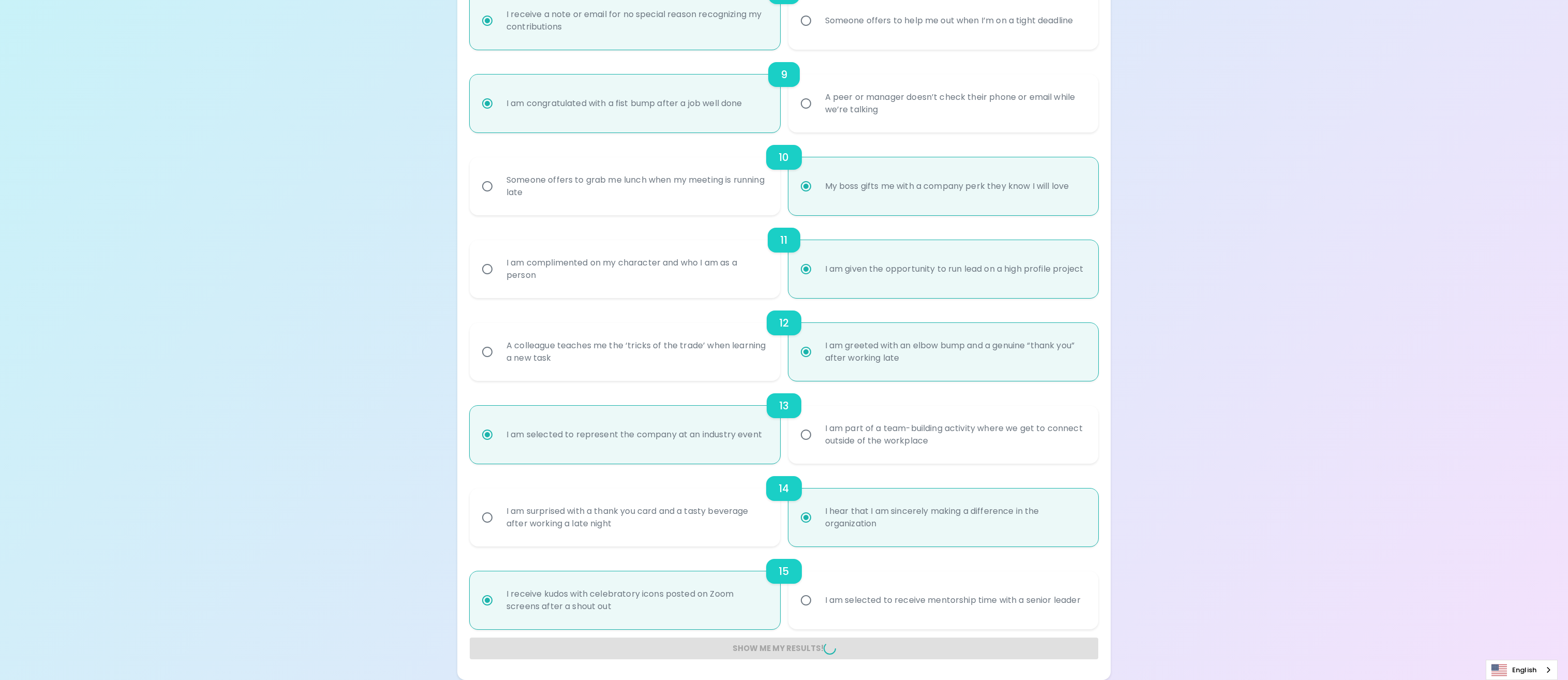
radio input "false"
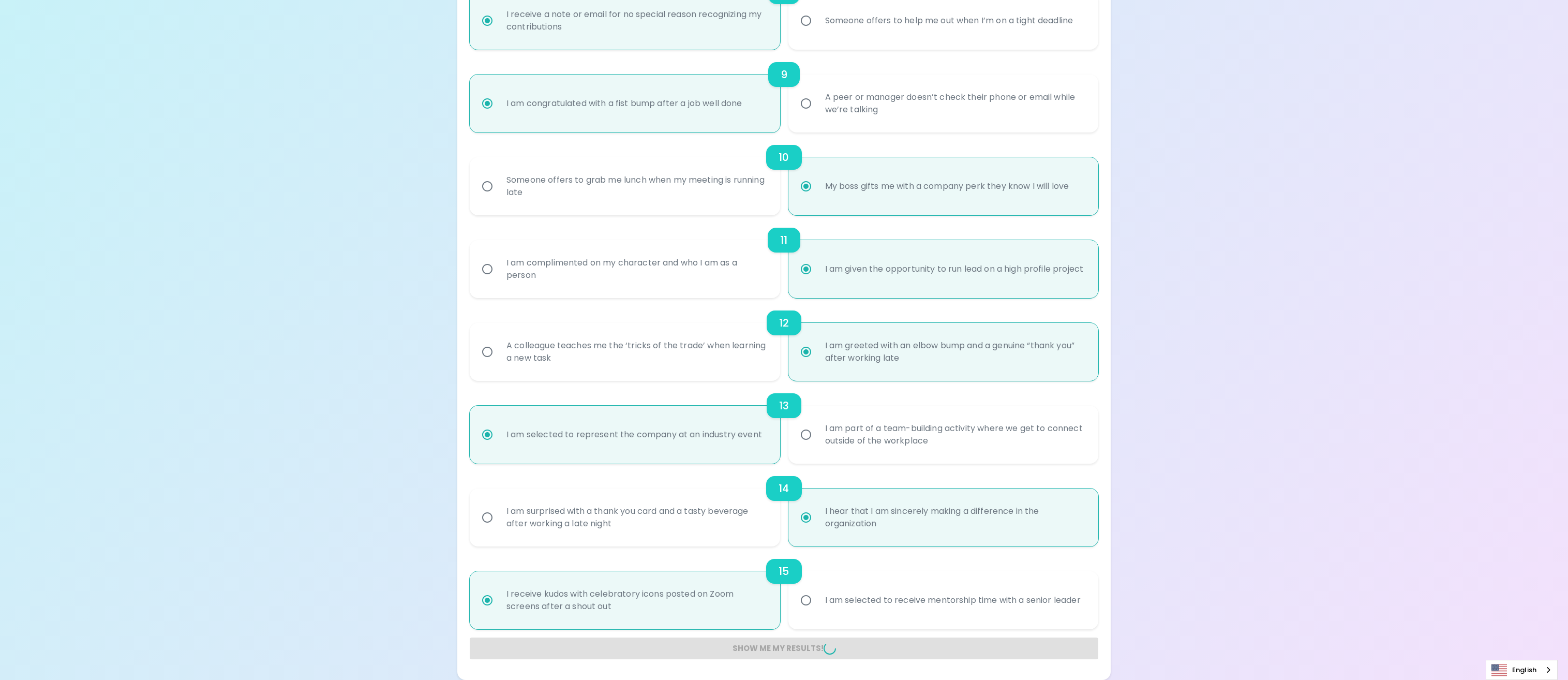
radio input "false"
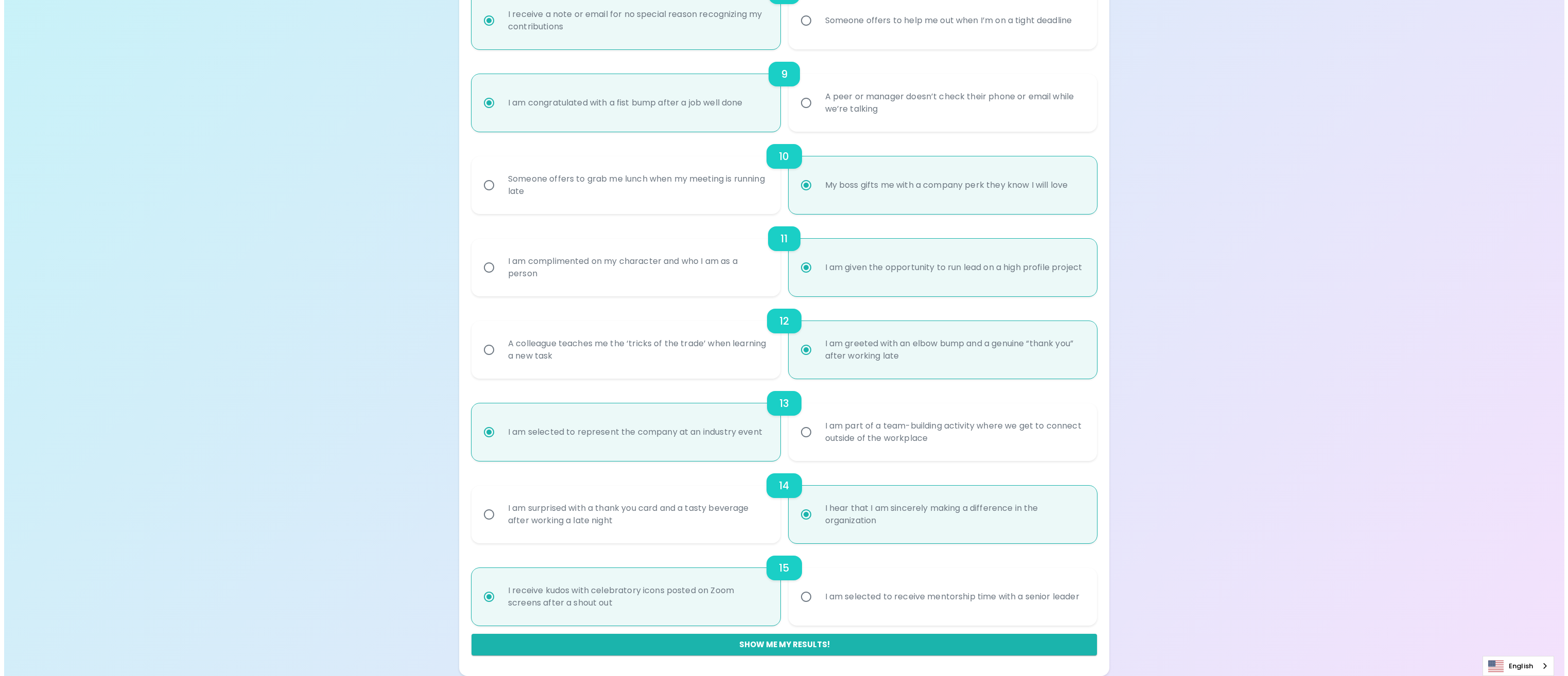
scroll to position [0, 0]
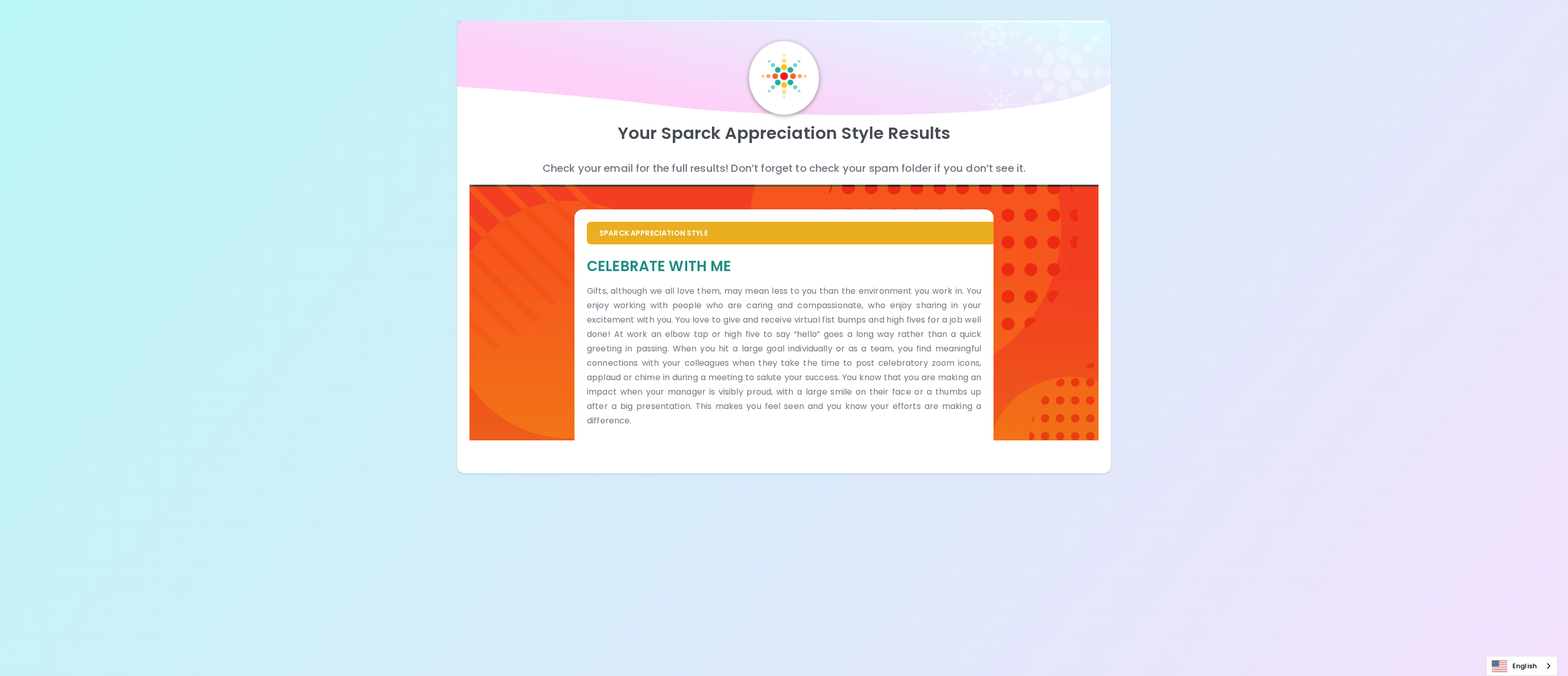
drag, startPoint x: 1065, startPoint y: 560, endPoint x: 978, endPoint y: 549, distance: 87.7
click at [982, 557] on div "Your Sparck Appreciation Style Results Check your email for the full results! D…" at bounding box center [784, 338] width 1568 height 676
drag, startPoint x: 658, startPoint y: 325, endPoint x: 868, endPoint y: 330, distance: 210.1
click at [868, 330] on p "Gifts, although we all love them, may mean less to you than the environment you…" at bounding box center [784, 356] width 394 height 144
drag, startPoint x: 868, startPoint y: 330, endPoint x: 868, endPoint y: 337, distance: 7.0
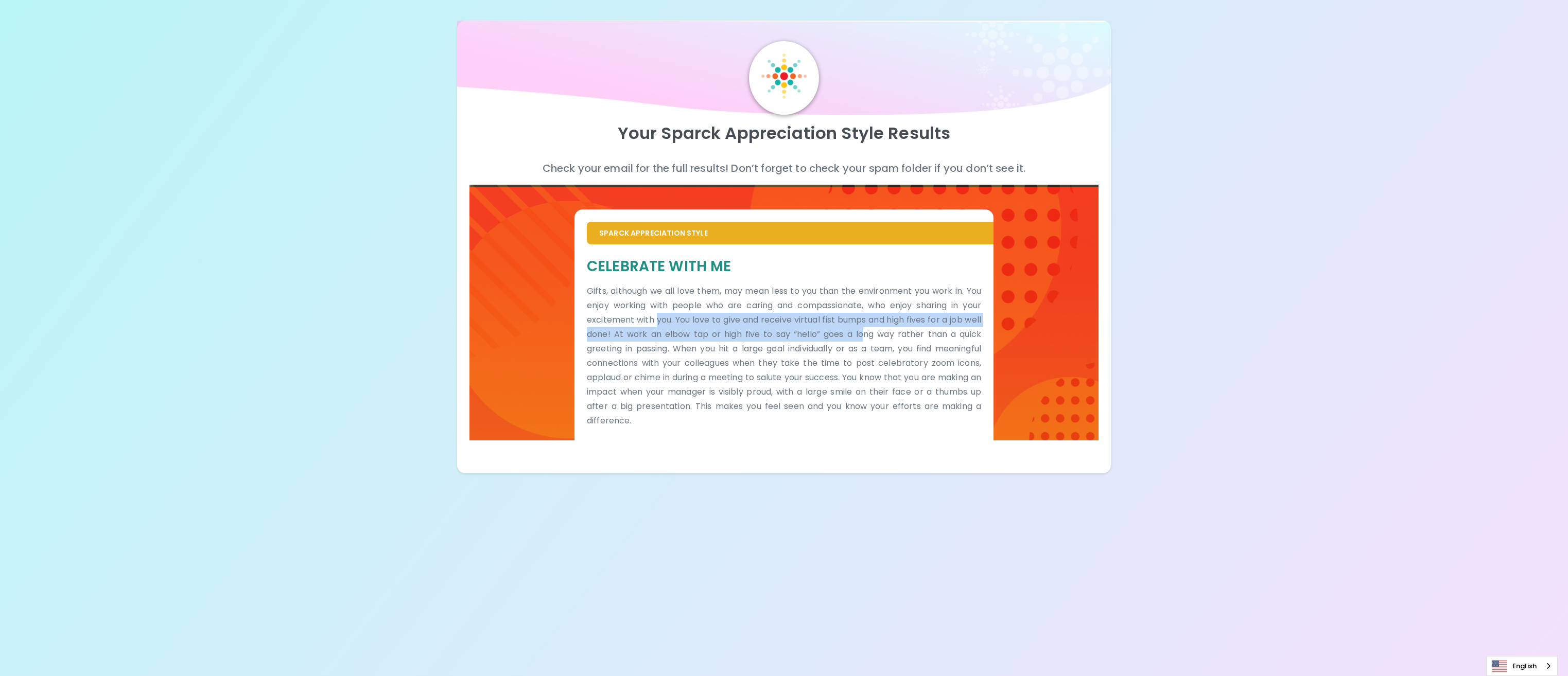
click at [868, 330] on p "Gifts, although we all love them, may mean less to you than the environment you…" at bounding box center [784, 356] width 394 height 144
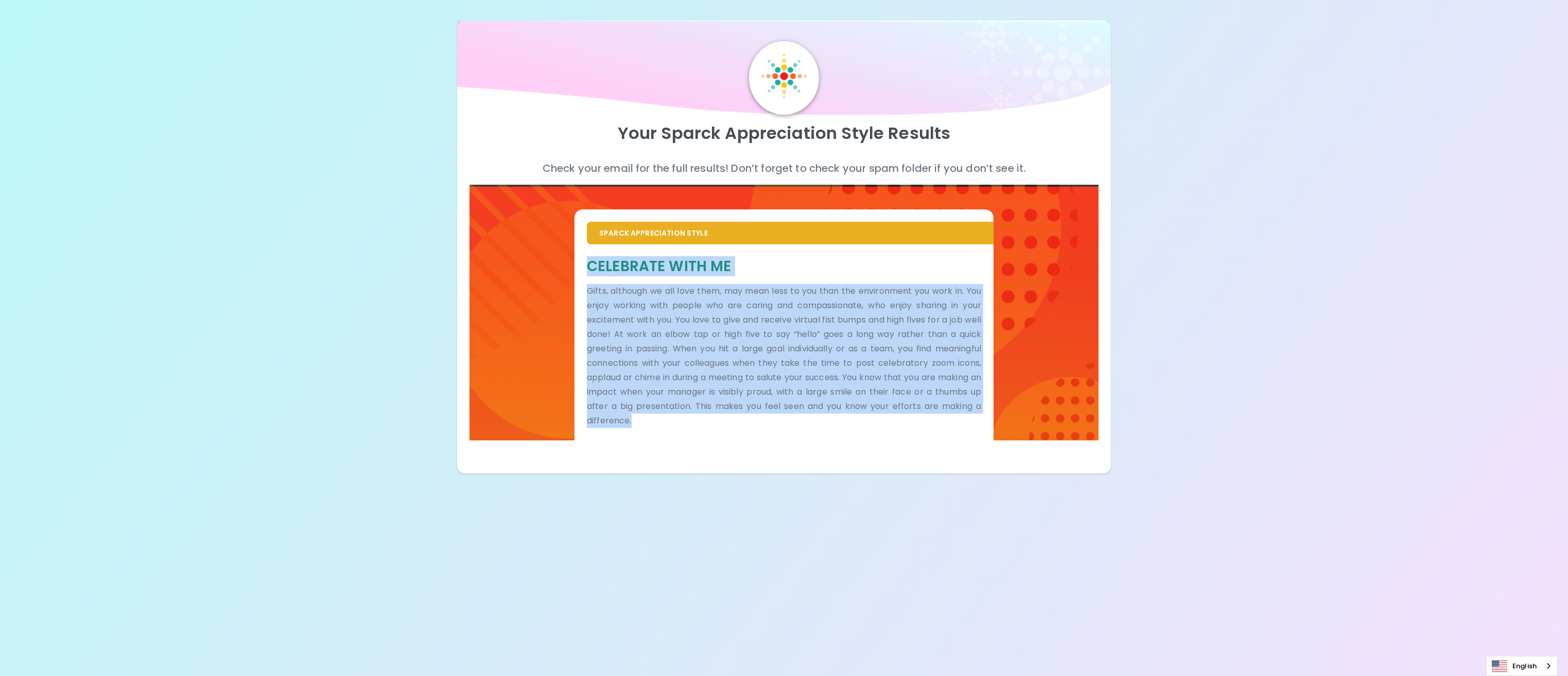
drag, startPoint x: 653, startPoint y: 420, endPoint x: 574, endPoint y: 271, distance: 168.6
click at [575, 271] on div "Celebrate With Me Gifts, although we all love them, may mean less to you than t…" at bounding box center [784, 343] width 419 height 196
copy div "Celebrate With Me Gifts, although we all love them, may mean less to you than t…"
click at [827, 435] on div "Celebrate With Me Gifts, although we all love them, may mean less to you than t…" at bounding box center [784, 343] width 419 height 196
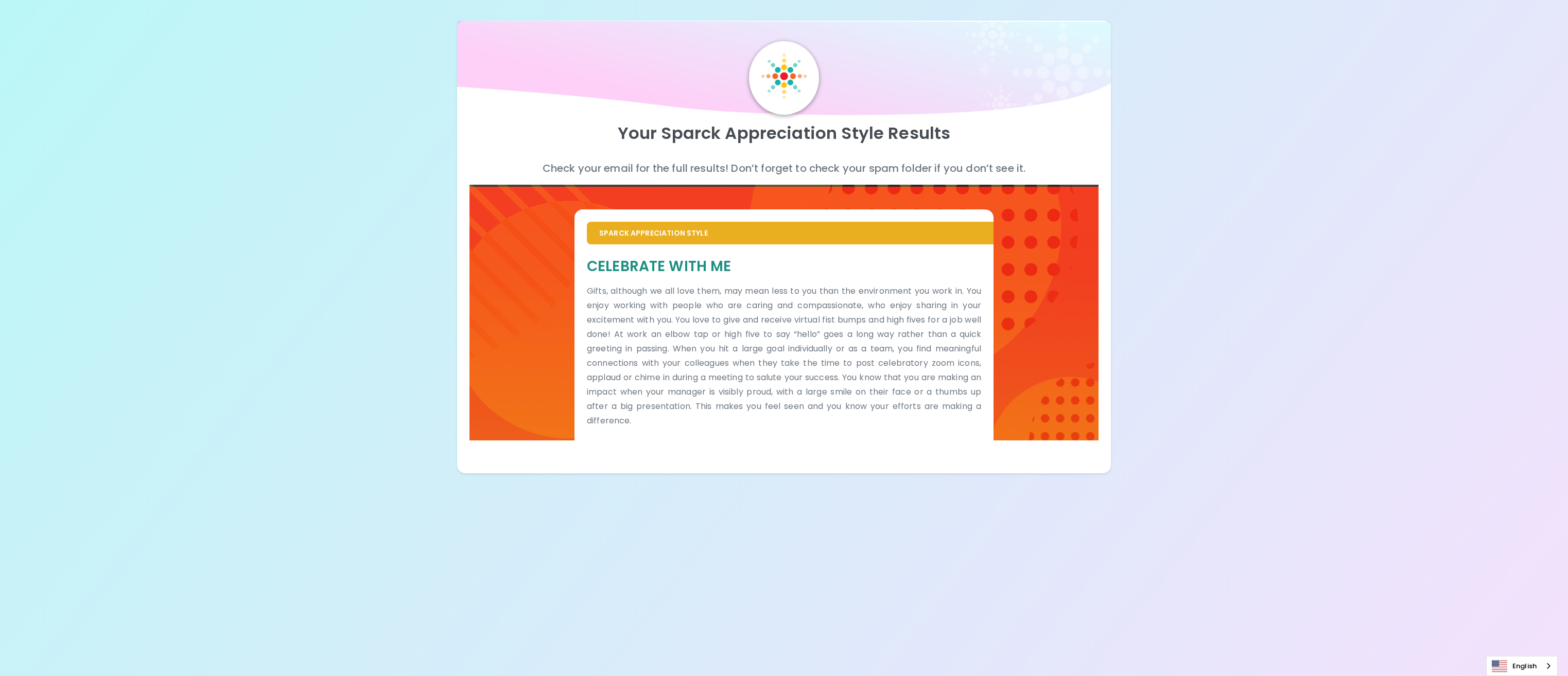
click at [765, 538] on div "Your Sparck Appreciation Style Results Check your email for the full results! D…" at bounding box center [784, 338] width 1568 height 676
click at [1126, 568] on div "Your Sparck Appreciation Style Results Check your email for the full results! D…" at bounding box center [784, 338] width 1568 height 676
drag, startPoint x: 1263, startPoint y: 476, endPoint x: 1303, endPoint y: 391, distance: 93.9
click at [1263, 476] on div "Your Sparck Appreciation Style Results Check your email for the full results! D…" at bounding box center [784, 338] width 1568 height 676
